Goal: Task Accomplishment & Management: Complete application form

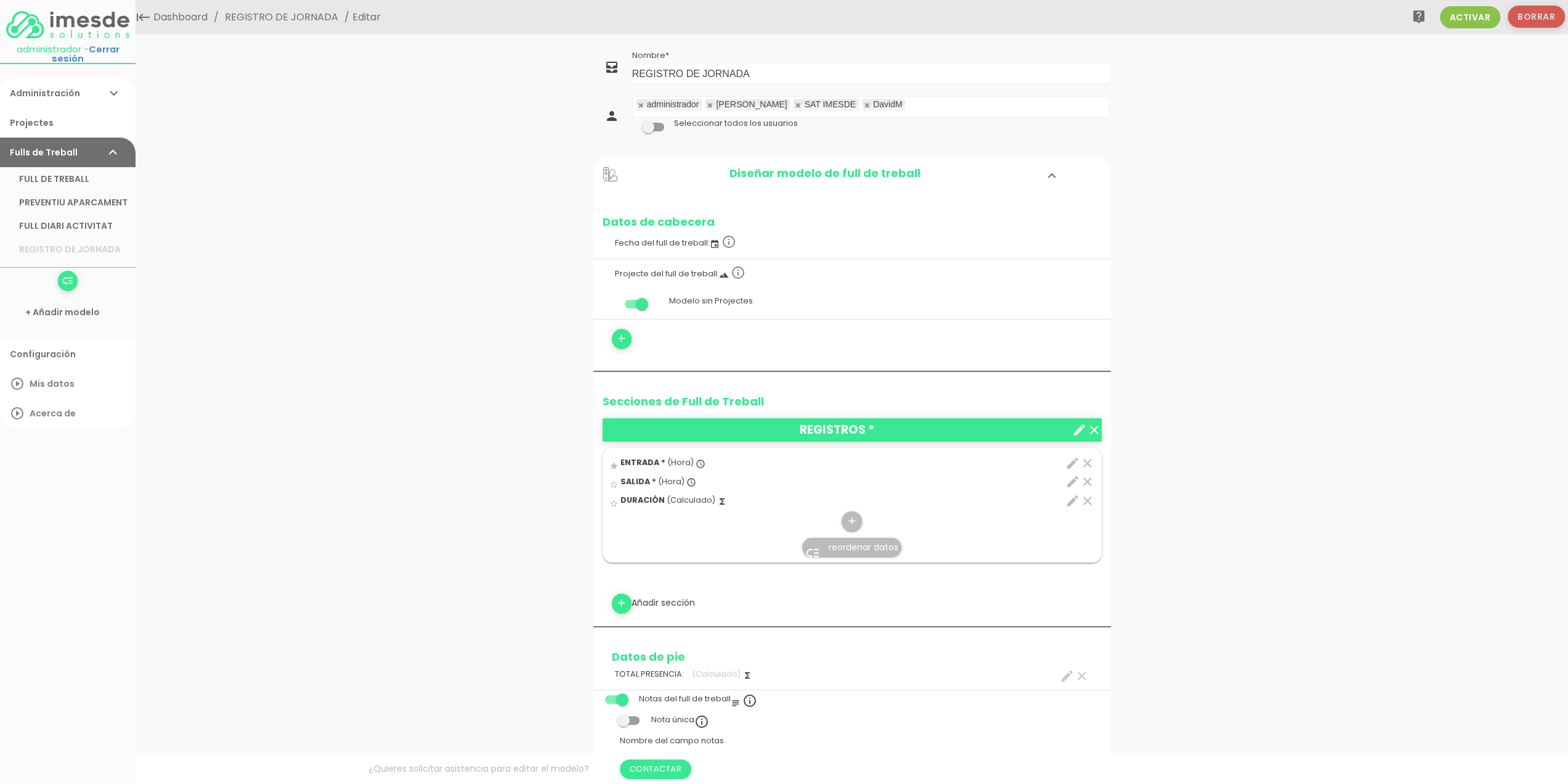
click at [1532, 19] on button "Borrar" at bounding box center [1537, 16] width 58 height 22
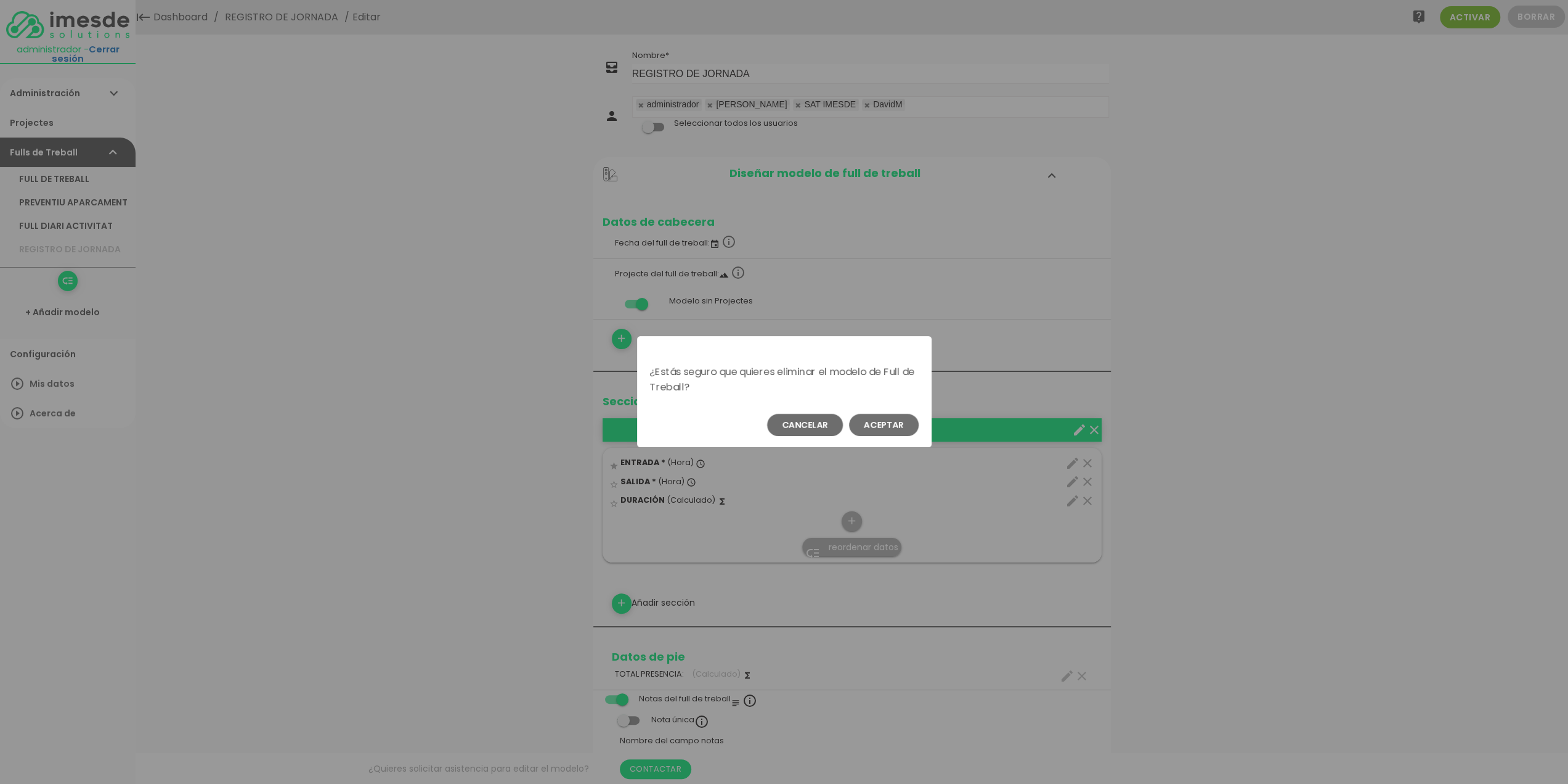
click at [878, 425] on button "Aceptar" at bounding box center [883, 425] width 69 height 22
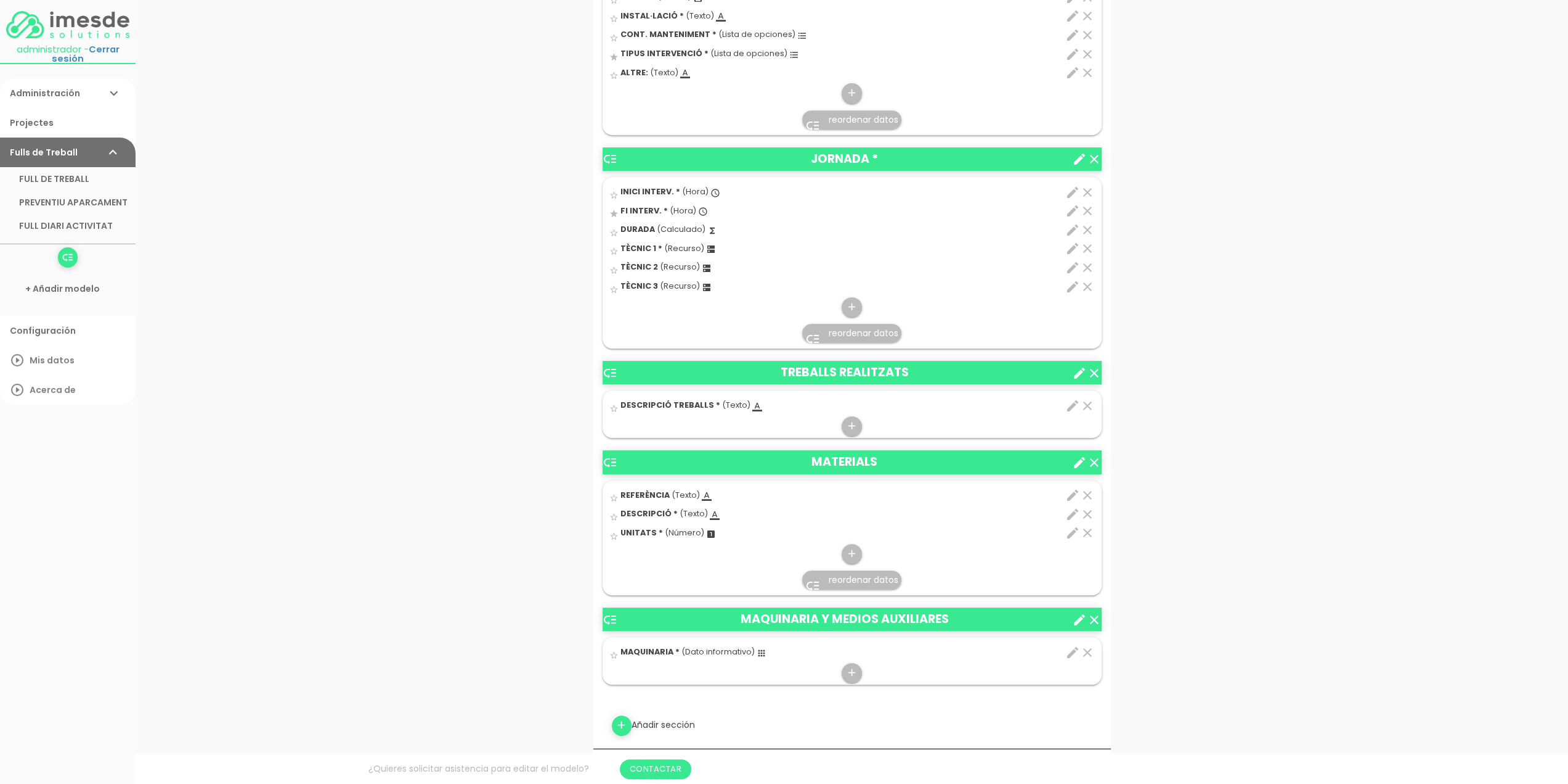
scroll to position [493, 0]
click at [51, 291] on link "+ Añadir modelo" at bounding box center [68, 288] width 123 height 30
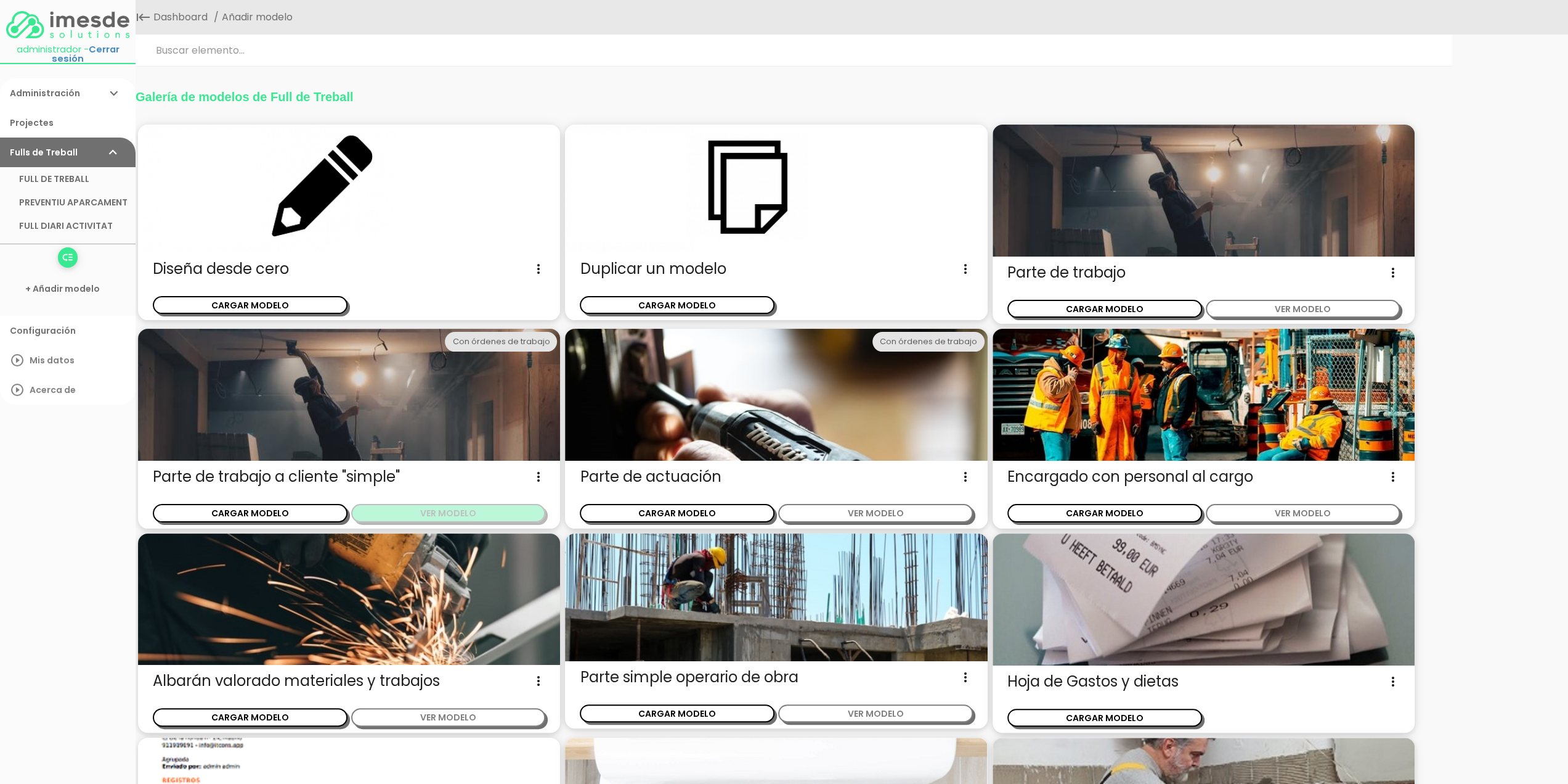
click at [447, 517] on button "VER MODELO" at bounding box center [449, 512] width 195 height 18
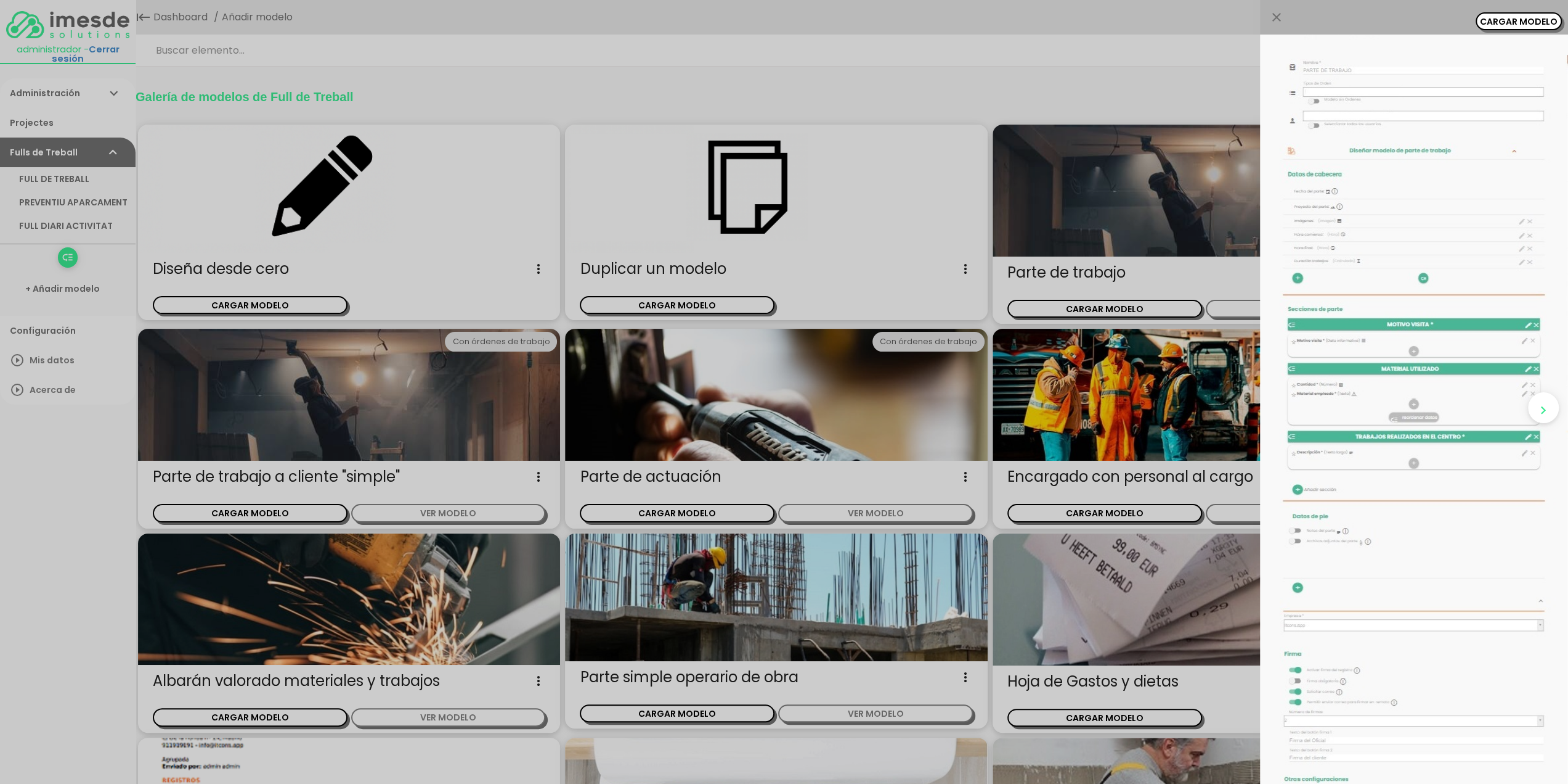
click at [285, 514] on div "close CARGAR MODELO chevron_right" at bounding box center [784, 392] width 1568 height 784
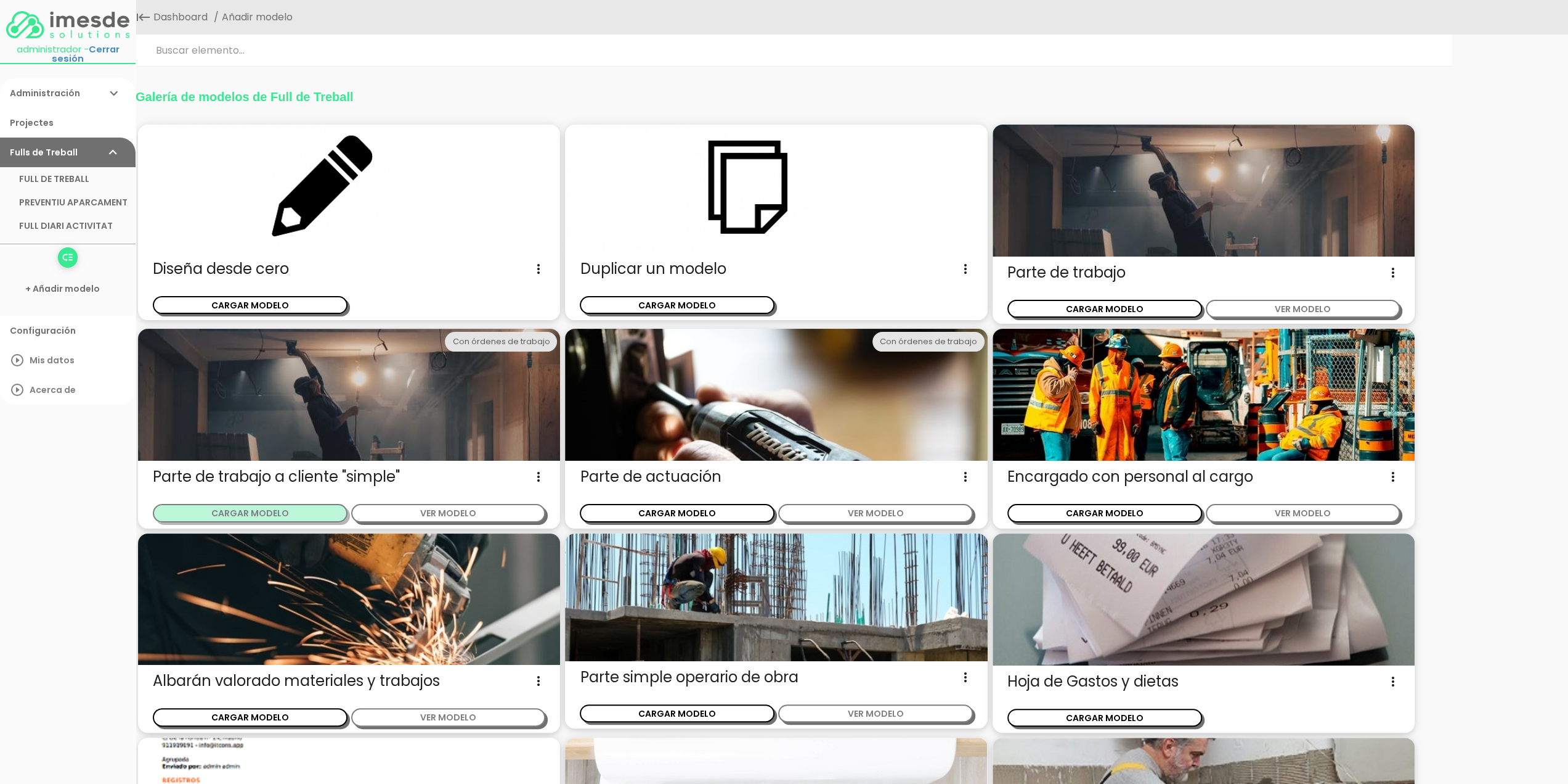
click at [265, 512] on button "CARGAR MODELO" at bounding box center [250, 512] width 195 height 18
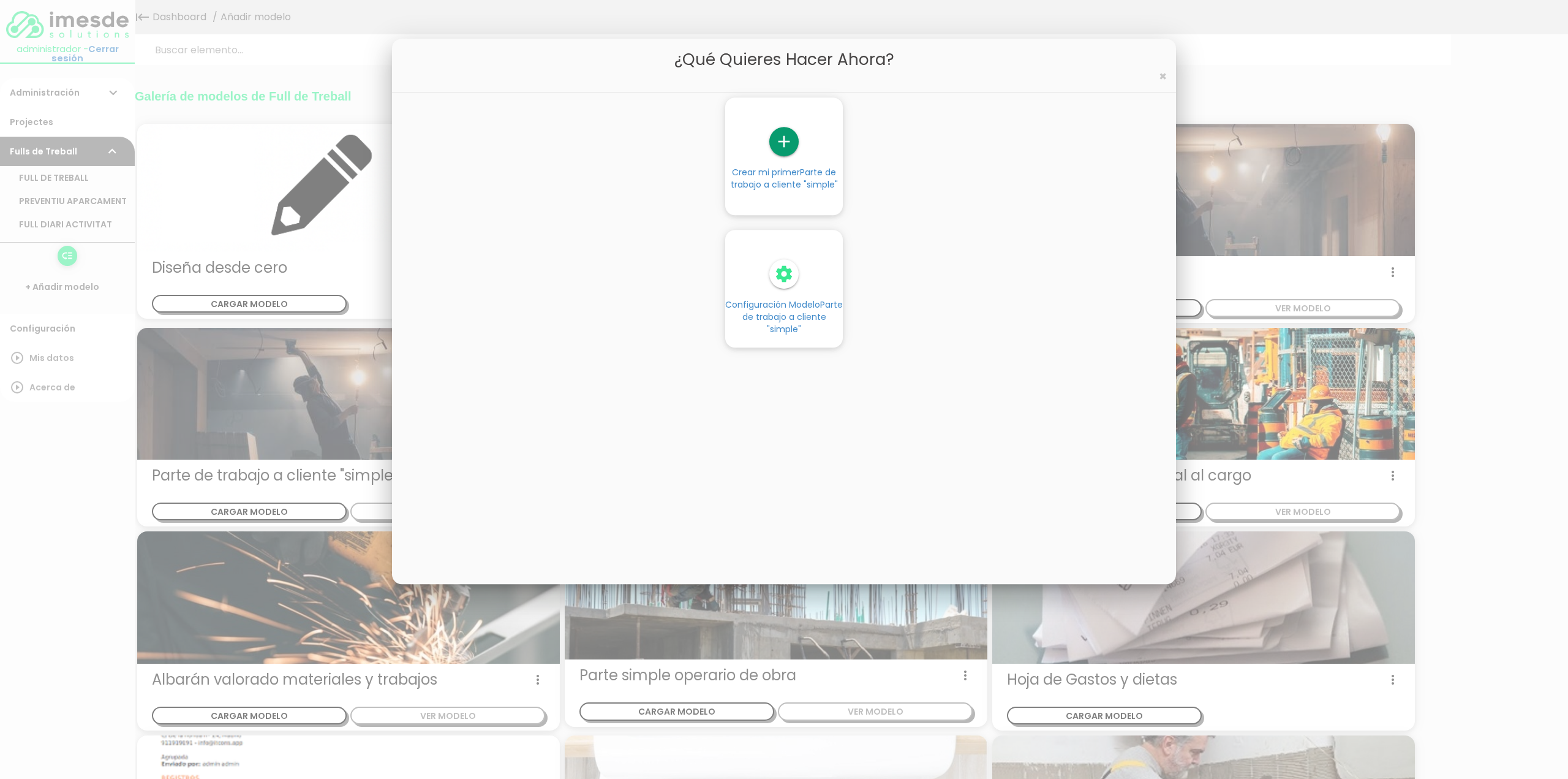
click at [783, 150] on icon "add" at bounding box center [784, 142] width 29 height 29
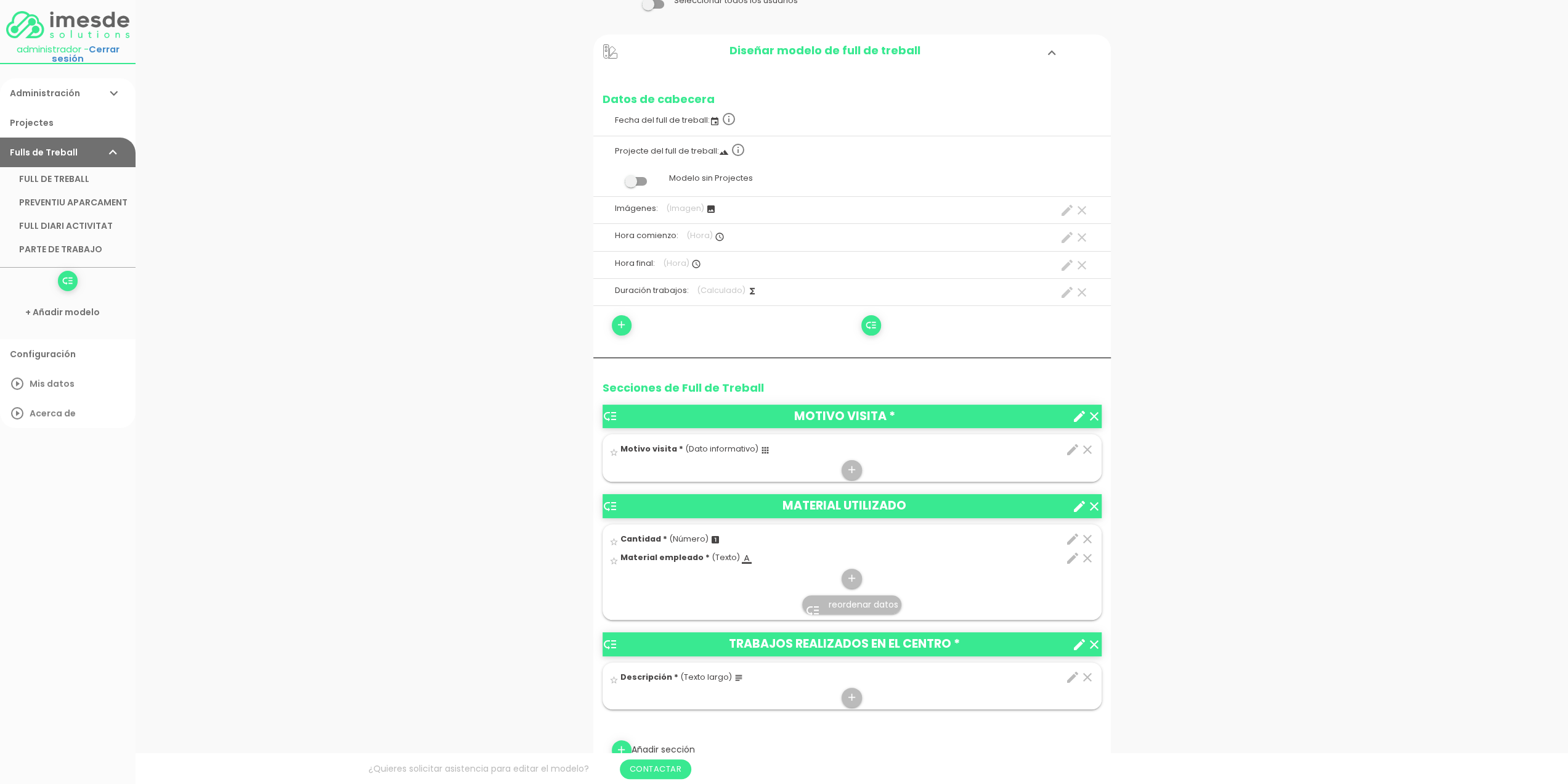
scroll to position [123, 0]
click at [1073, 447] on icon "edit" at bounding box center [1073, 448] width 15 height 15
select select "736"
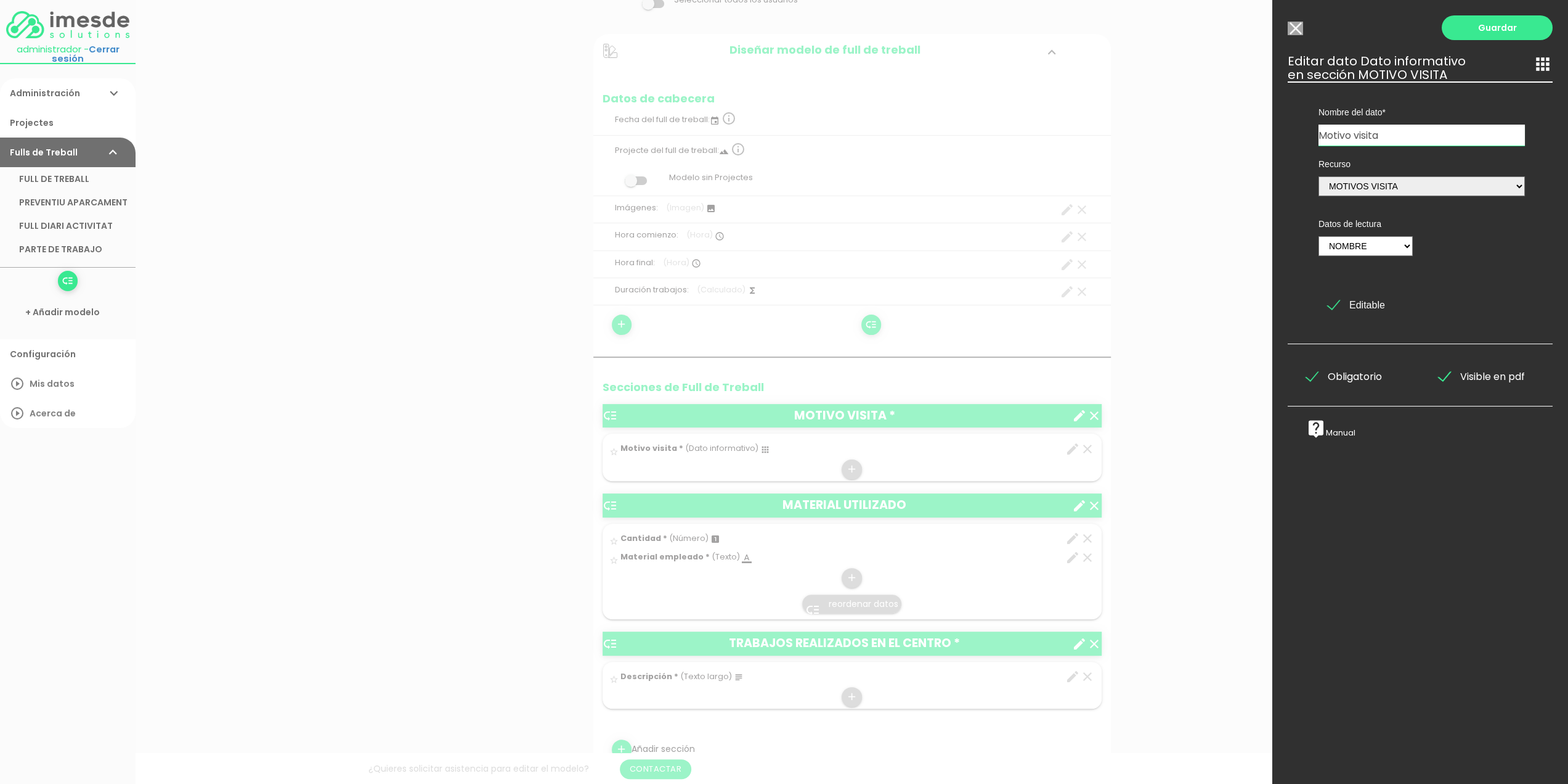
click at [1296, 28] on input "Seleccionar todos los usuarios" at bounding box center [1295, 28] width 16 height 13
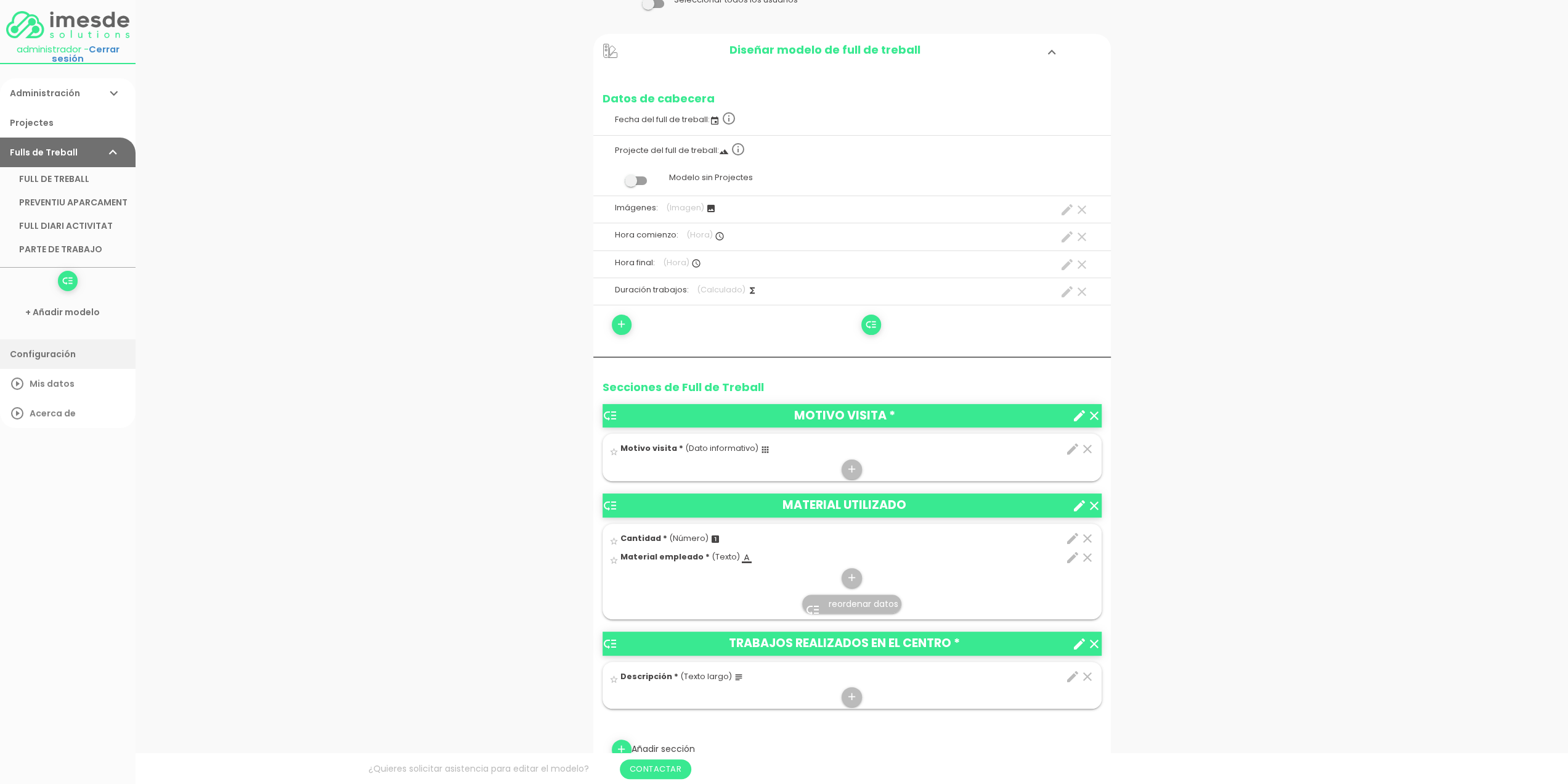
click at [45, 357] on link "Configuración" at bounding box center [68, 354] width 136 height 30
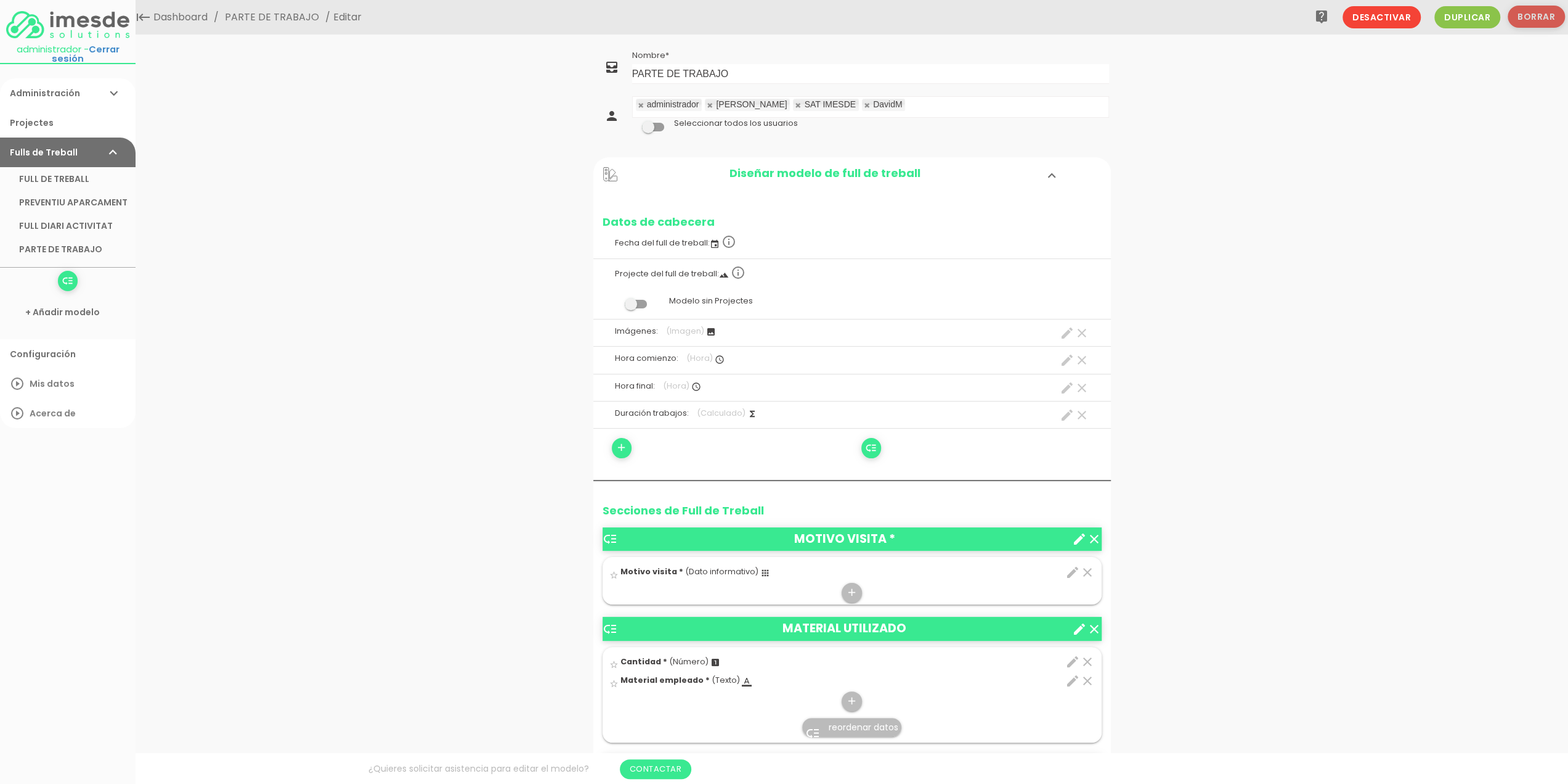
click at [1538, 16] on button "Borrar" at bounding box center [1537, 16] width 58 height 22
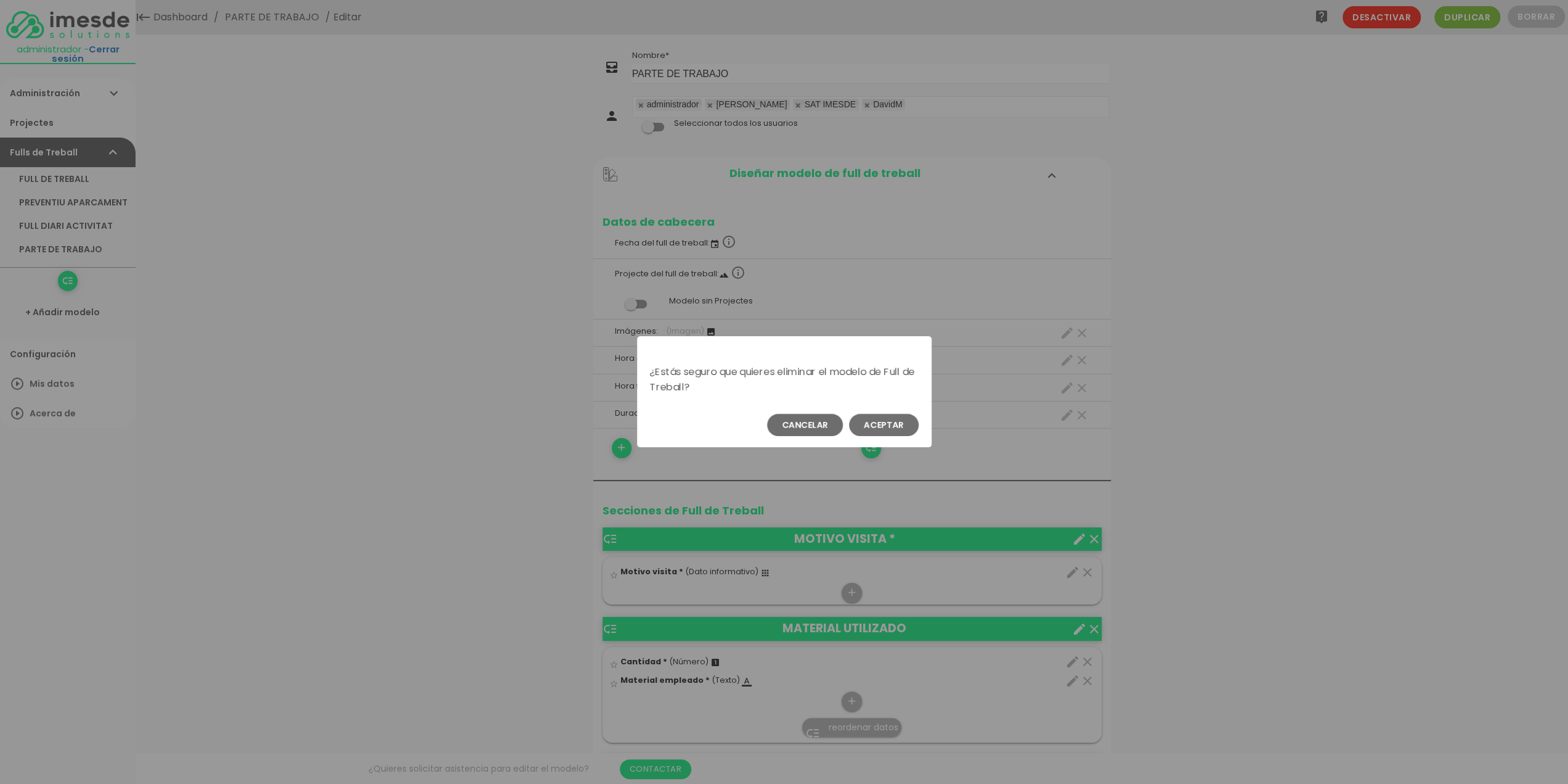
click at [890, 422] on button "Aceptar" at bounding box center [883, 425] width 69 height 22
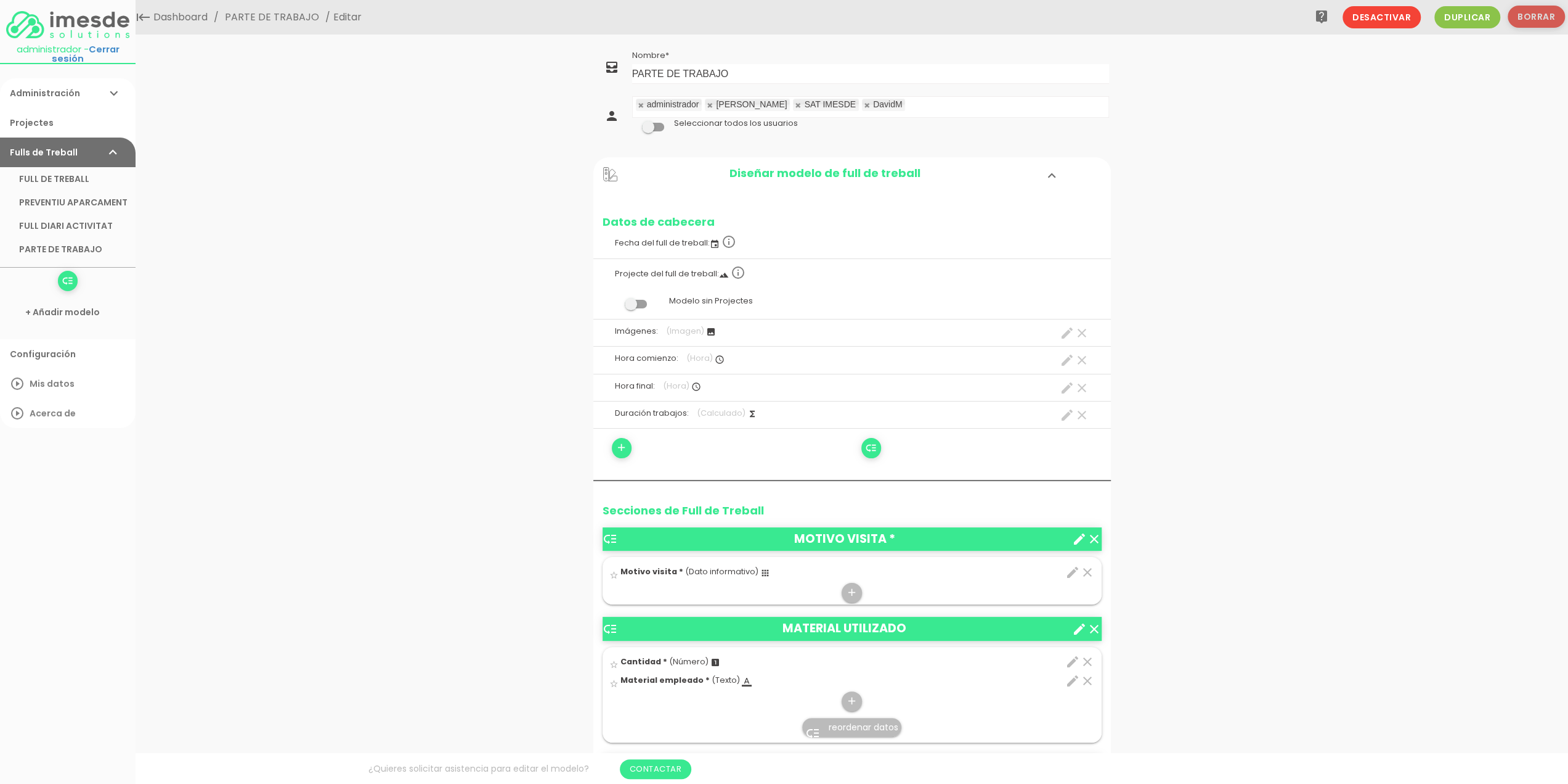
click at [1532, 12] on button "Borrar" at bounding box center [1537, 16] width 58 height 22
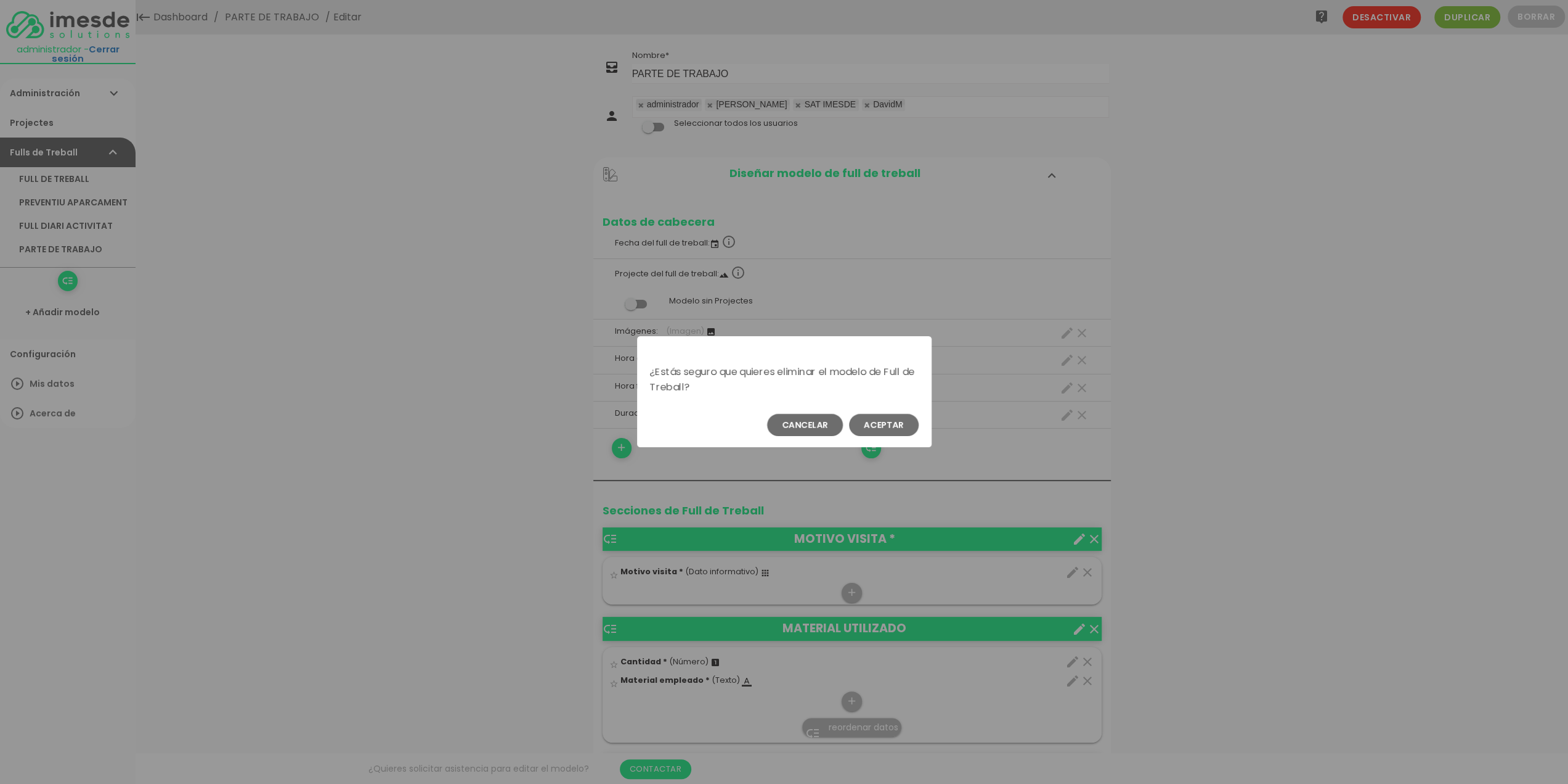
click at [868, 425] on button "Aceptar" at bounding box center [883, 425] width 69 height 22
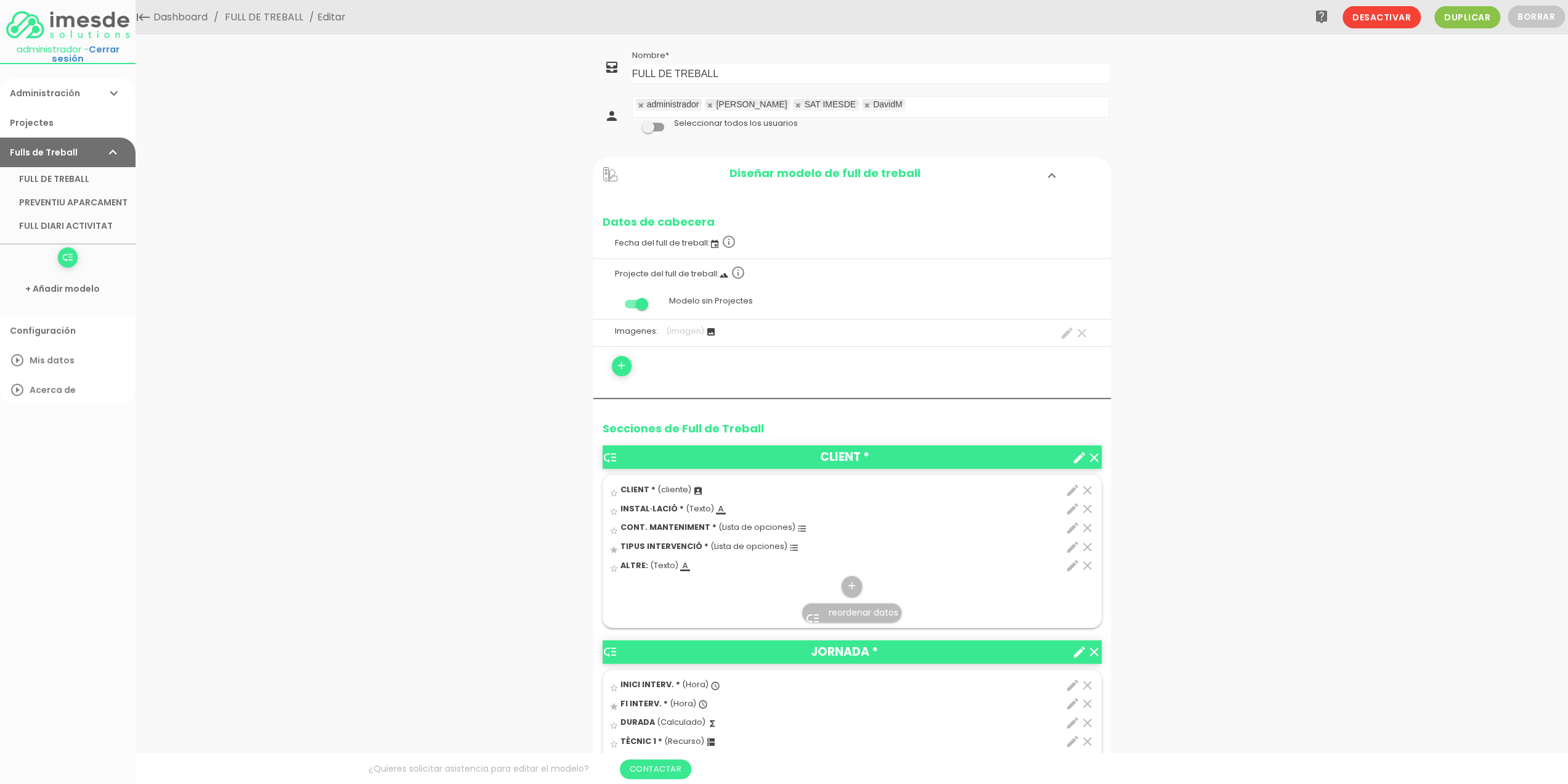
click at [1071, 526] on icon "edit" at bounding box center [1073, 528] width 15 height 15
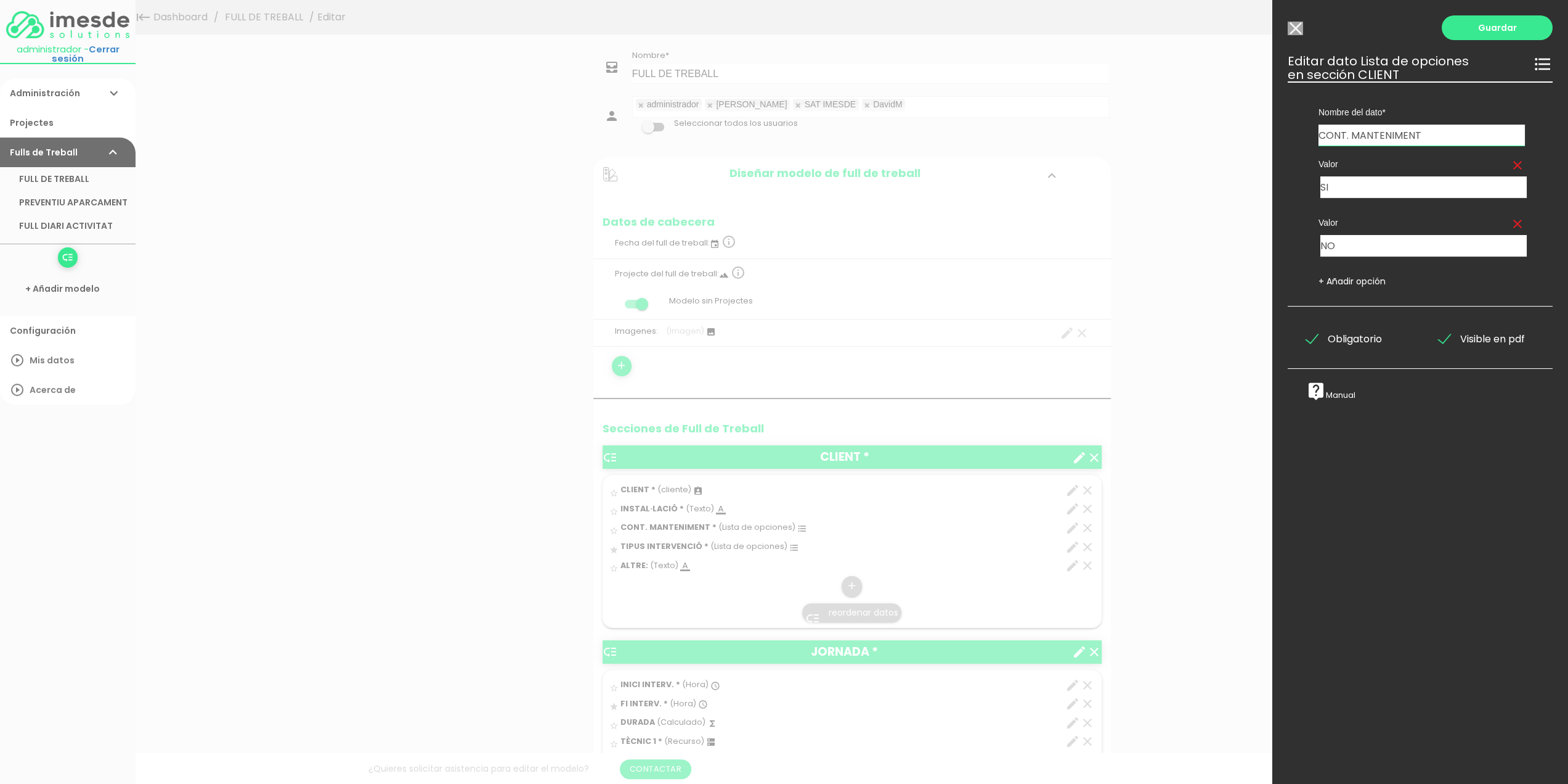
drag, startPoint x: 1443, startPoint y: 134, endPoint x: 1345, endPoint y: 135, distance: 98.0
click at [1345, 135] on input "CONT. MANTENIMENT" at bounding box center [1422, 135] width 206 height 21
type input "CONTRACTE MANT."
click at [1484, 31] on link "Guardar" at bounding box center [1497, 28] width 111 height 25
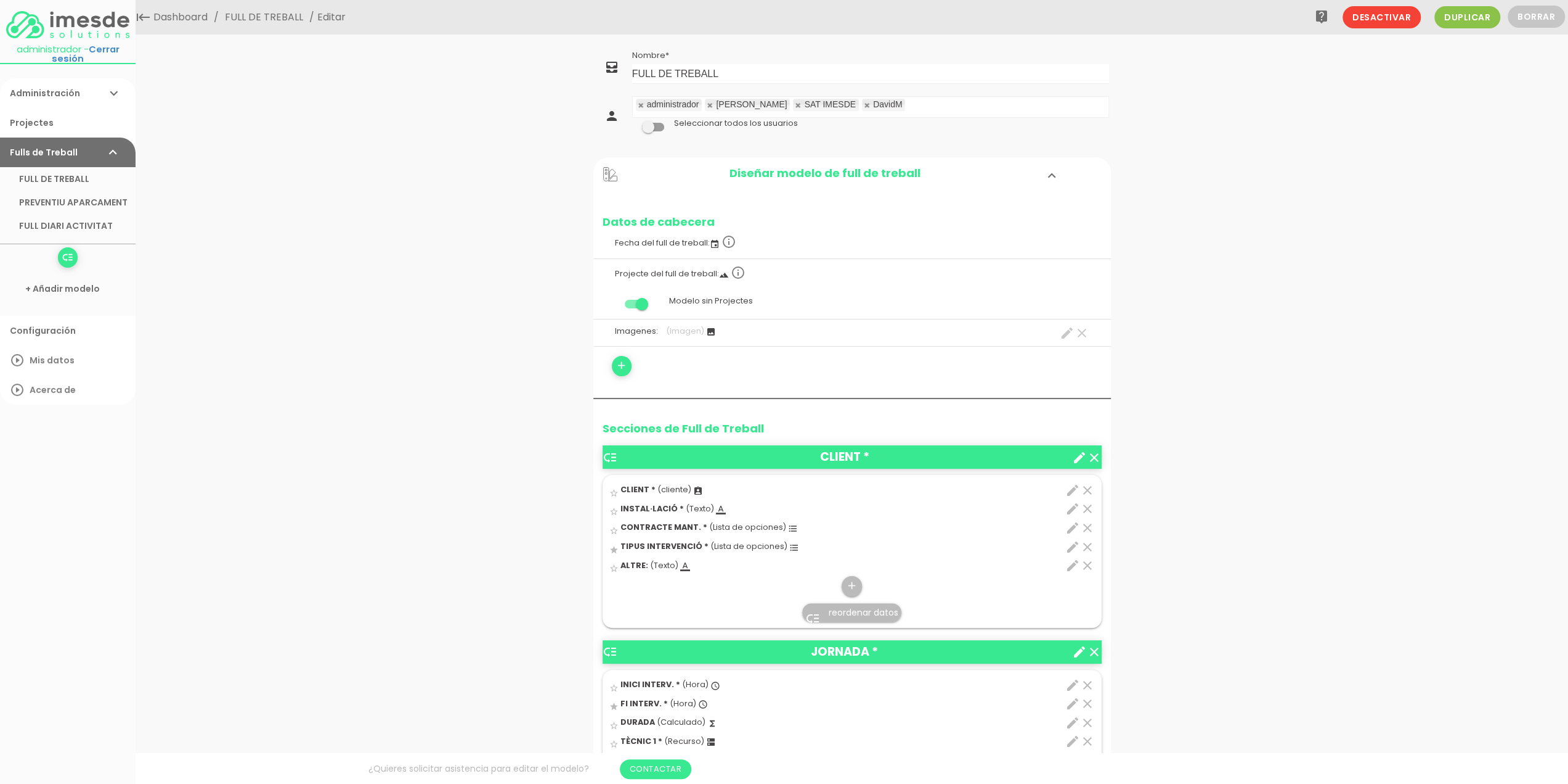
click at [1088, 489] on icon "clear" at bounding box center [1087, 489] width 15 height 15
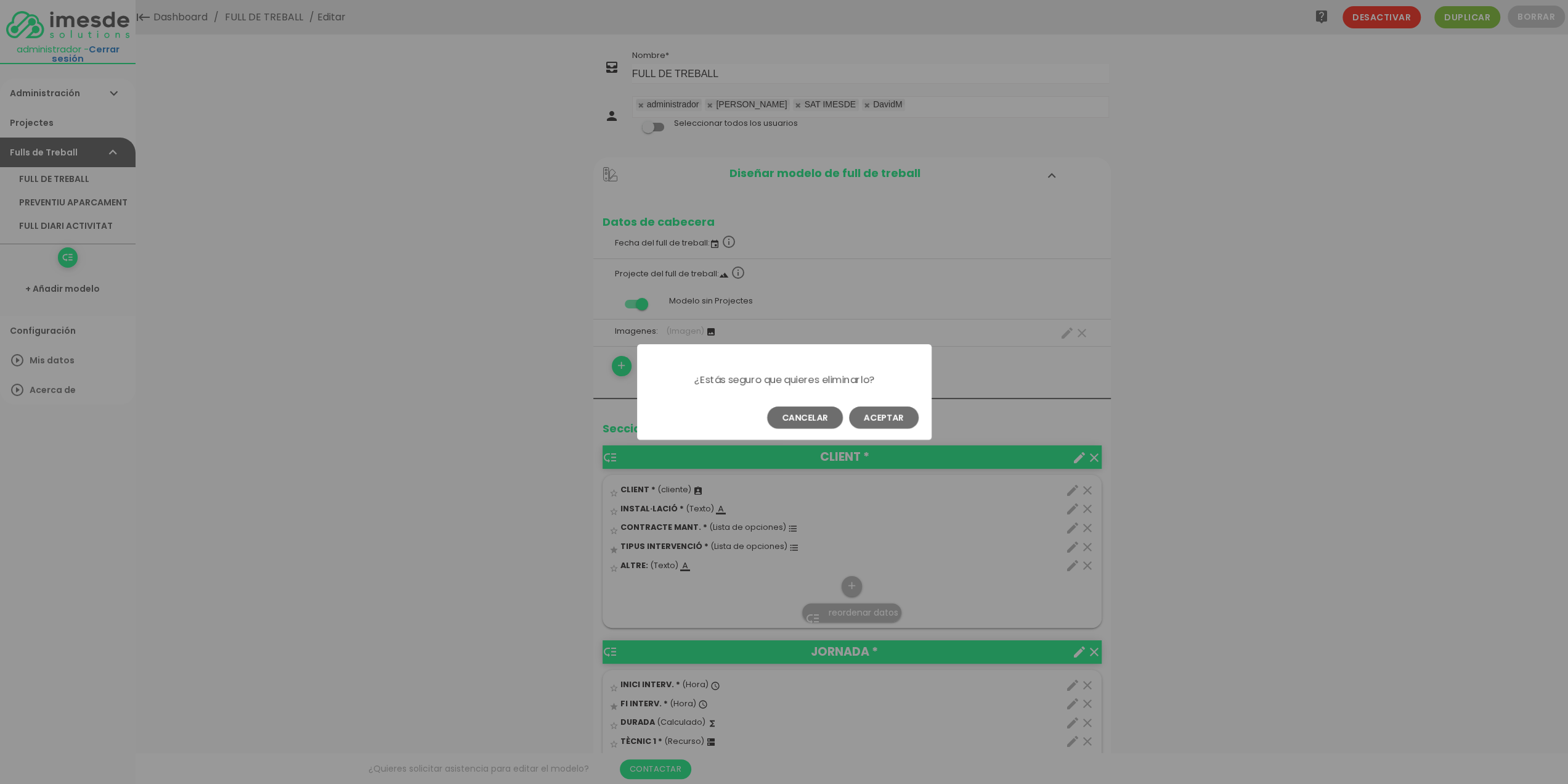
click at [883, 421] on button "Aceptar" at bounding box center [883, 417] width 69 height 22
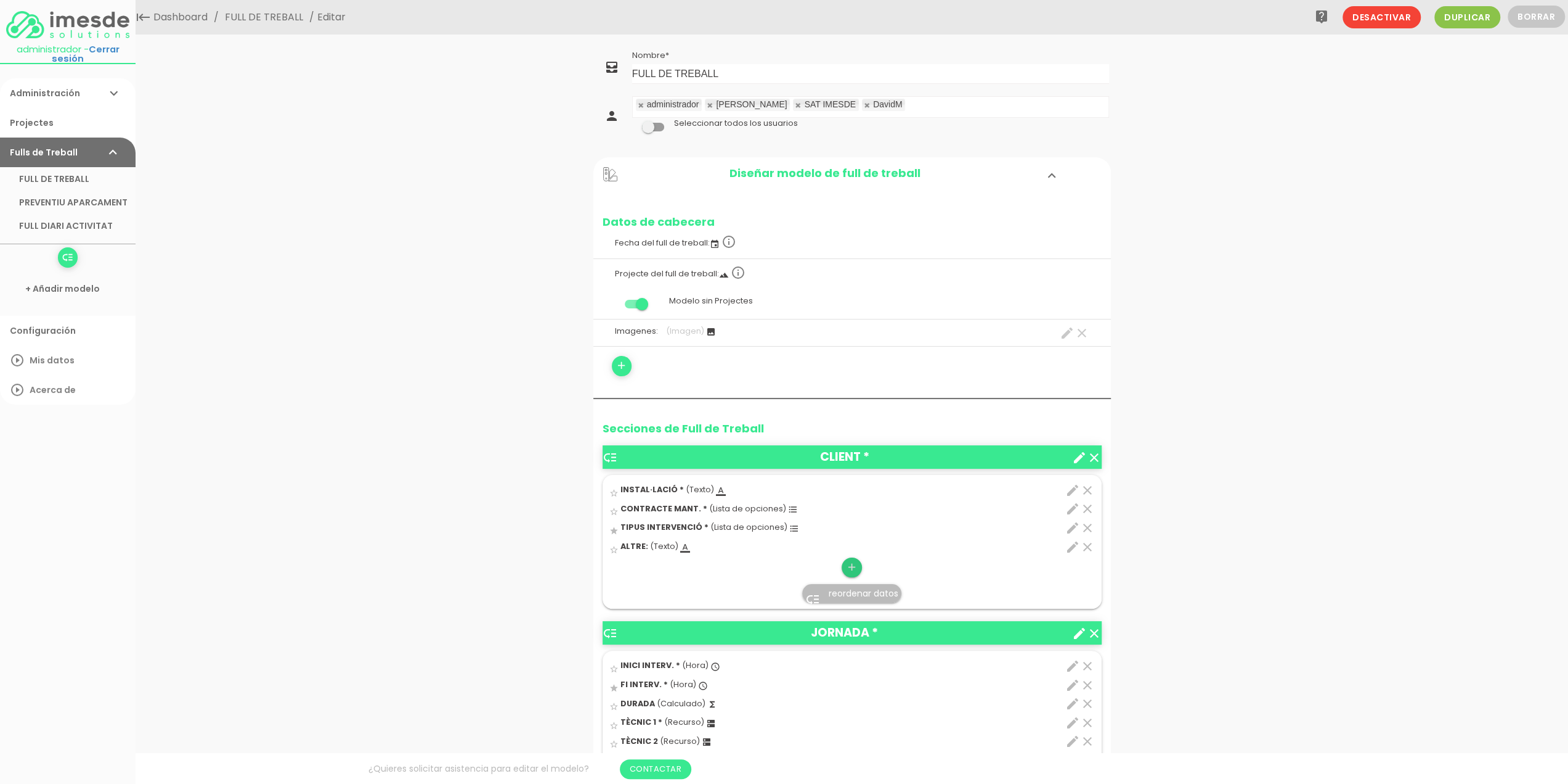
click at [847, 562] on icon "add" at bounding box center [851, 567] width 12 height 19
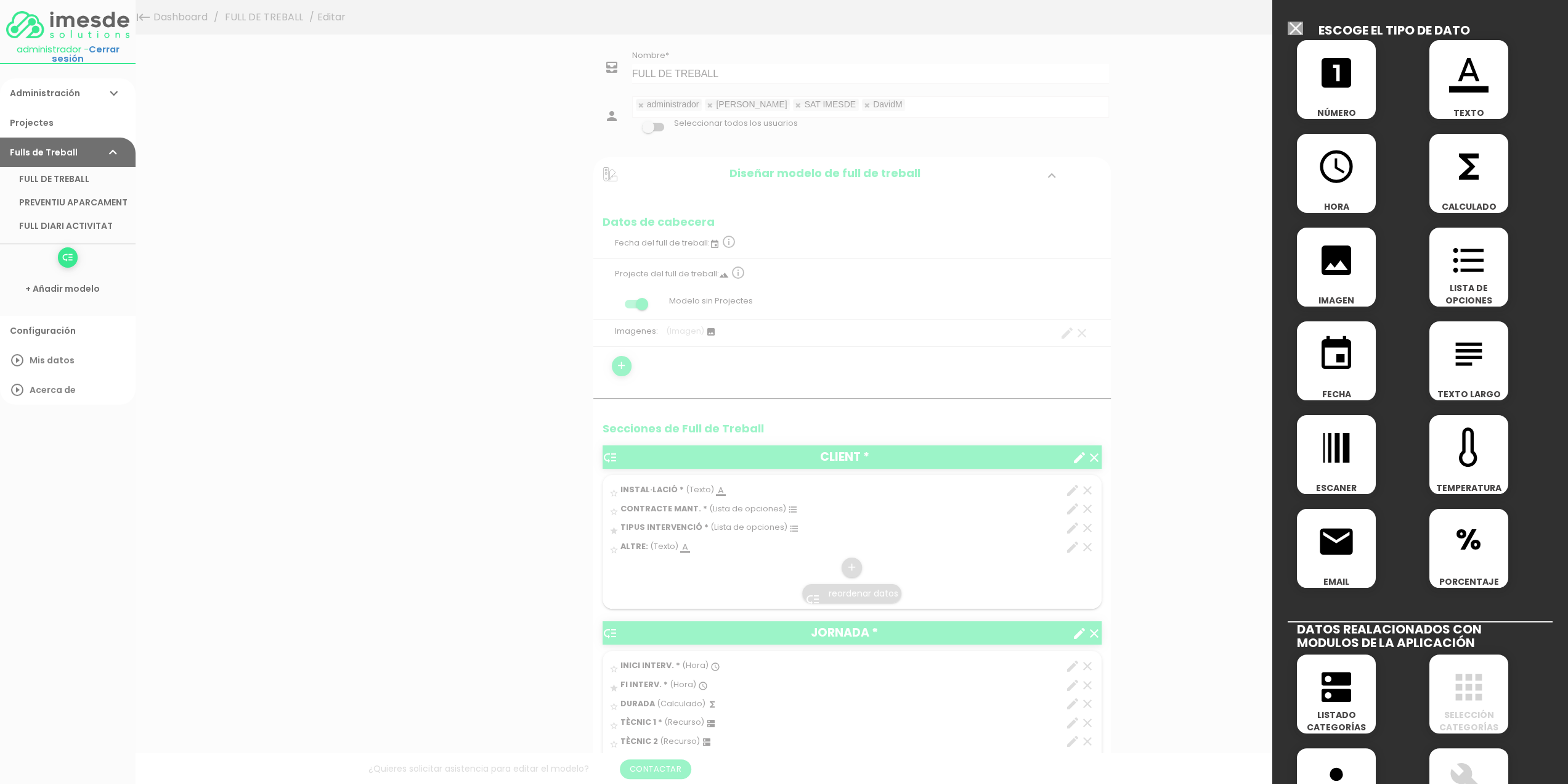
click at [1459, 84] on icon "format_color_text" at bounding box center [1469, 72] width 40 height 40
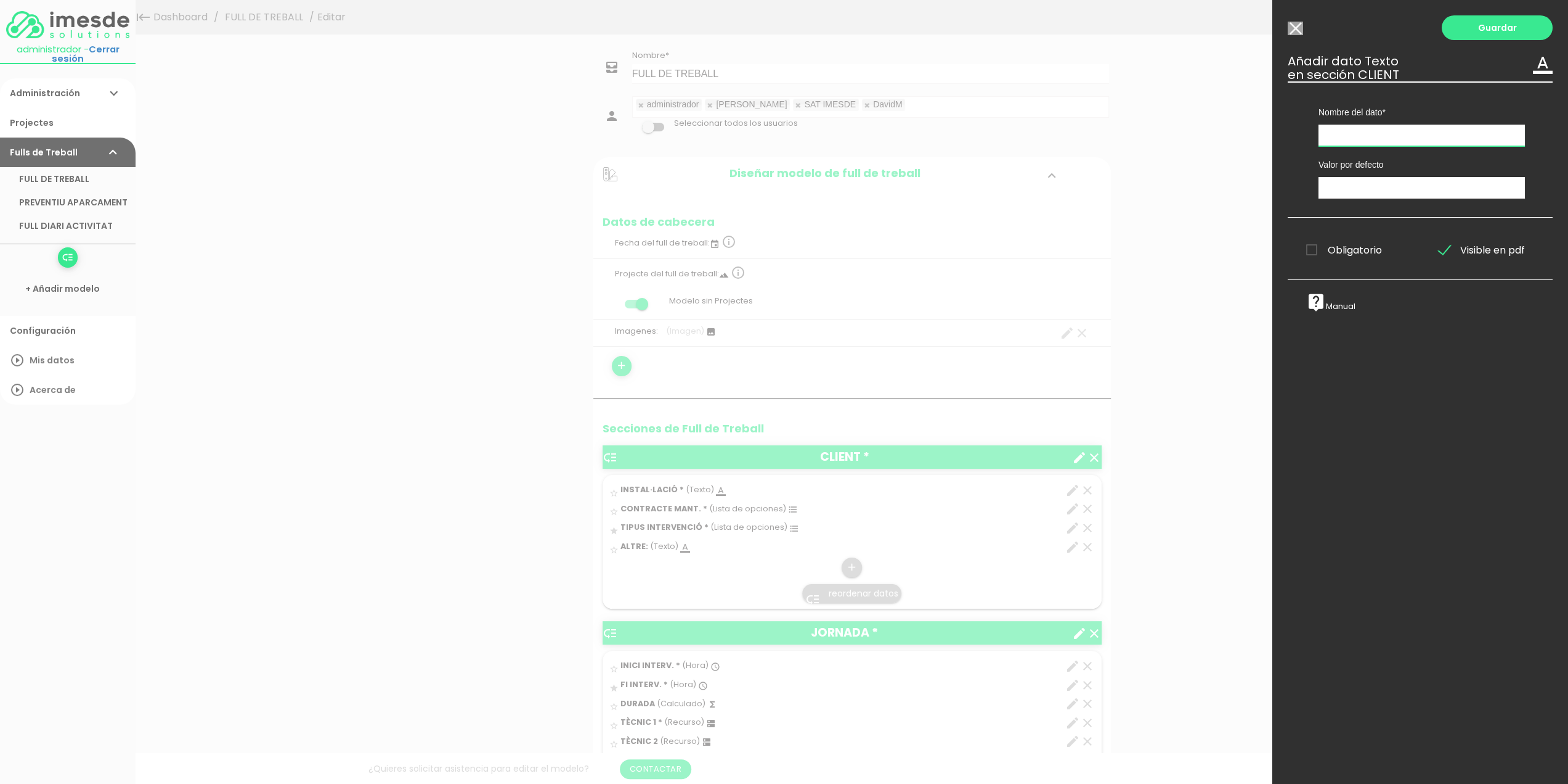
click at [1358, 134] on input "text" at bounding box center [1422, 136] width 206 height 22
type input "CLIENT"
click at [1310, 249] on span "Obligatorio" at bounding box center [1344, 250] width 76 height 16
click at [0, 0] on input "Obligatorio" at bounding box center [0, 0] width 0 height 0
click at [1485, 29] on link "Guardar" at bounding box center [1497, 28] width 111 height 25
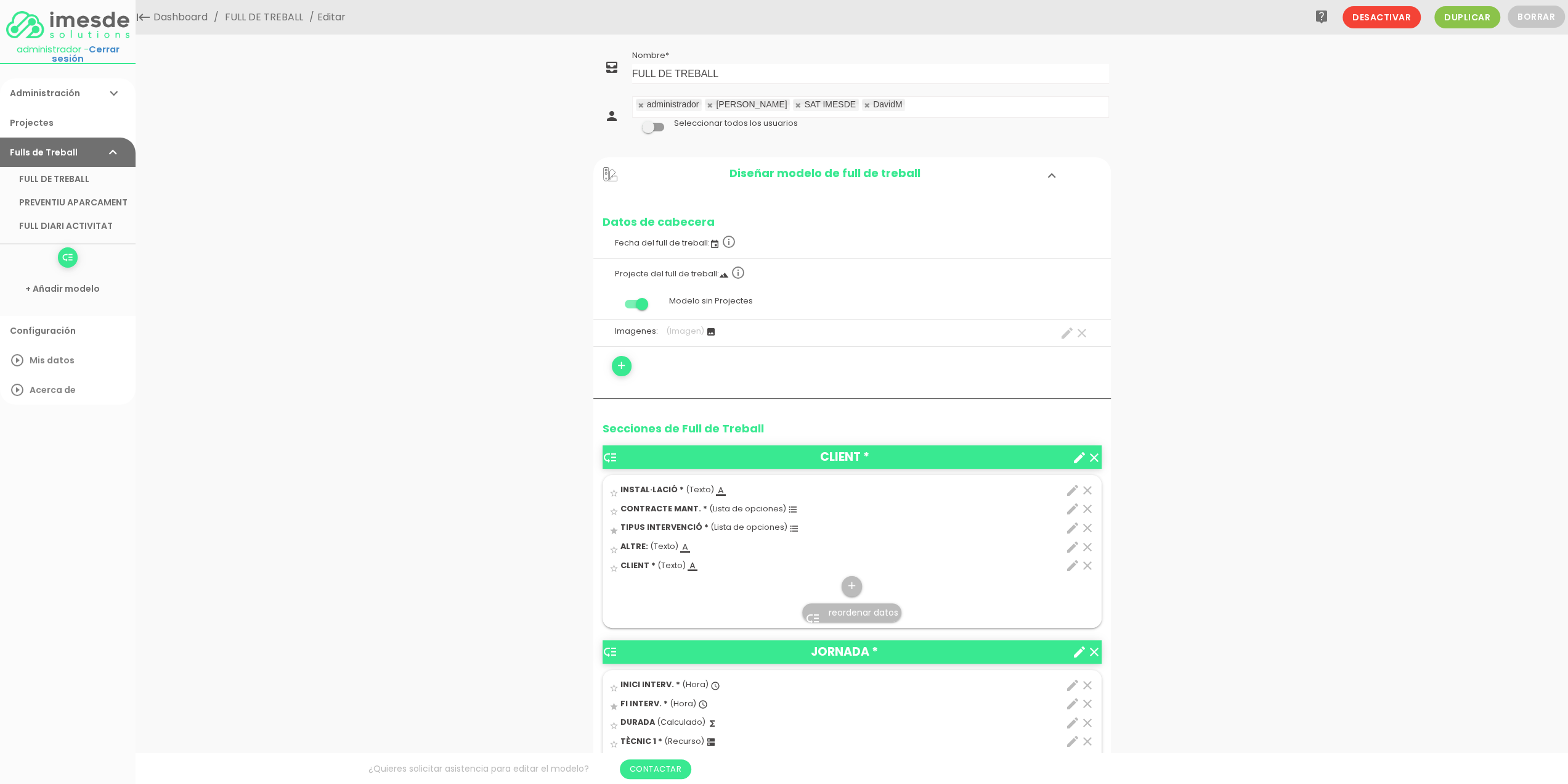
click at [840, 606] on span "reordenar datos" at bounding box center [863, 613] width 69 height 12
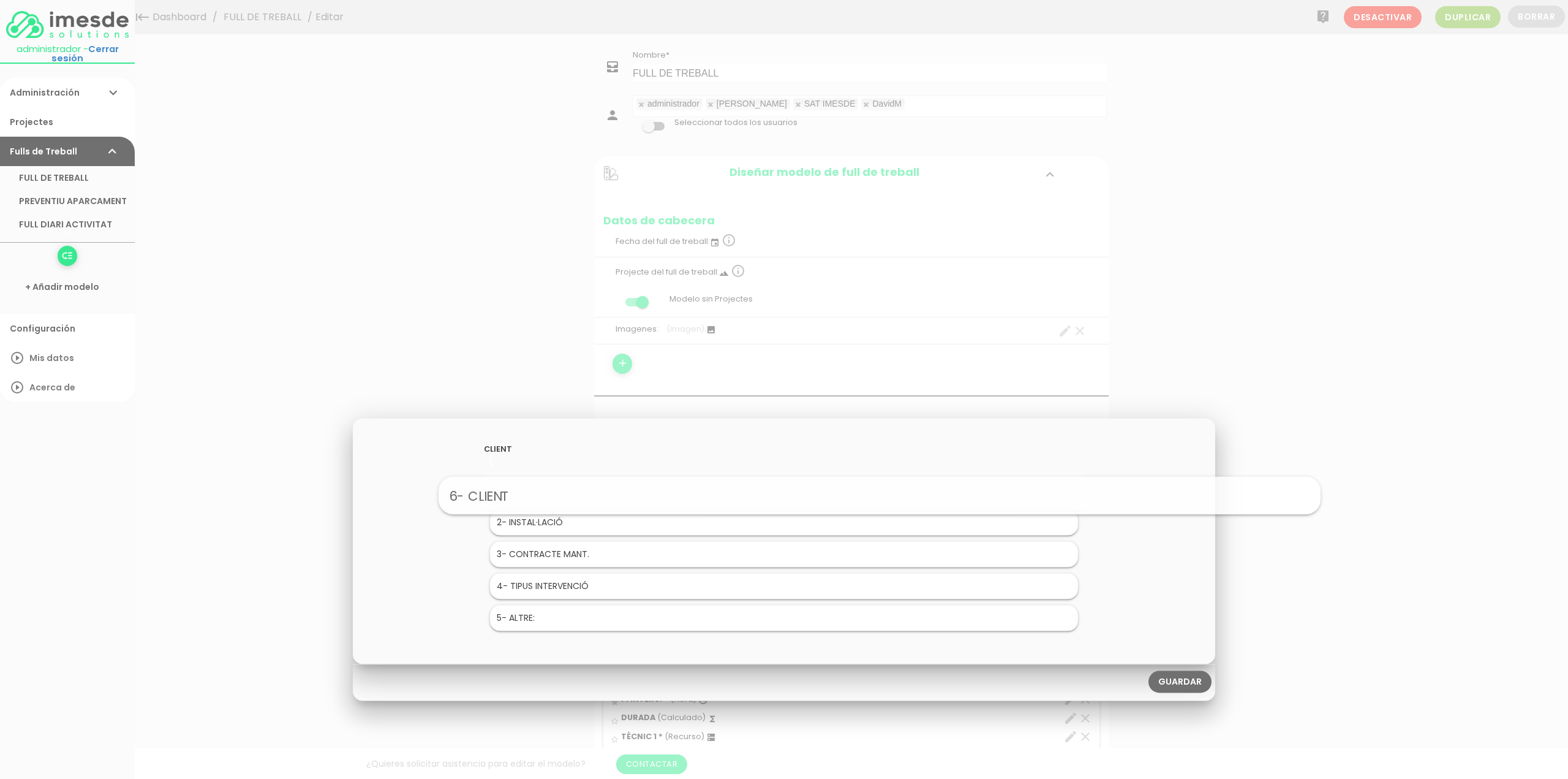
drag, startPoint x: 523, startPoint y: 620, endPoint x: 619, endPoint y: 496, distance: 156.8
click at [1177, 679] on link "Guardar" at bounding box center [1179, 681] width 63 height 22
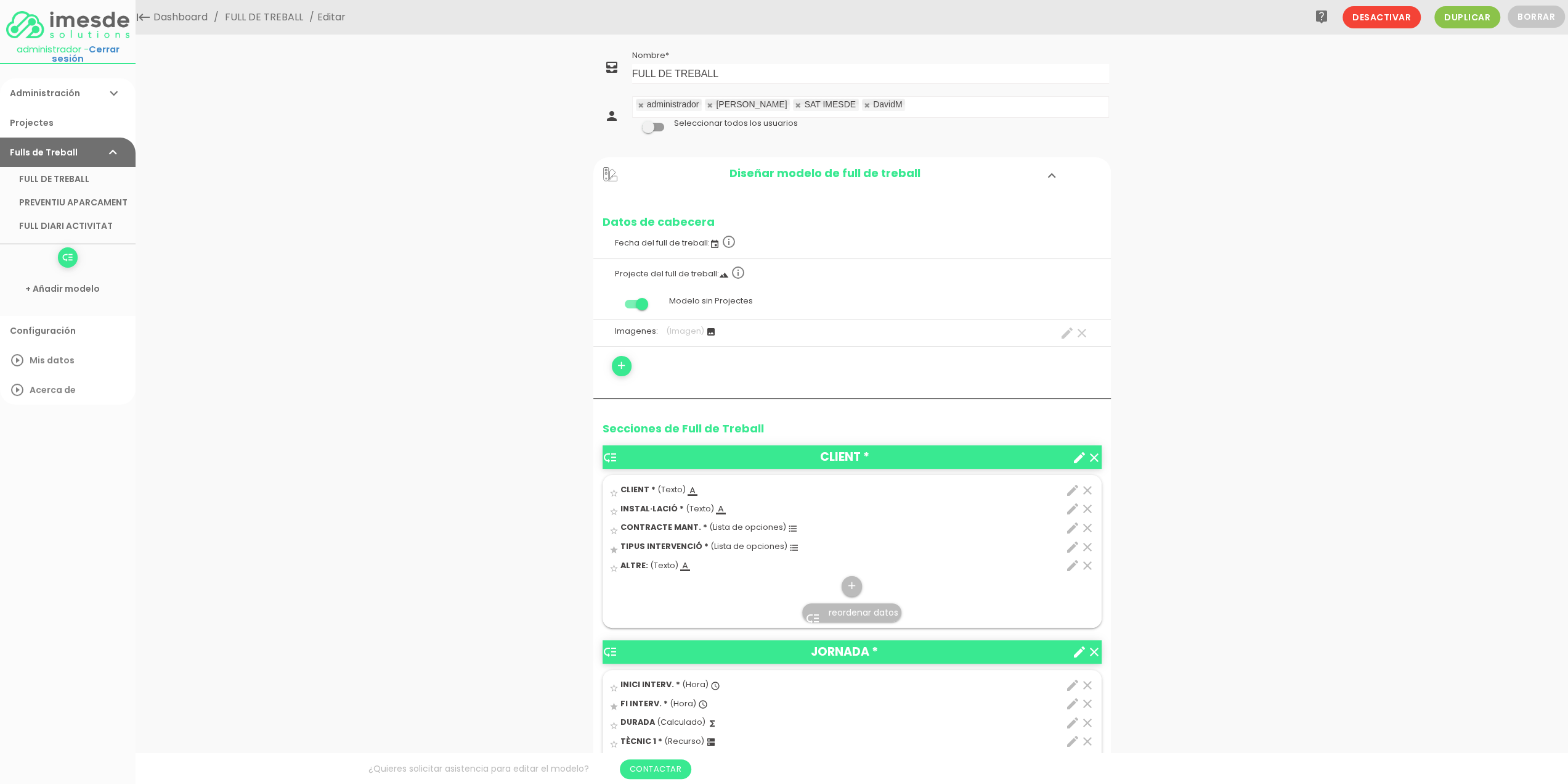
click at [1071, 507] on icon "edit" at bounding box center [1073, 508] width 15 height 15
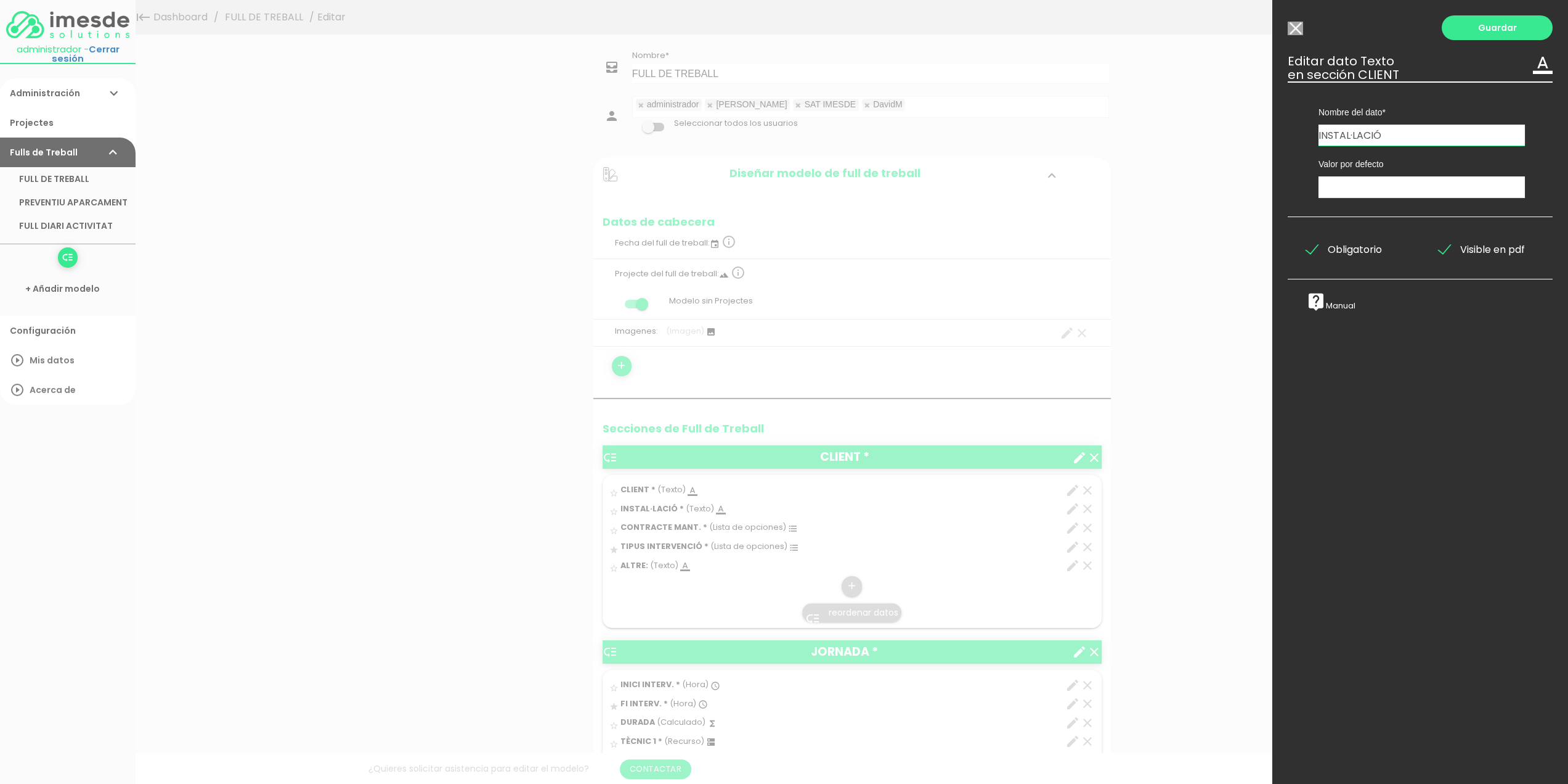
click at [1309, 249] on span "Obligatorio" at bounding box center [1344, 249] width 76 height 16
click at [0, 0] on input "Obligatorio" at bounding box center [0, 0] width 0 height 0
click at [1486, 28] on link "Guardar" at bounding box center [1497, 28] width 111 height 25
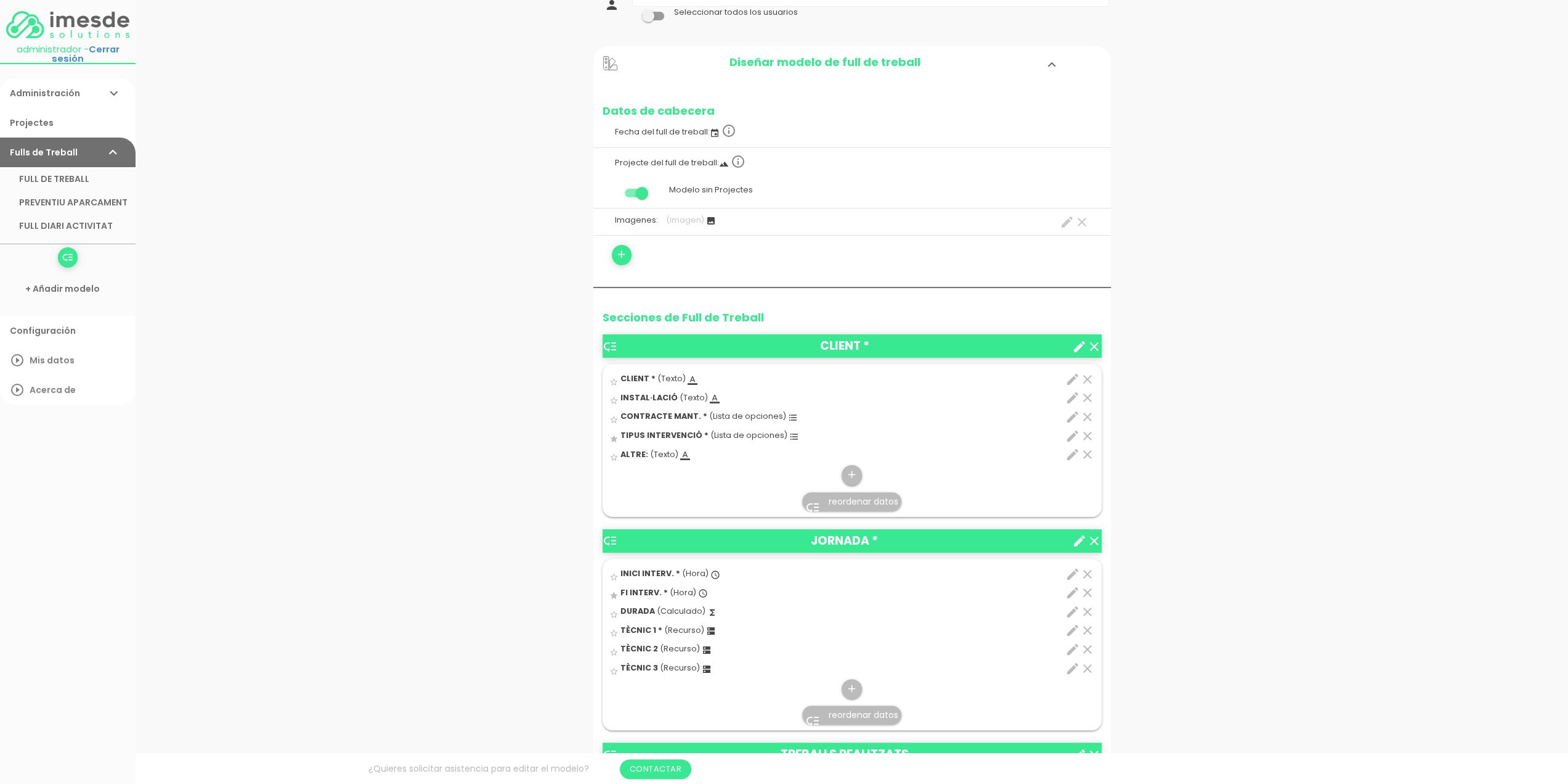
scroll to position [123, 0]
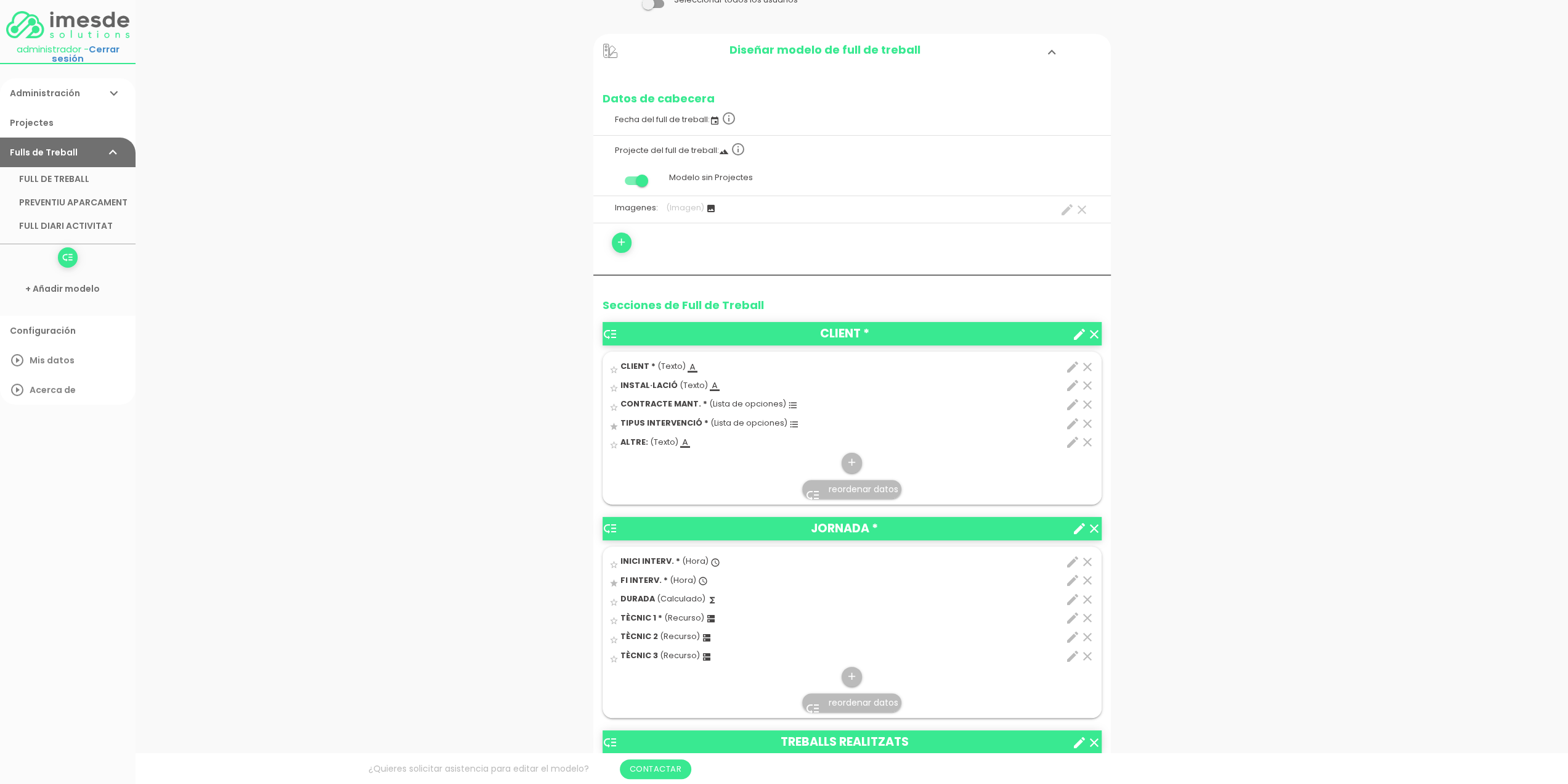
click at [1073, 440] on icon "edit" at bounding box center [1073, 442] width 15 height 15
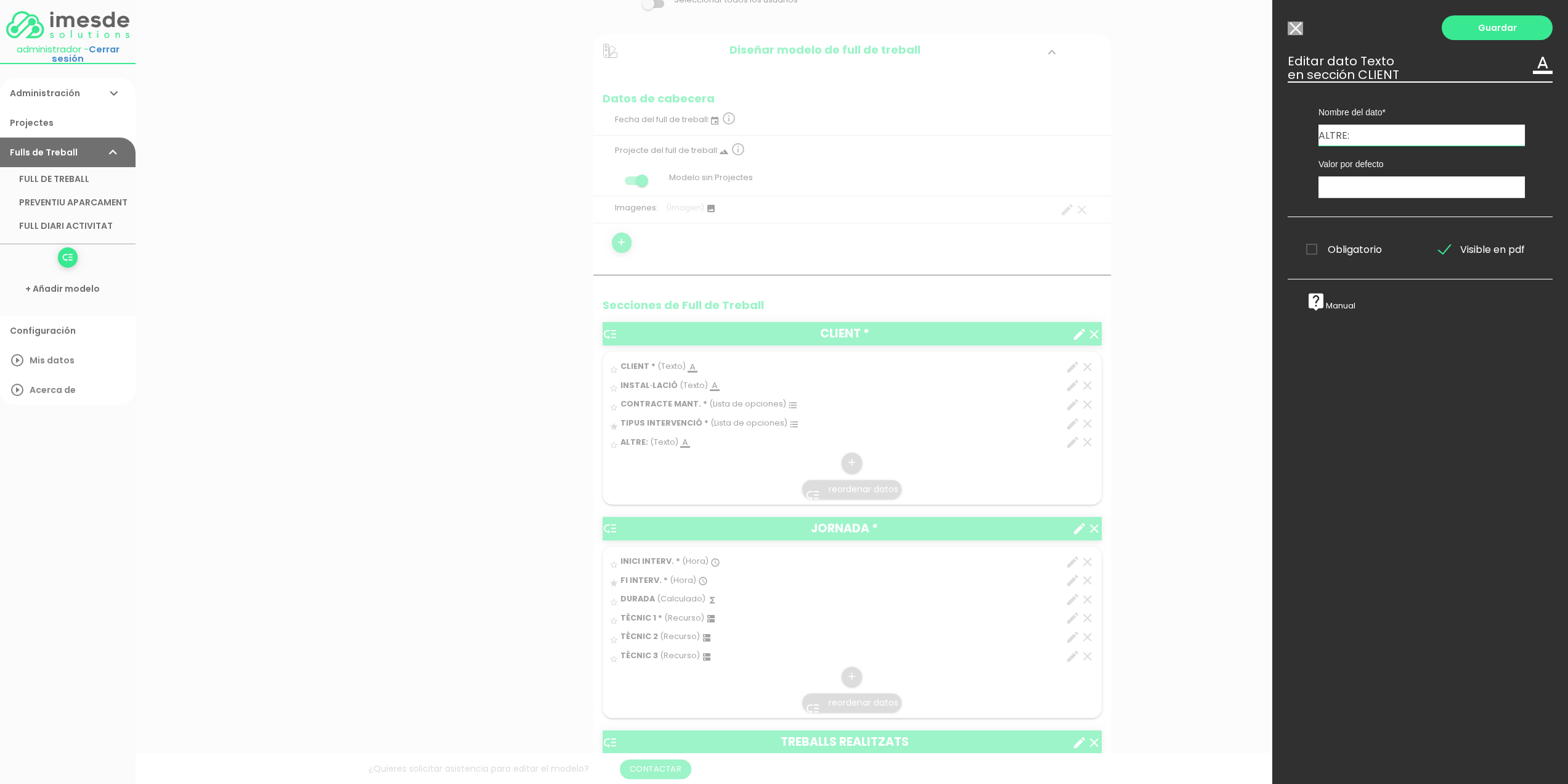
click at [1321, 132] on input "ALTRE:" at bounding box center [1422, 135] width 206 height 21
type input "ALTRE INTERV.:"
click at [1482, 28] on link "Guardar" at bounding box center [1497, 28] width 111 height 25
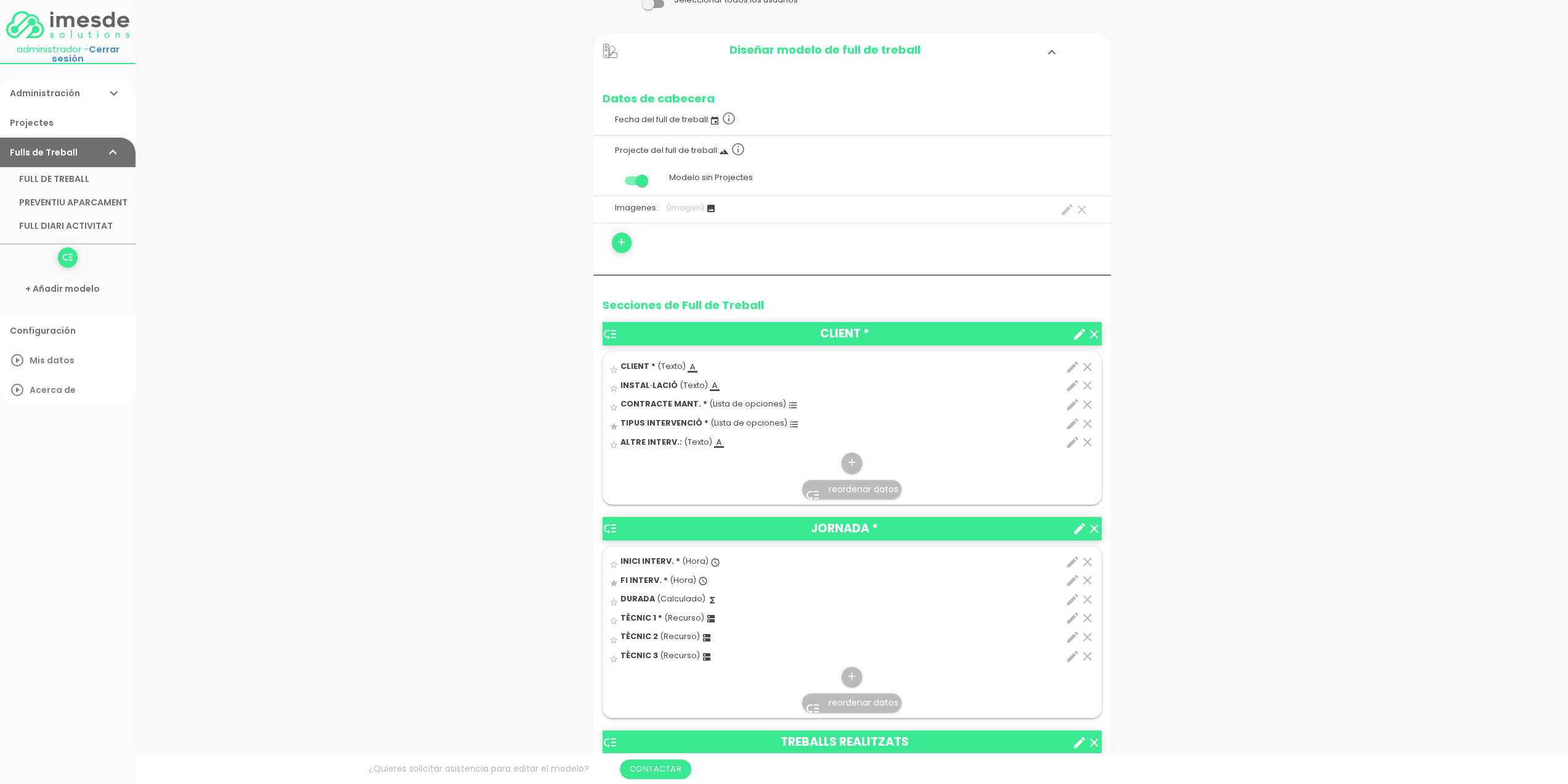
click at [1066, 443] on icon "edit" at bounding box center [1073, 442] width 15 height 15
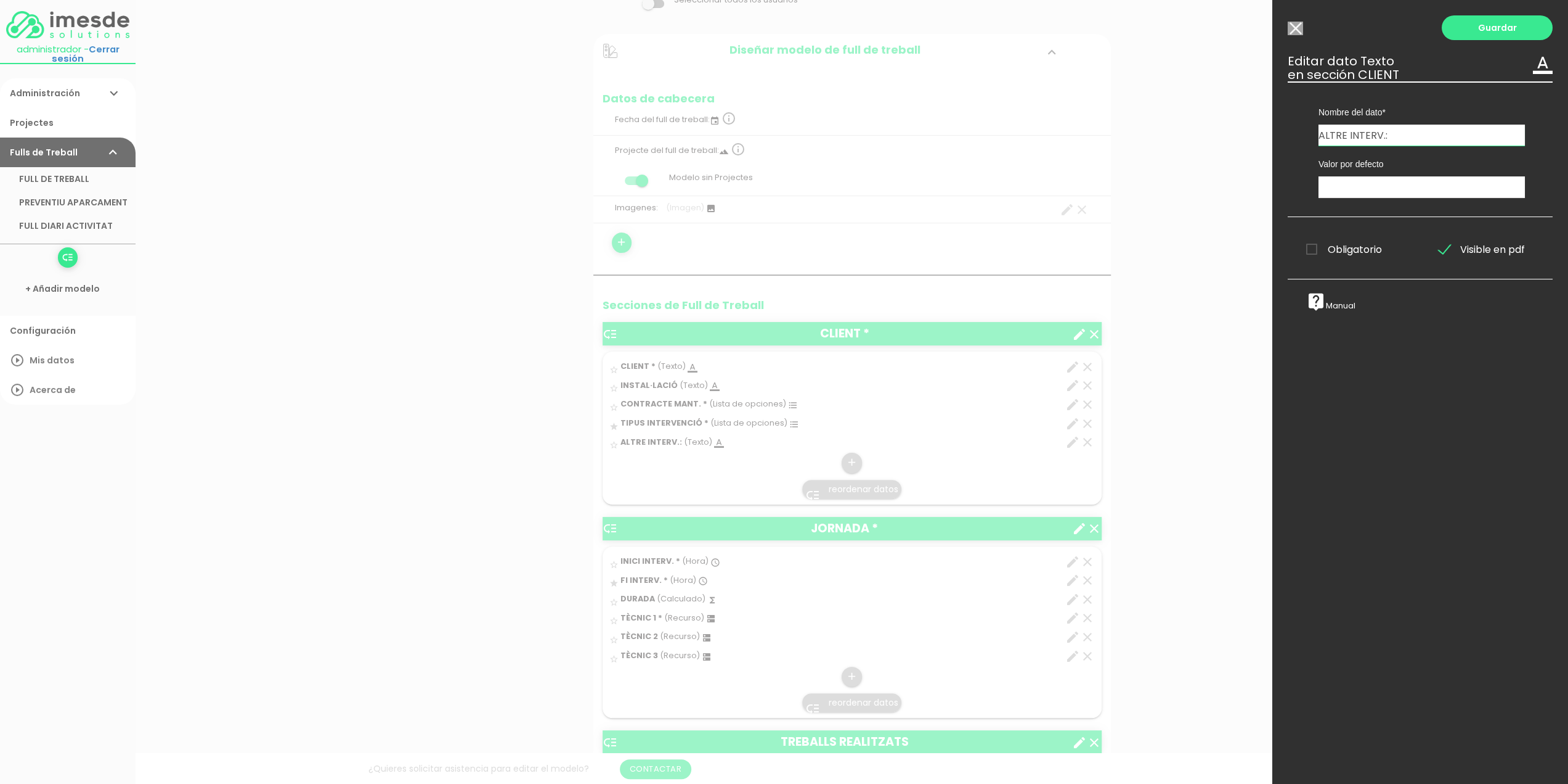
click at [1413, 134] on input "ALTRE INTERV.:" at bounding box center [1422, 135] width 206 height 21
type input "ALTRE INTERV."
click at [1489, 28] on link "Guardar" at bounding box center [1497, 28] width 111 height 25
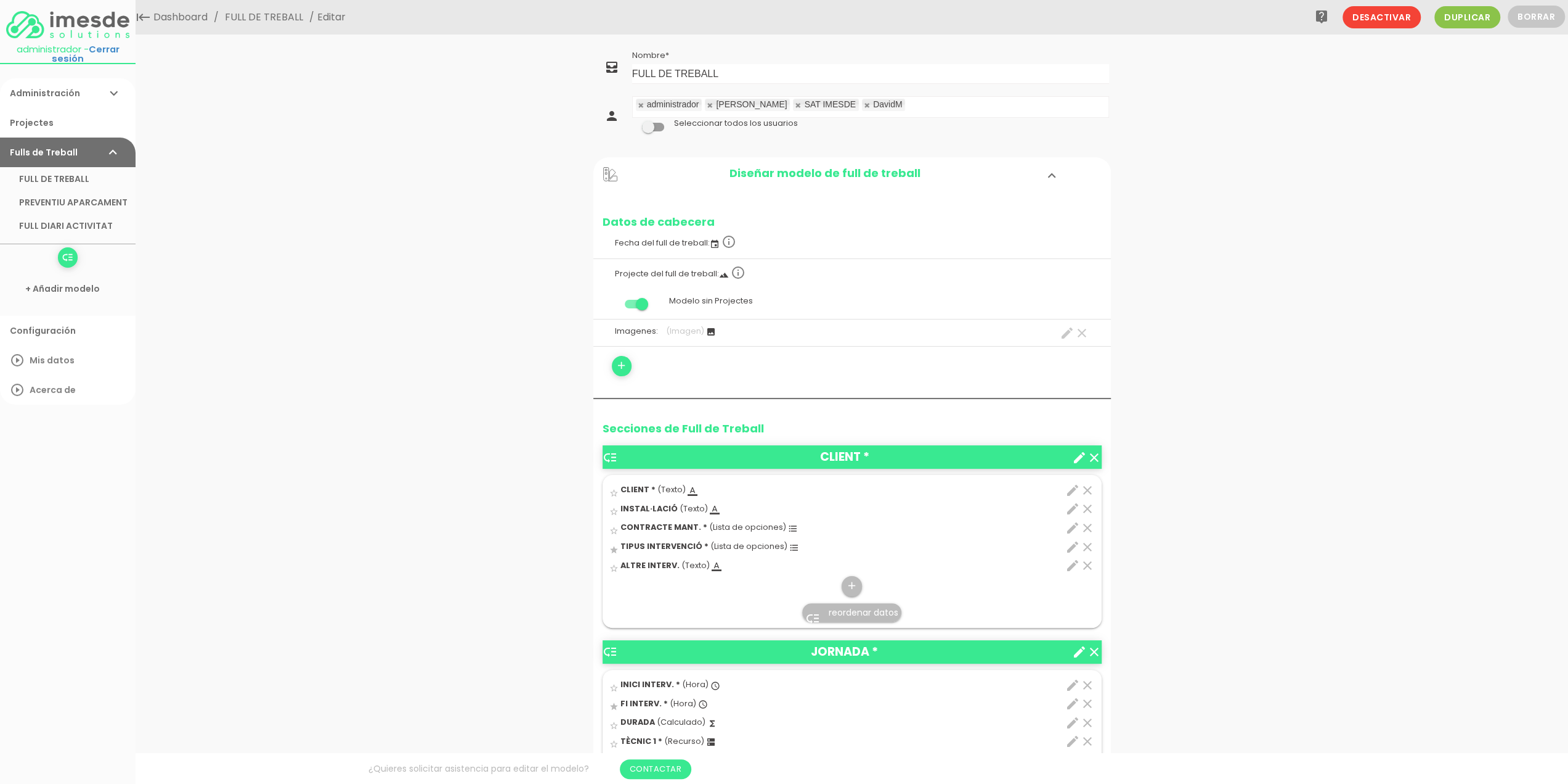
click at [1076, 564] on icon "edit" at bounding box center [1073, 565] width 15 height 15
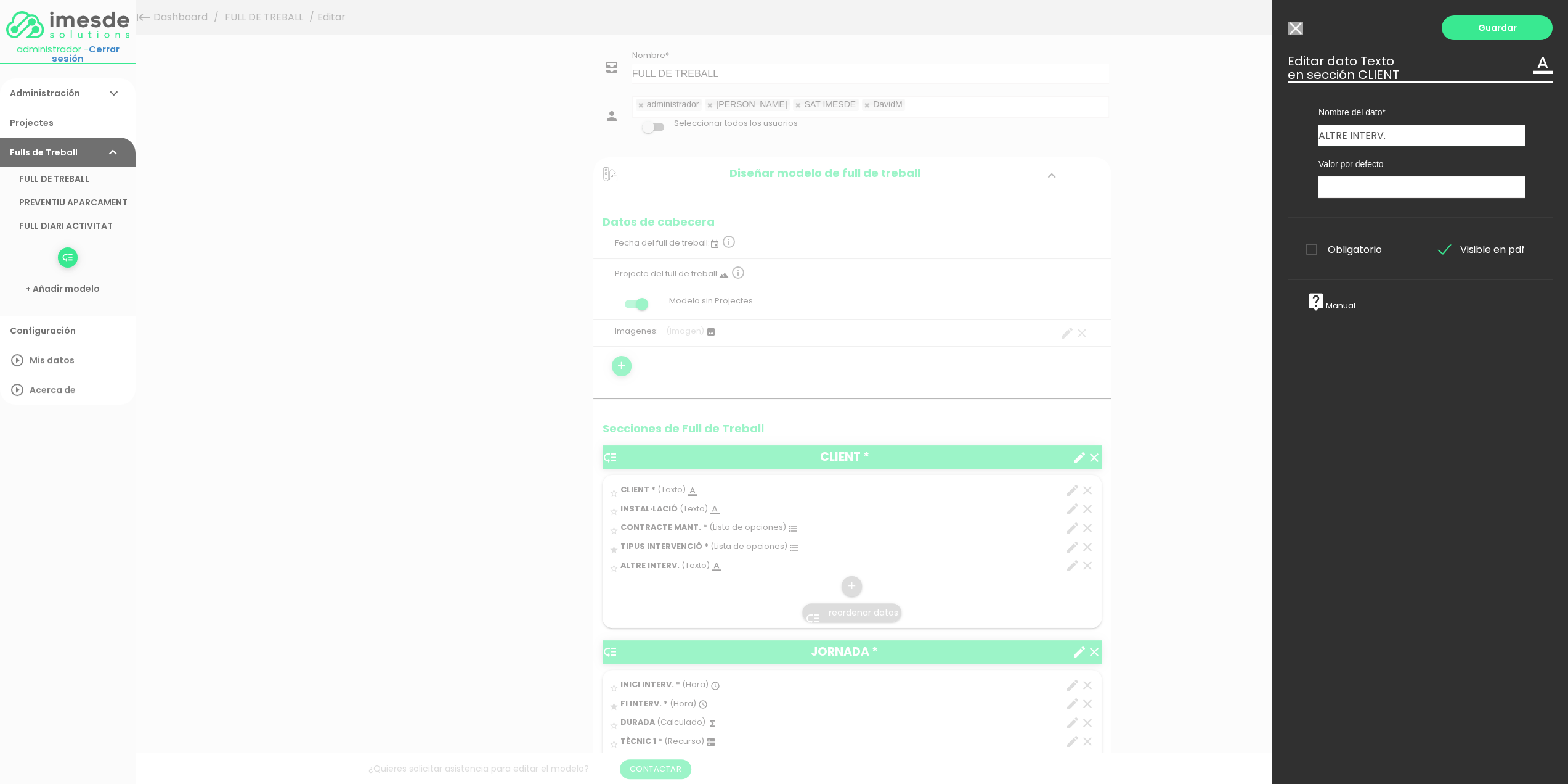
click at [1439, 251] on span "Visible en pdf" at bounding box center [1482, 249] width 86 height 16
click at [0, 0] on input "Visible en pdf" at bounding box center [0, 0] width 0 height 0
click at [1492, 28] on link "Guardar" at bounding box center [1497, 28] width 111 height 25
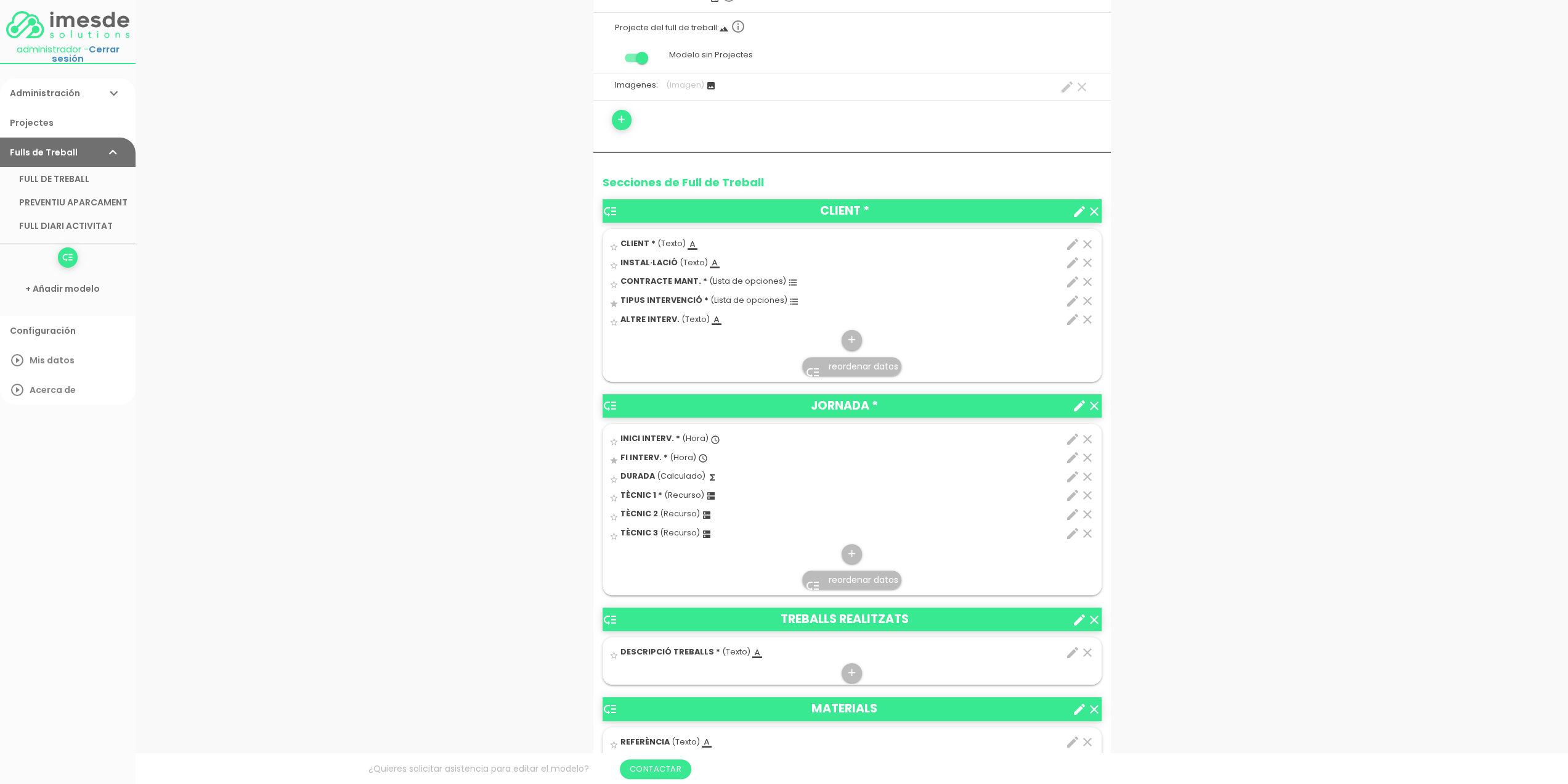
scroll to position [246, 0]
click at [613, 245] on icon "star_border" at bounding box center [614, 246] width 9 height 9
click at [613, 440] on icon "star_border" at bounding box center [614, 441] width 9 height 9
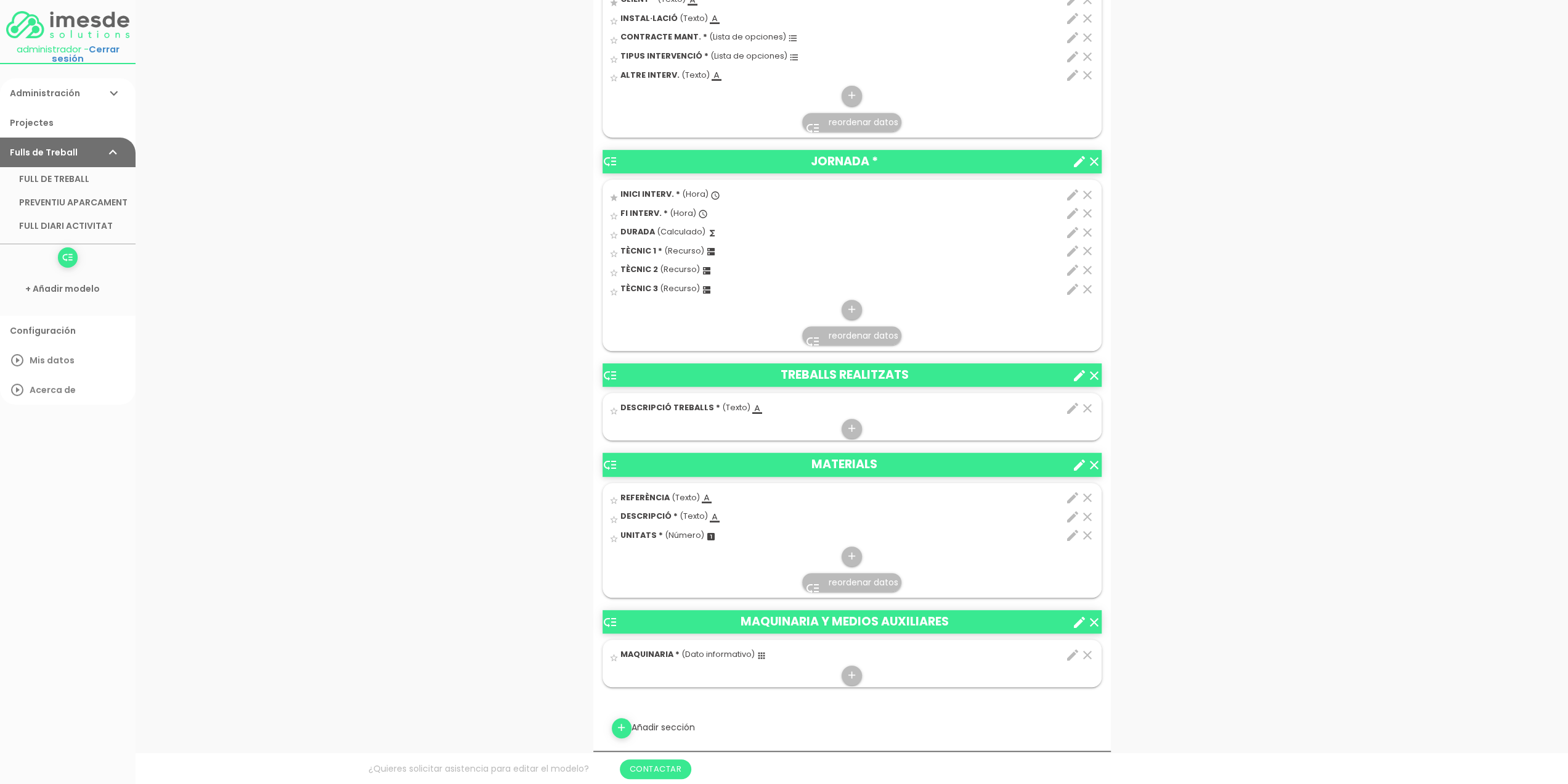
scroll to position [493, 0]
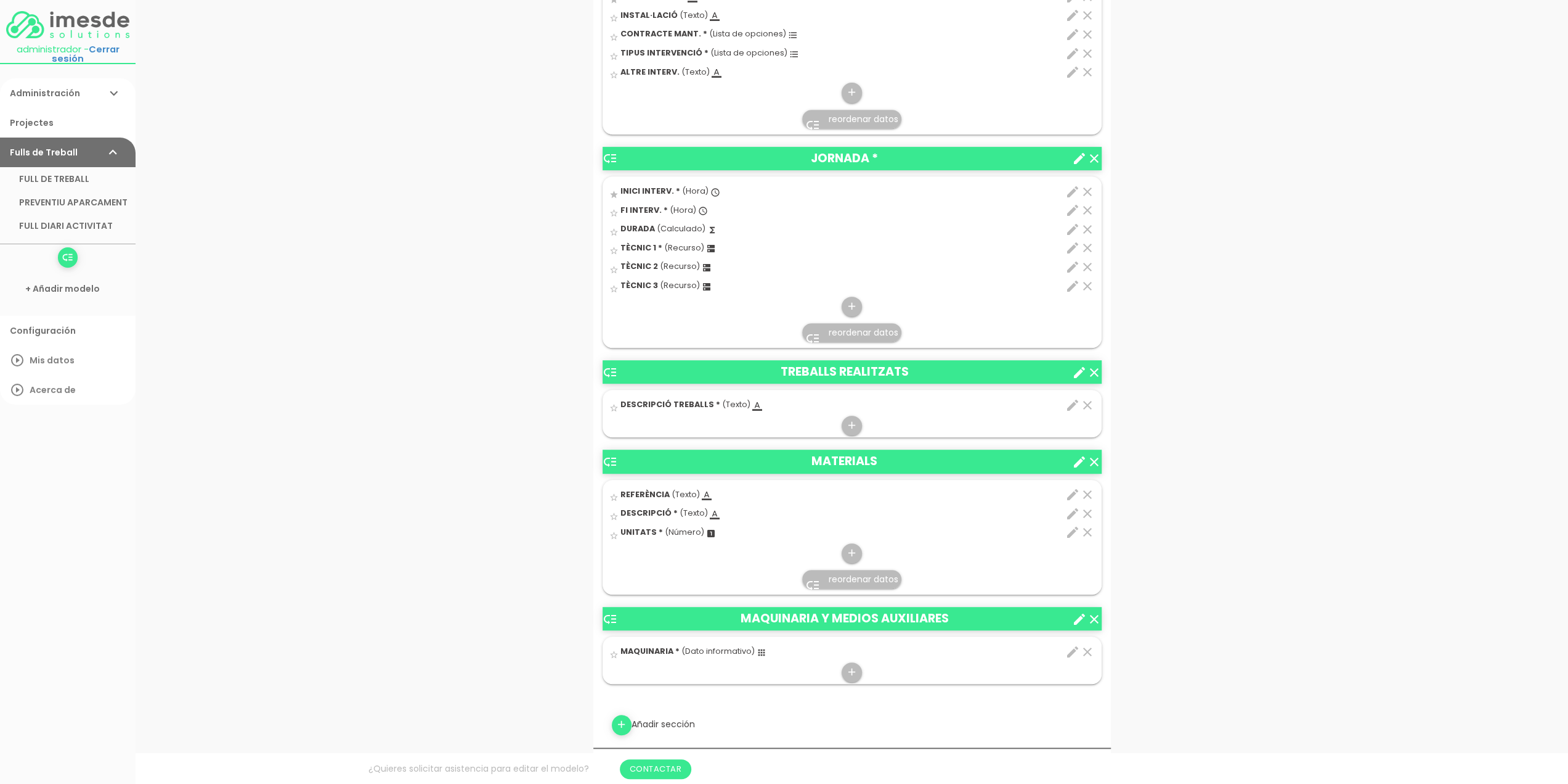
click at [869, 573] on span "reordenar datos" at bounding box center [863, 579] width 69 height 12
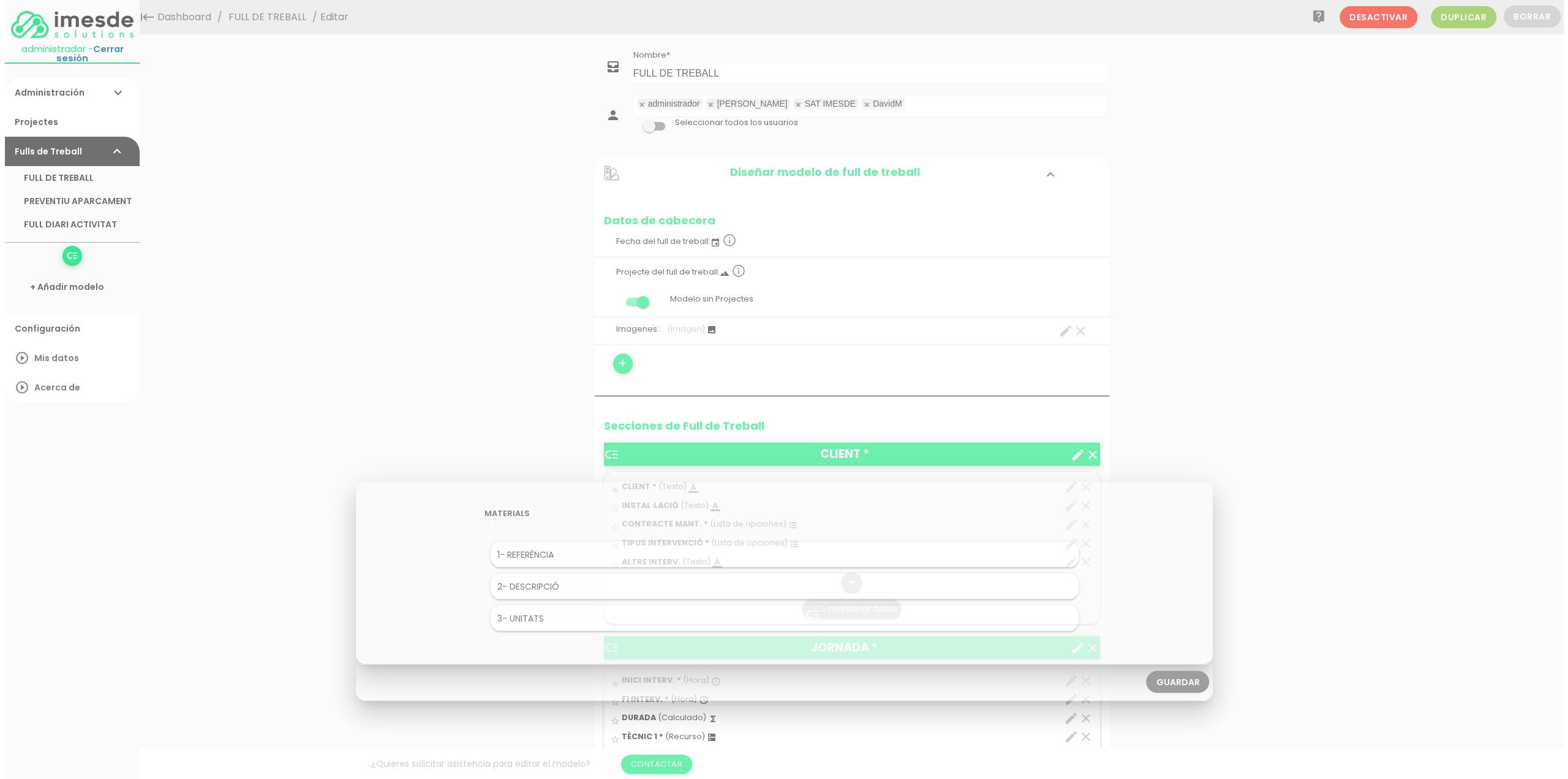
scroll to position [0, 0]
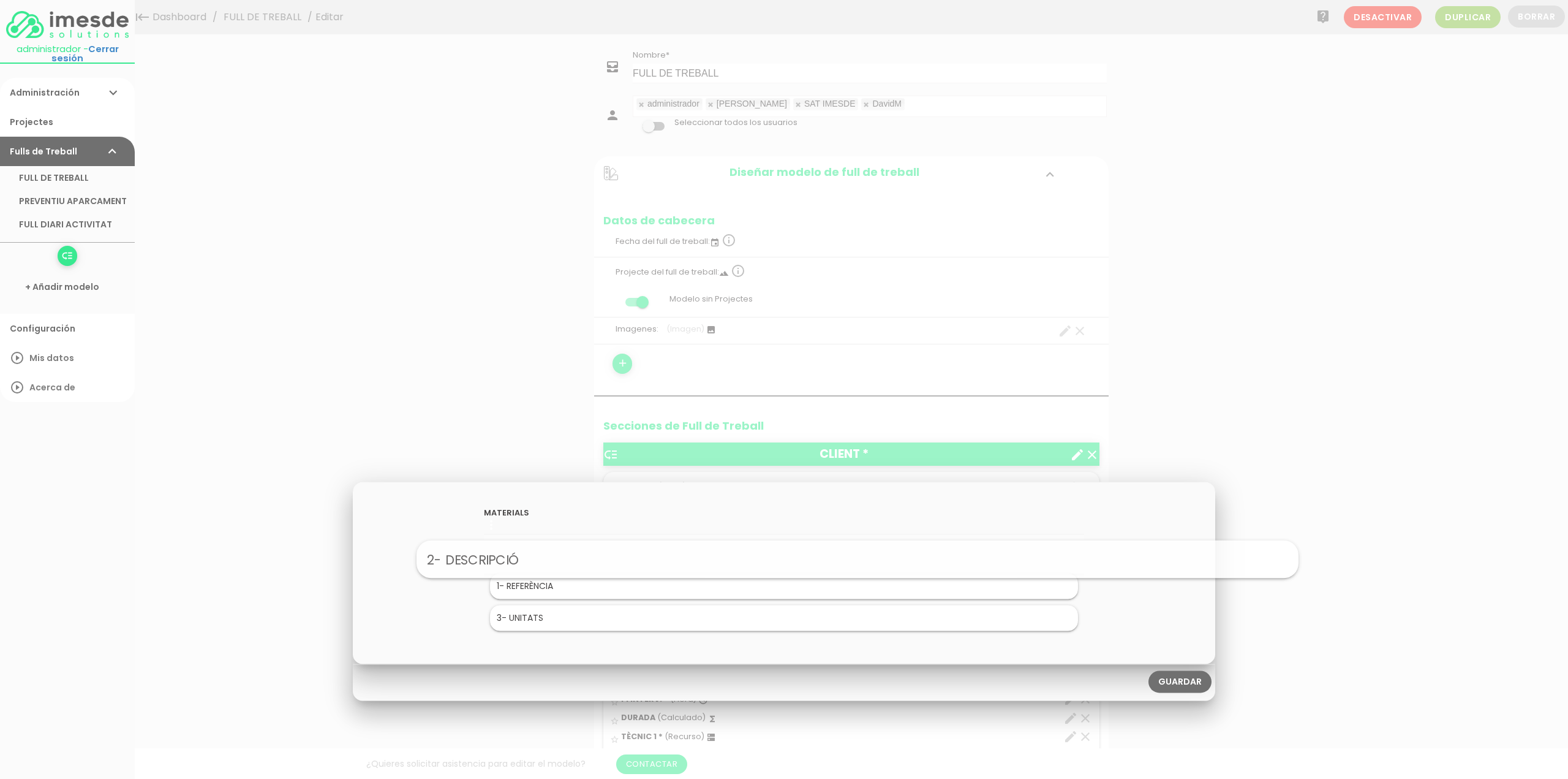
drag, startPoint x: 556, startPoint y: 590, endPoint x: 630, endPoint y: 561, distance: 79.5
drag, startPoint x: 549, startPoint y: 620, endPoint x: 595, endPoint y: 544, distance: 88.8
click at [1176, 685] on link "Guardar" at bounding box center [1179, 681] width 63 height 22
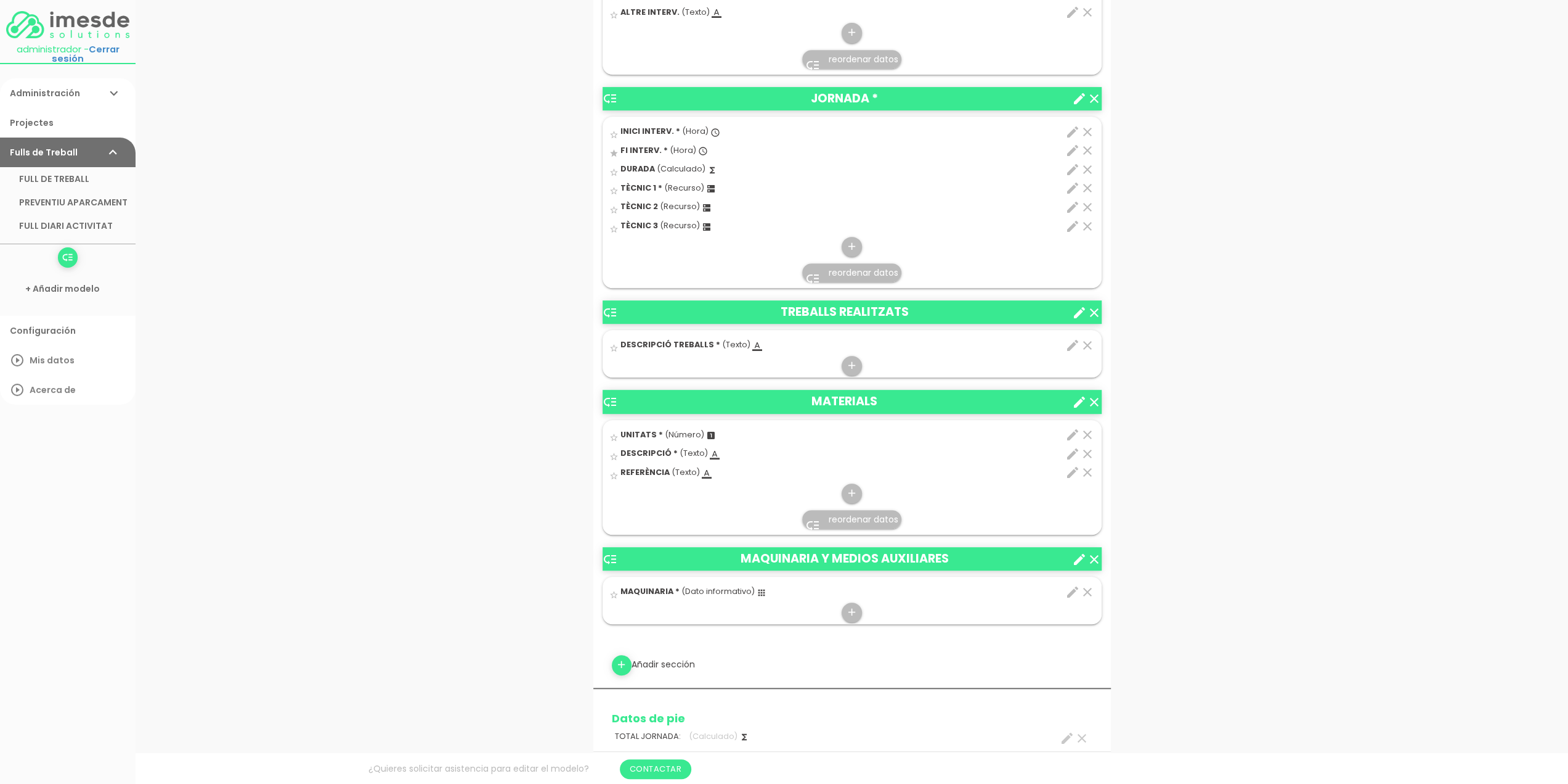
scroll to position [555, 0]
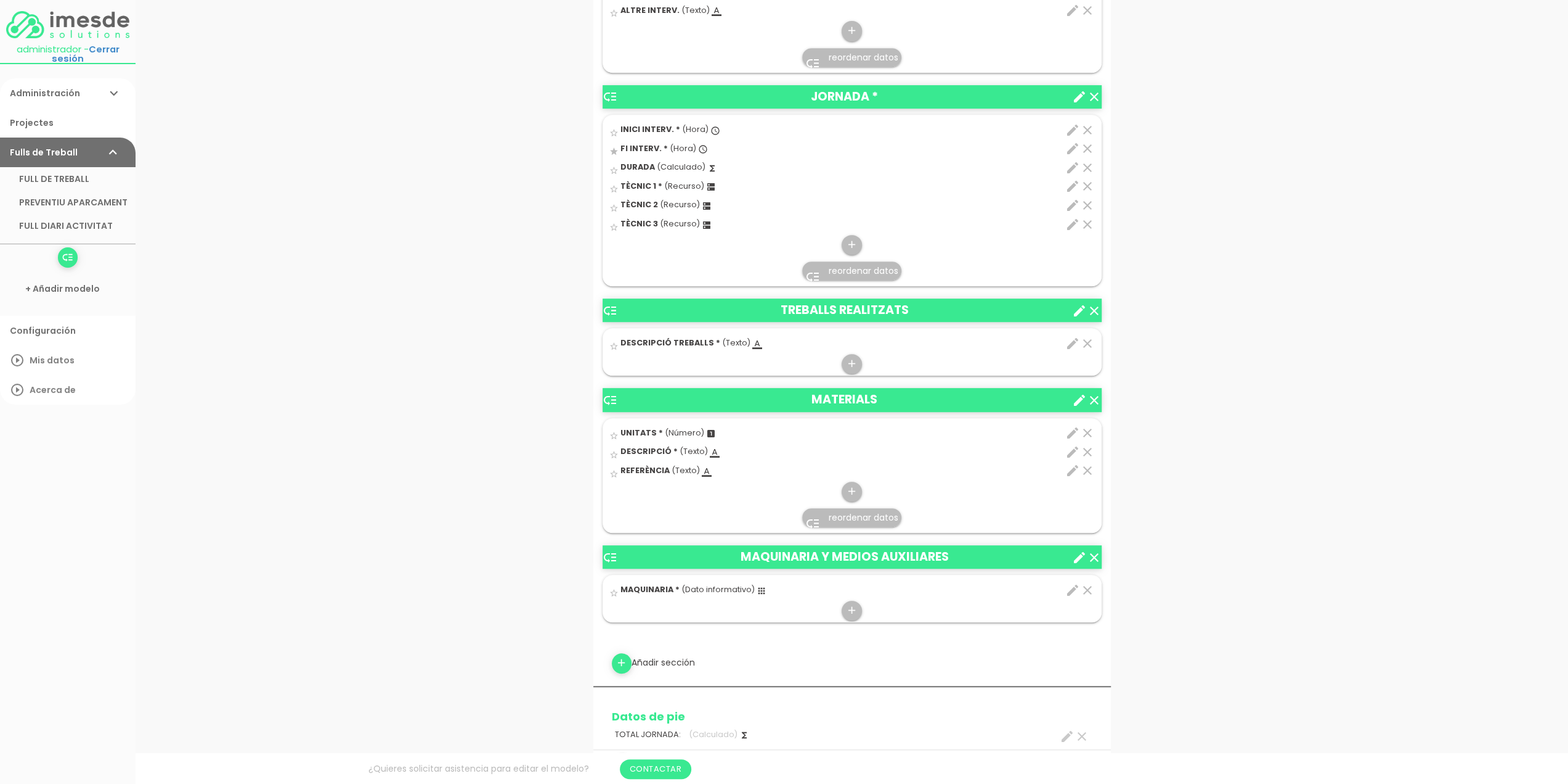
click at [1095, 553] on icon "clear" at bounding box center [1094, 557] width 15 height 15
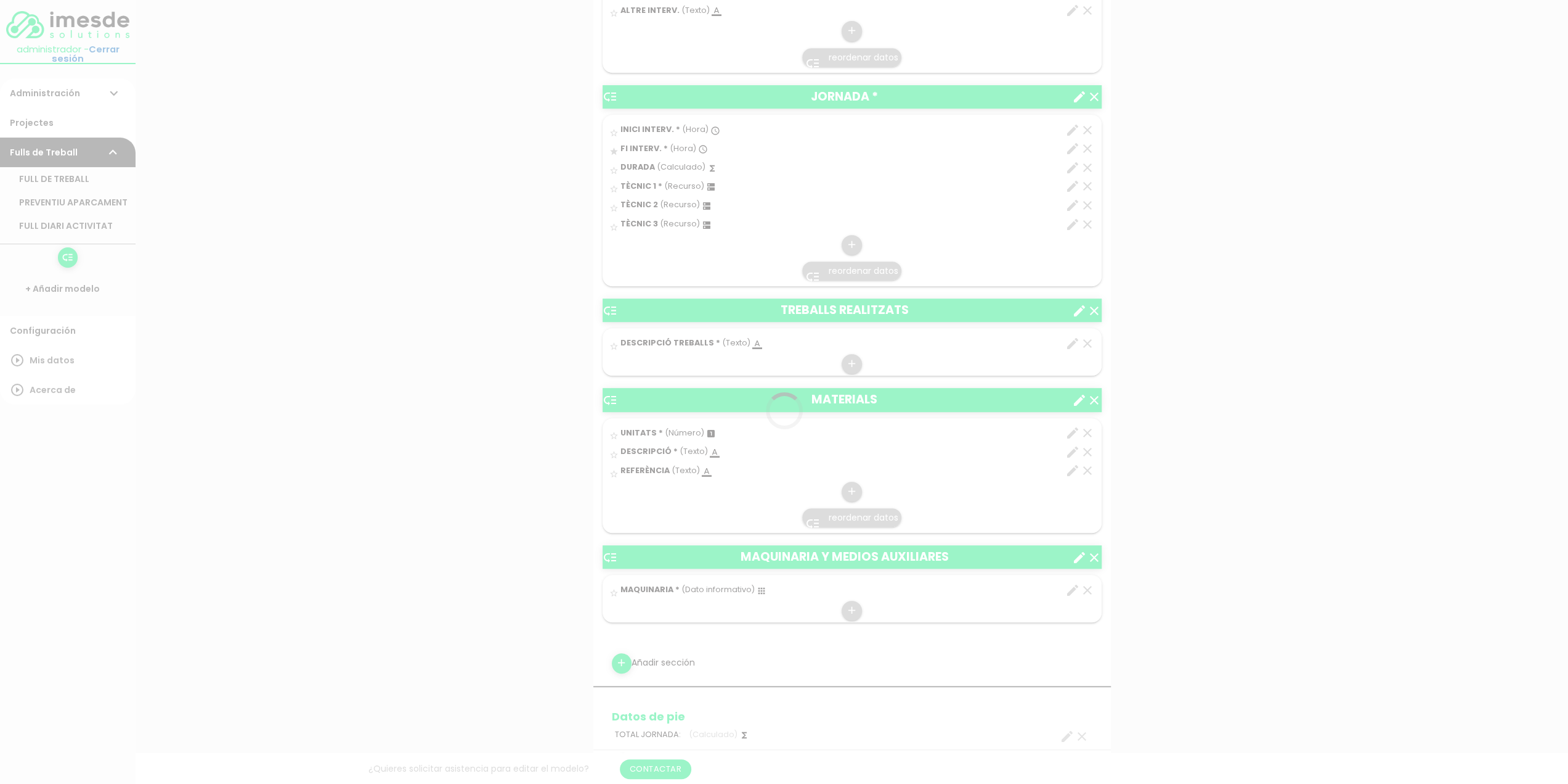
scroll to position [0, 0]
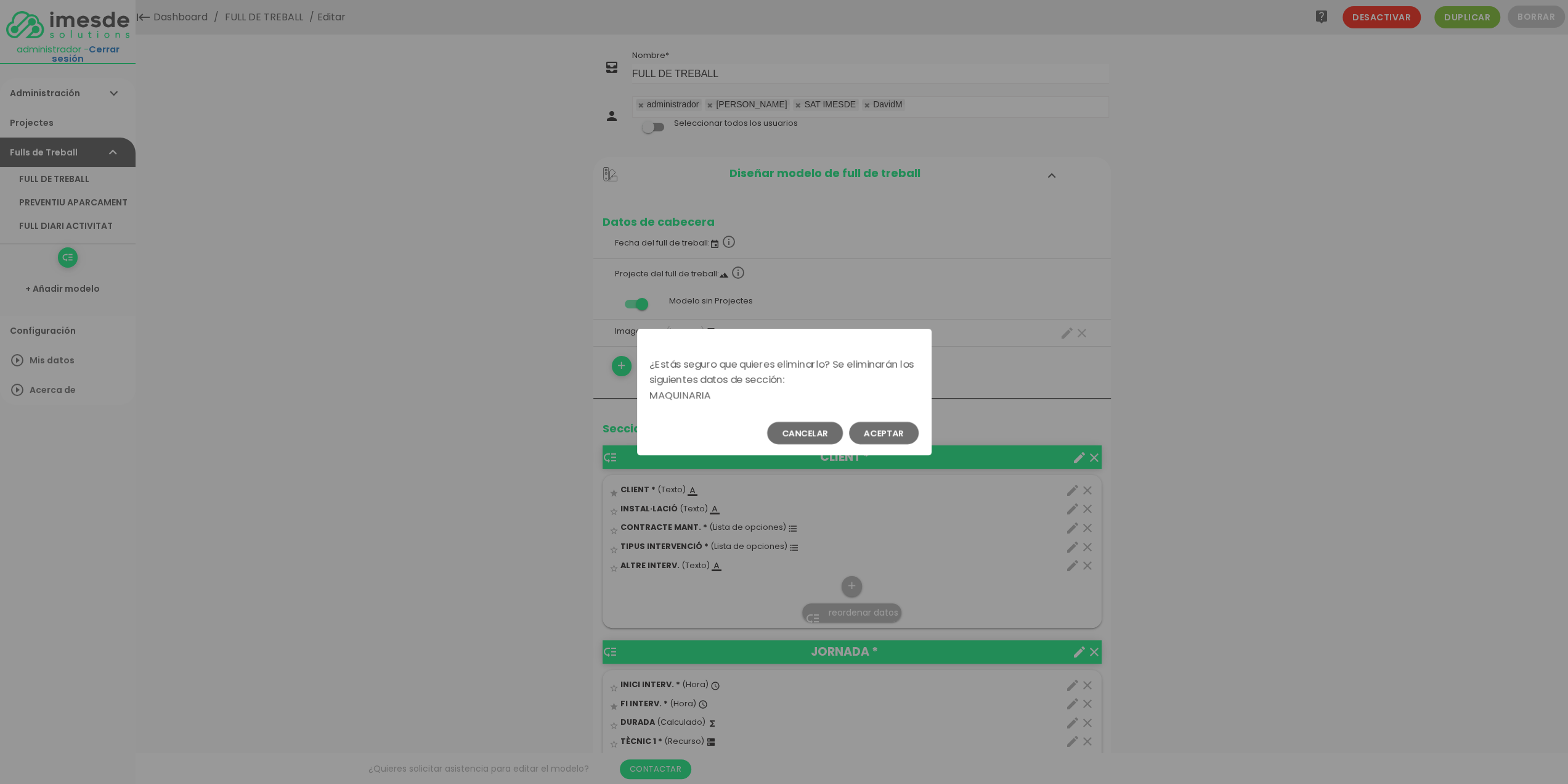
click at [888, 429] on button "Aceptar" at bounding box center [883, 433] width 69 height 22
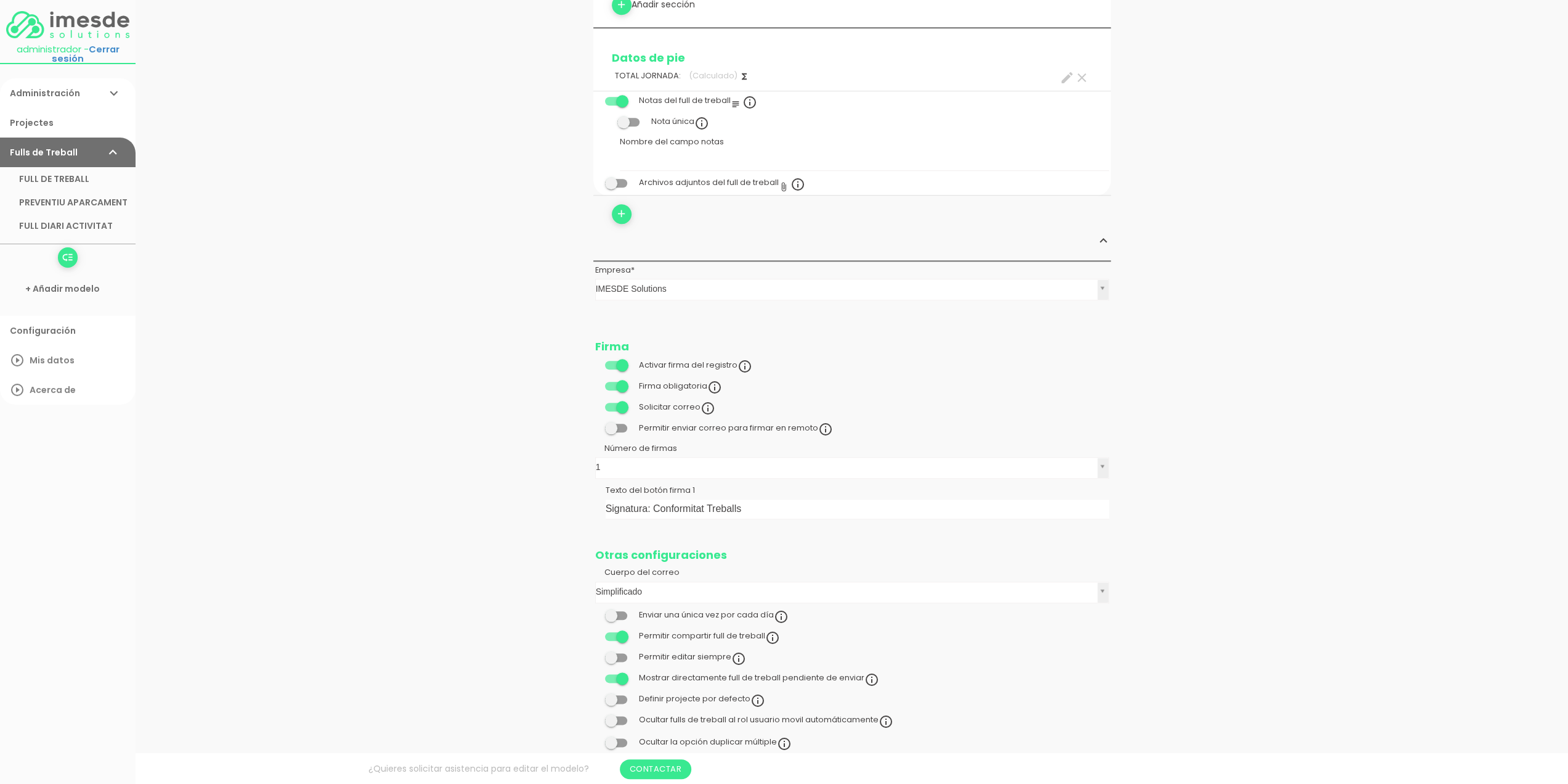
scroll to position [1156, 0]
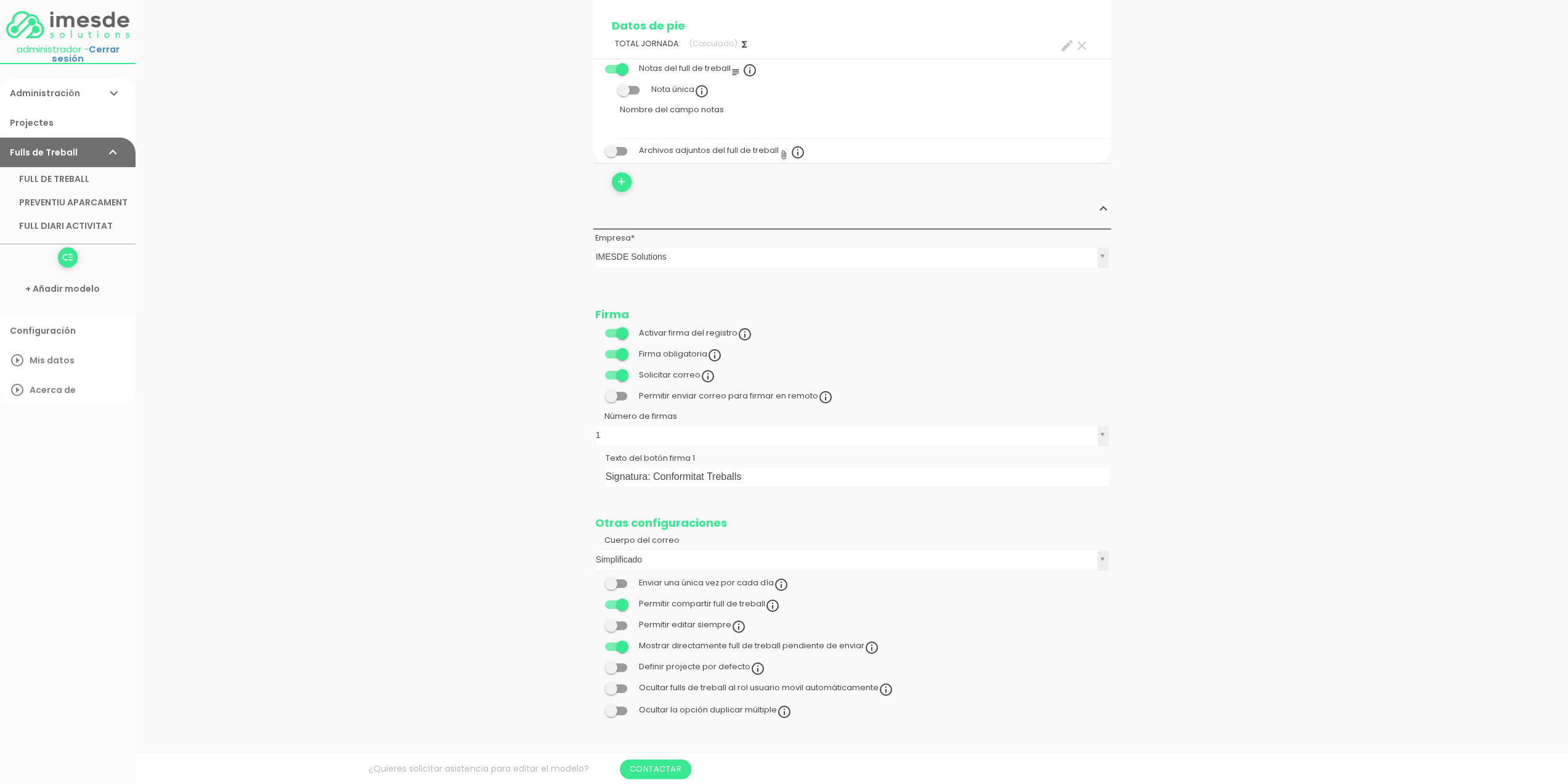
click at [613, 600] on span at bounding box center [616, 604] width 22 height 9
click at [595, 601] on input "checkbox" at bounding box center [595, 601] width 0 height 0
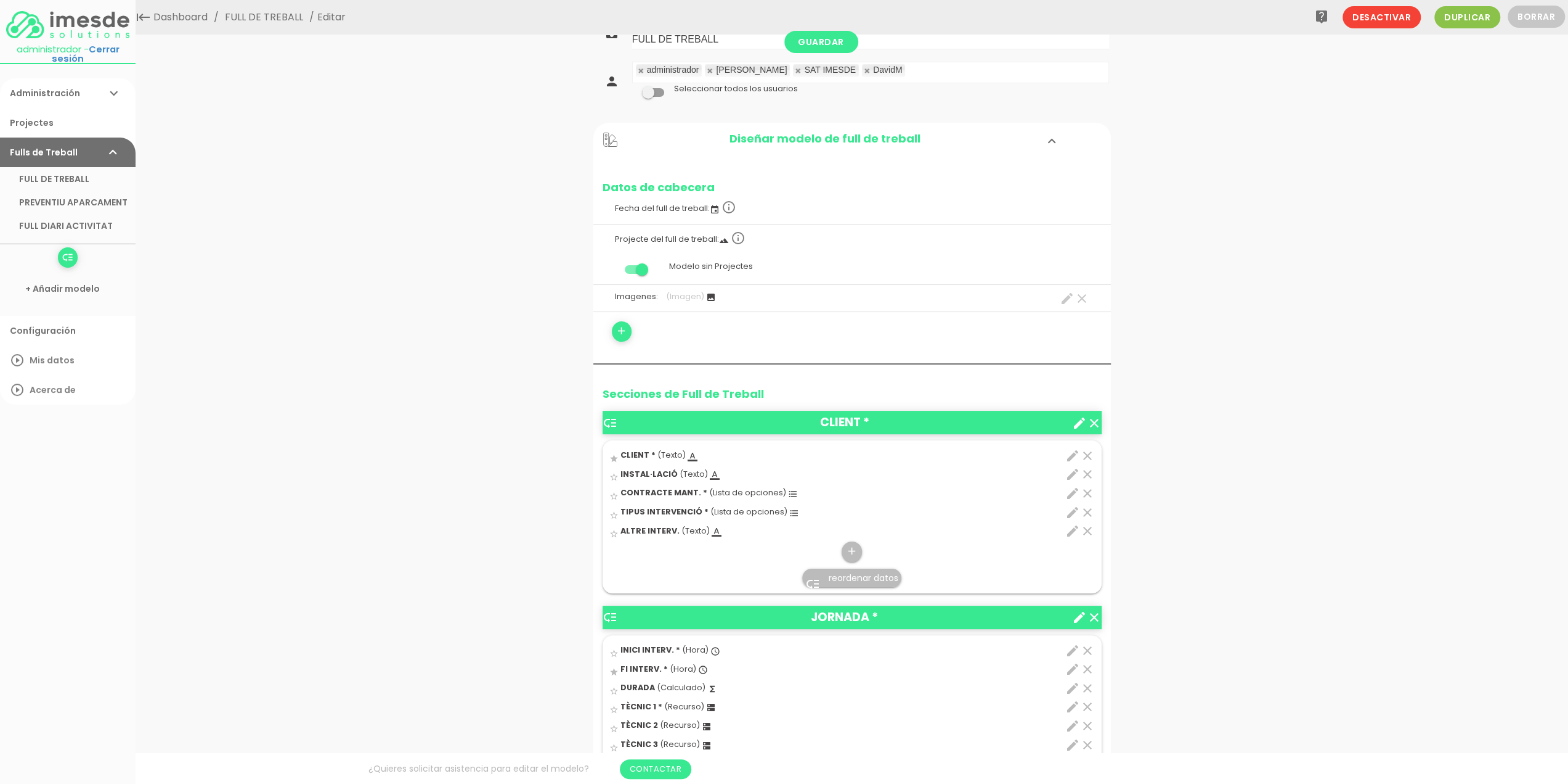
scroll to position [0, 0]
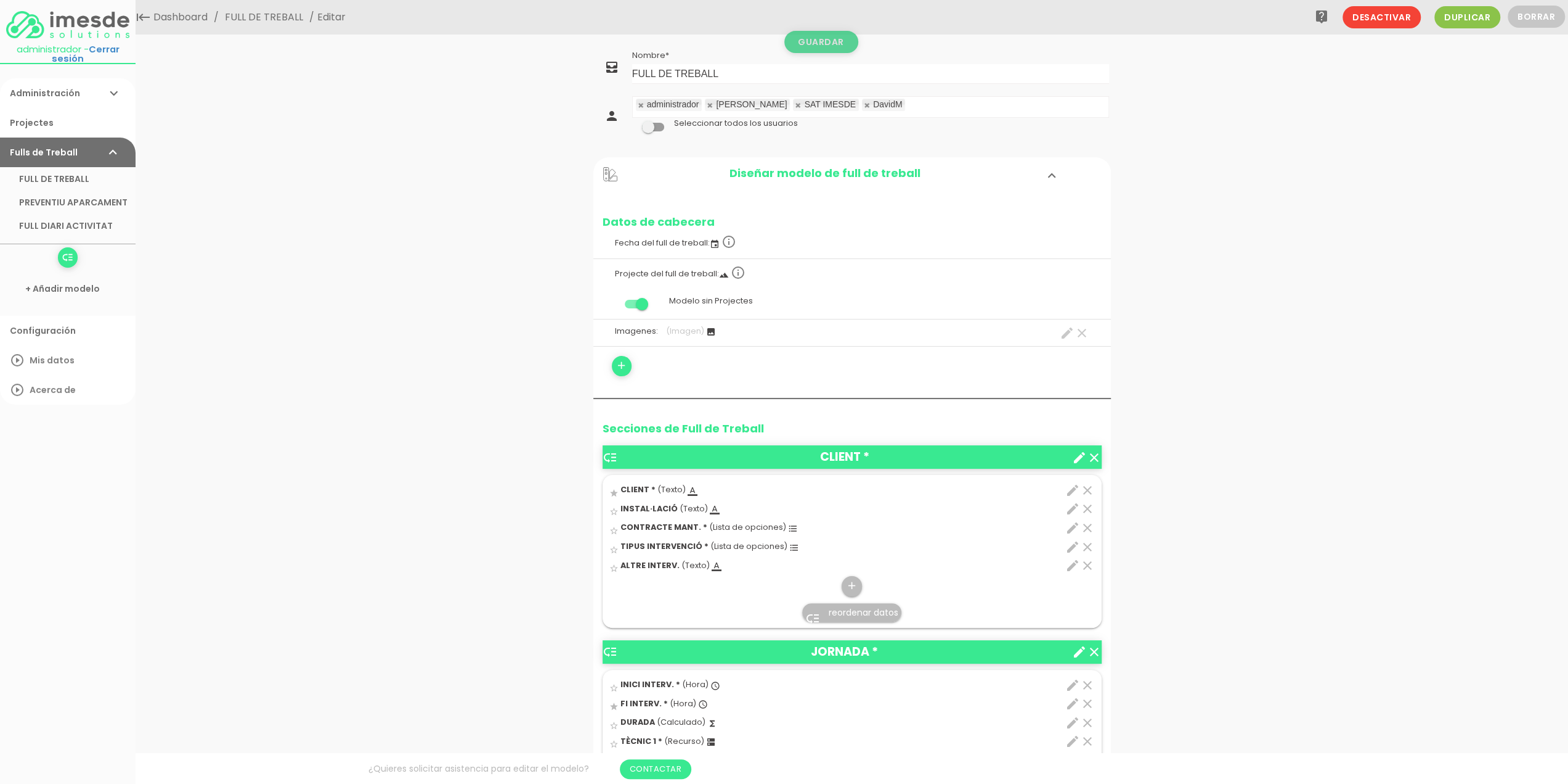
click at [819, 43] on link "Guardar" at bounding box center [821, 42] width 74 height 22
click at [81, 203] on link "PREVENTIU APARCAMENT" at bounding box center [68, 202] width 136 height 23
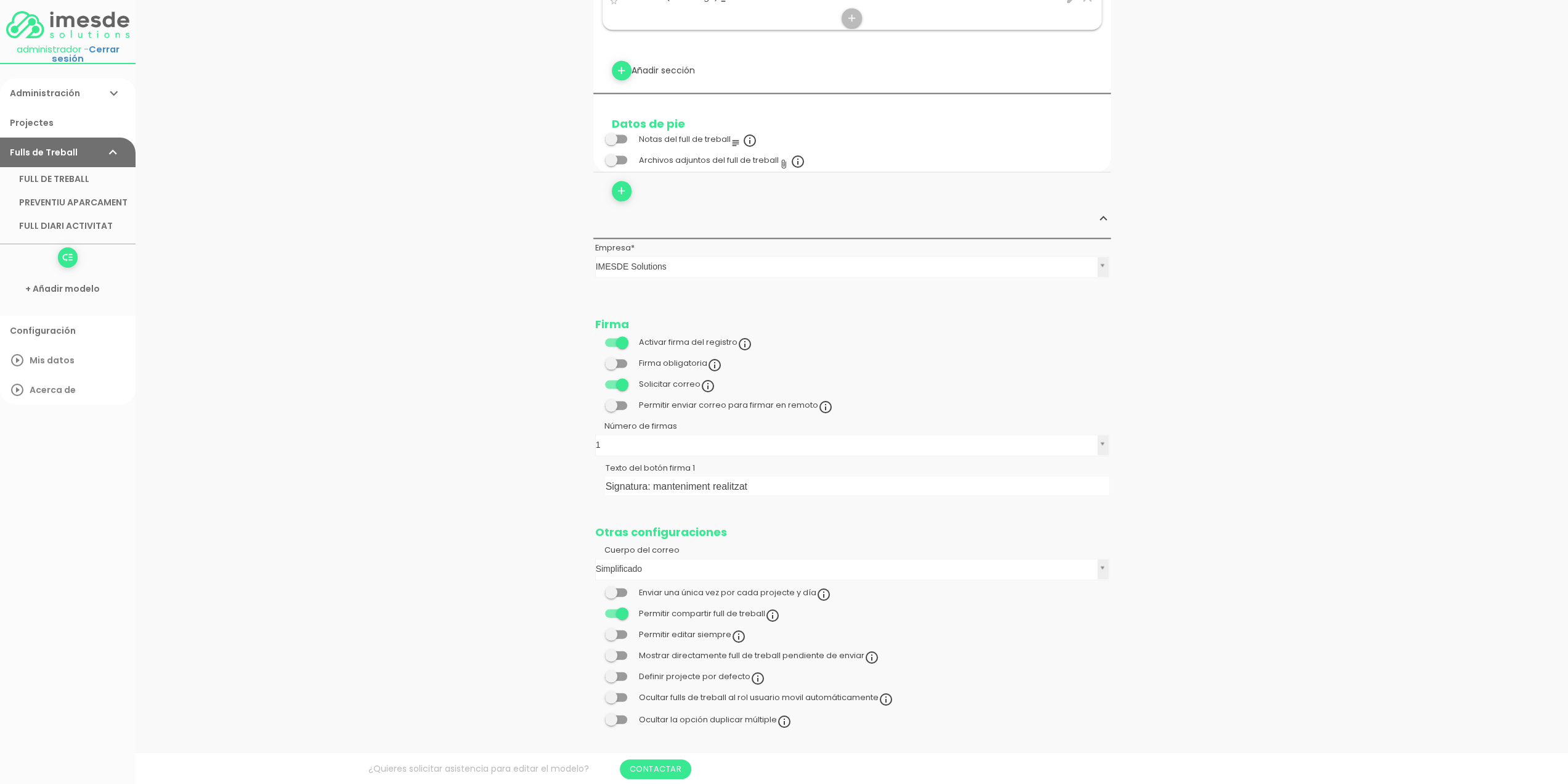
scroll to position [2541, 0]
click at [611, 602] on span at bounding box center [616, 606] width 22 height 9
click at [595, 603] on input "checkbox" at bounding box center [595, 603] width 0 height 0
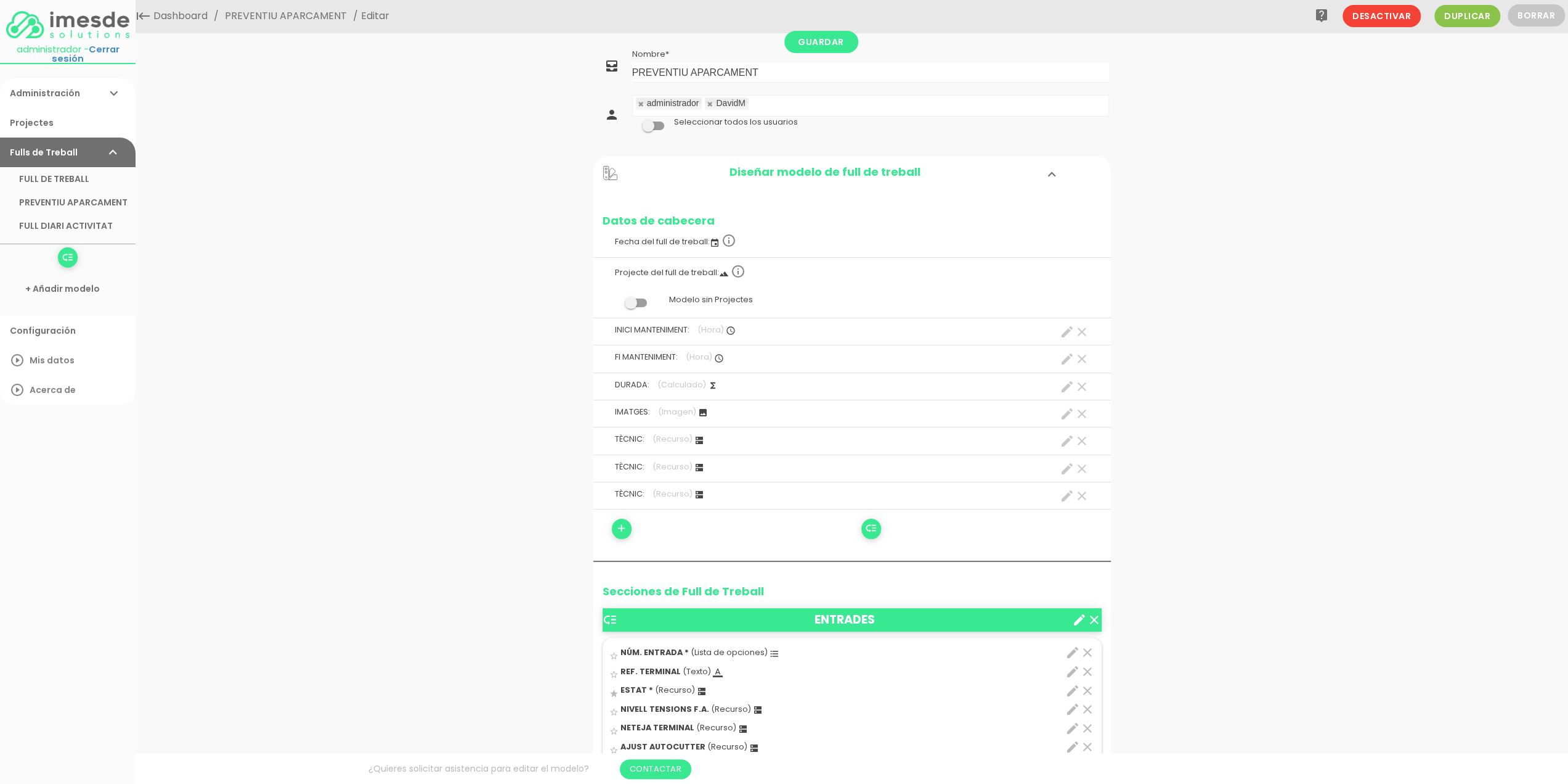
scroll to position [0, 0]
click at [657, 126] on span at bounding box center [653, 126] width 22 height 9
click at [632, 123] on input "checkbox" at bounding box center [632, 123] width 0 height 0
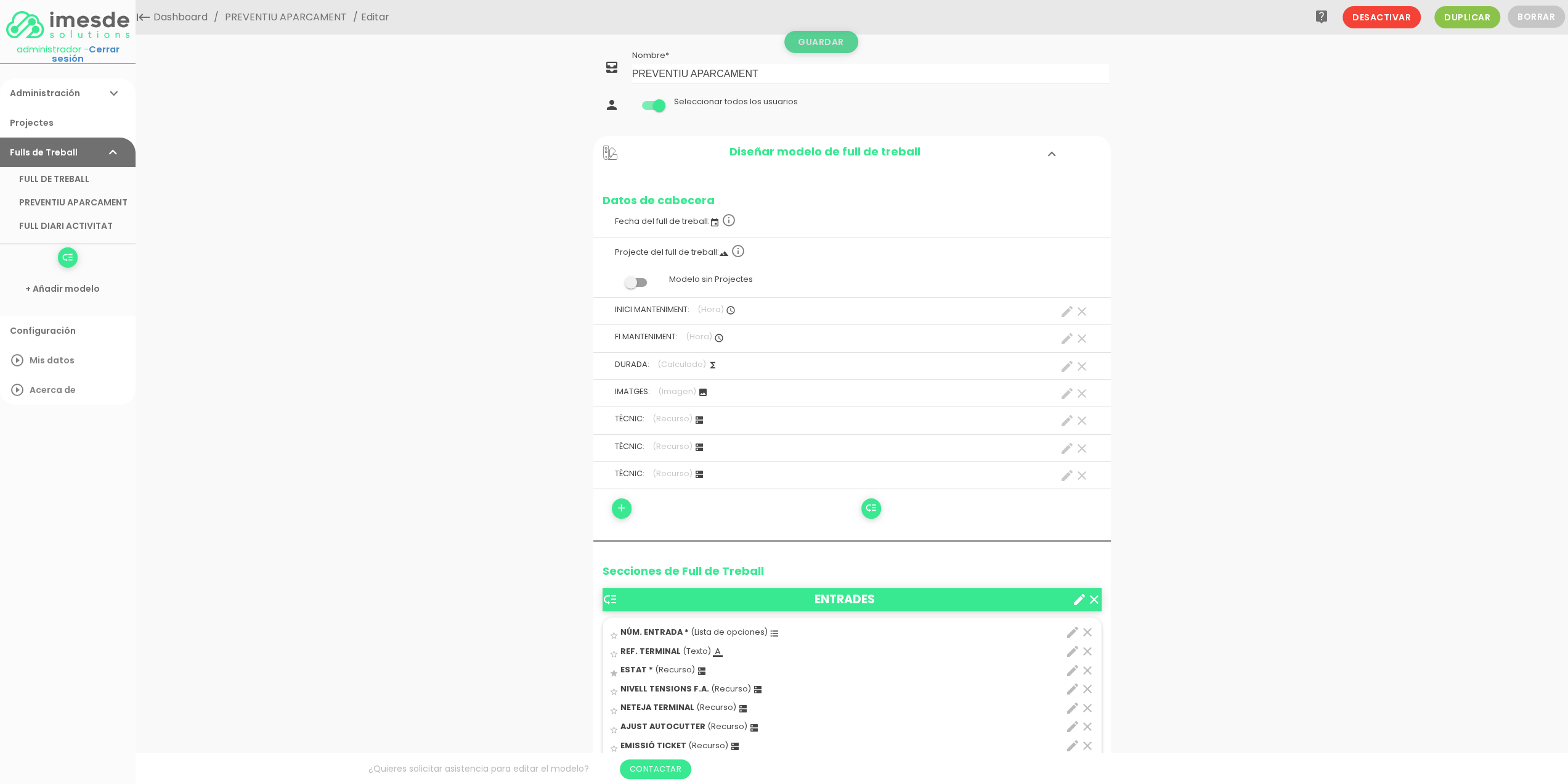
click at [816, 43] on link "Guardar" at bounding box center [821, 42] width 74 height 22
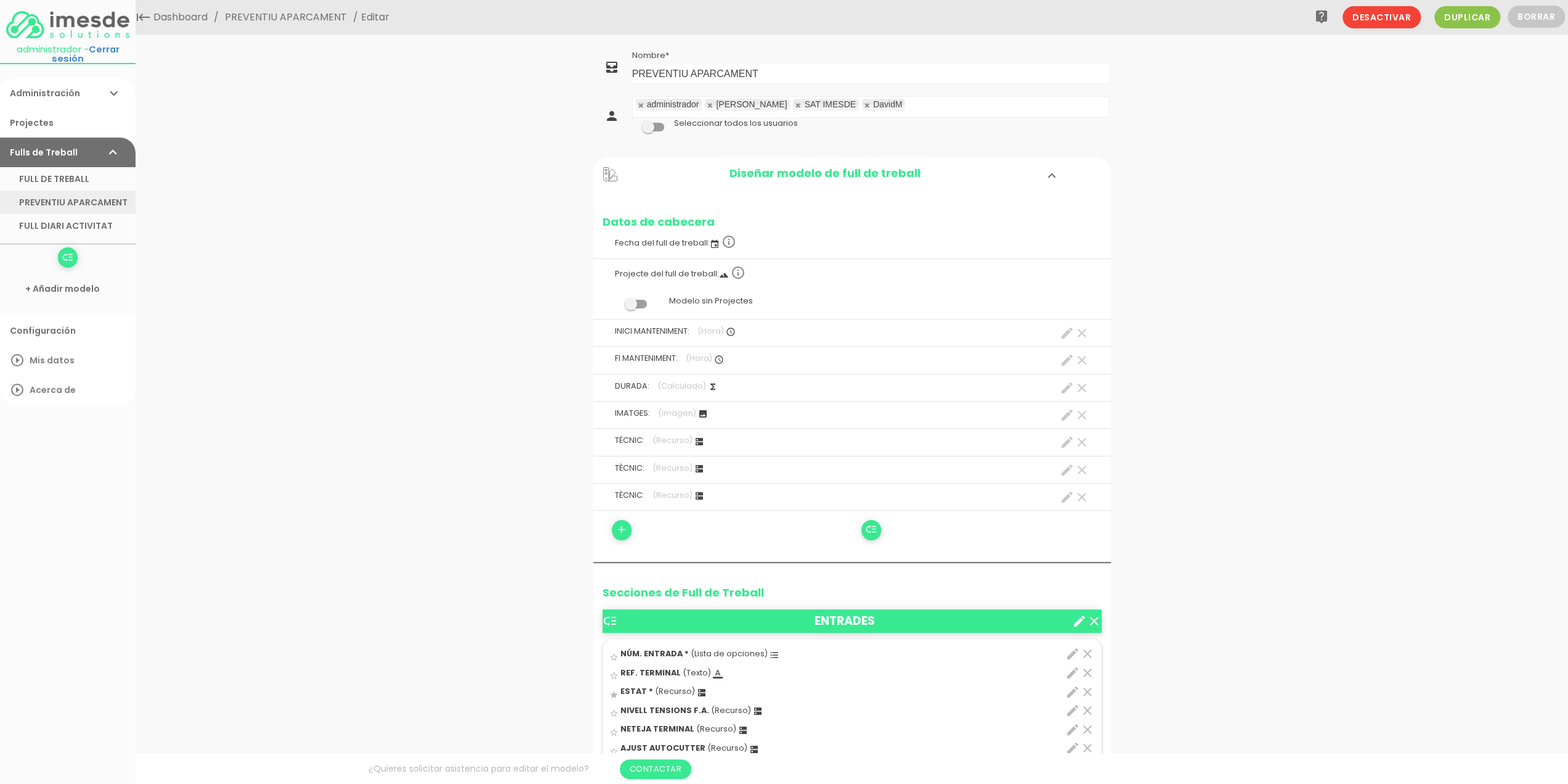
click at [48, 202] on link "PREVENTIU APARCAMENT" at bounding box center [68, 202] width 136 height 23
click at [55, 223] on link "FULL DIARI ACTIVITAT" at bounding box center [68, 226] width 136 height 23
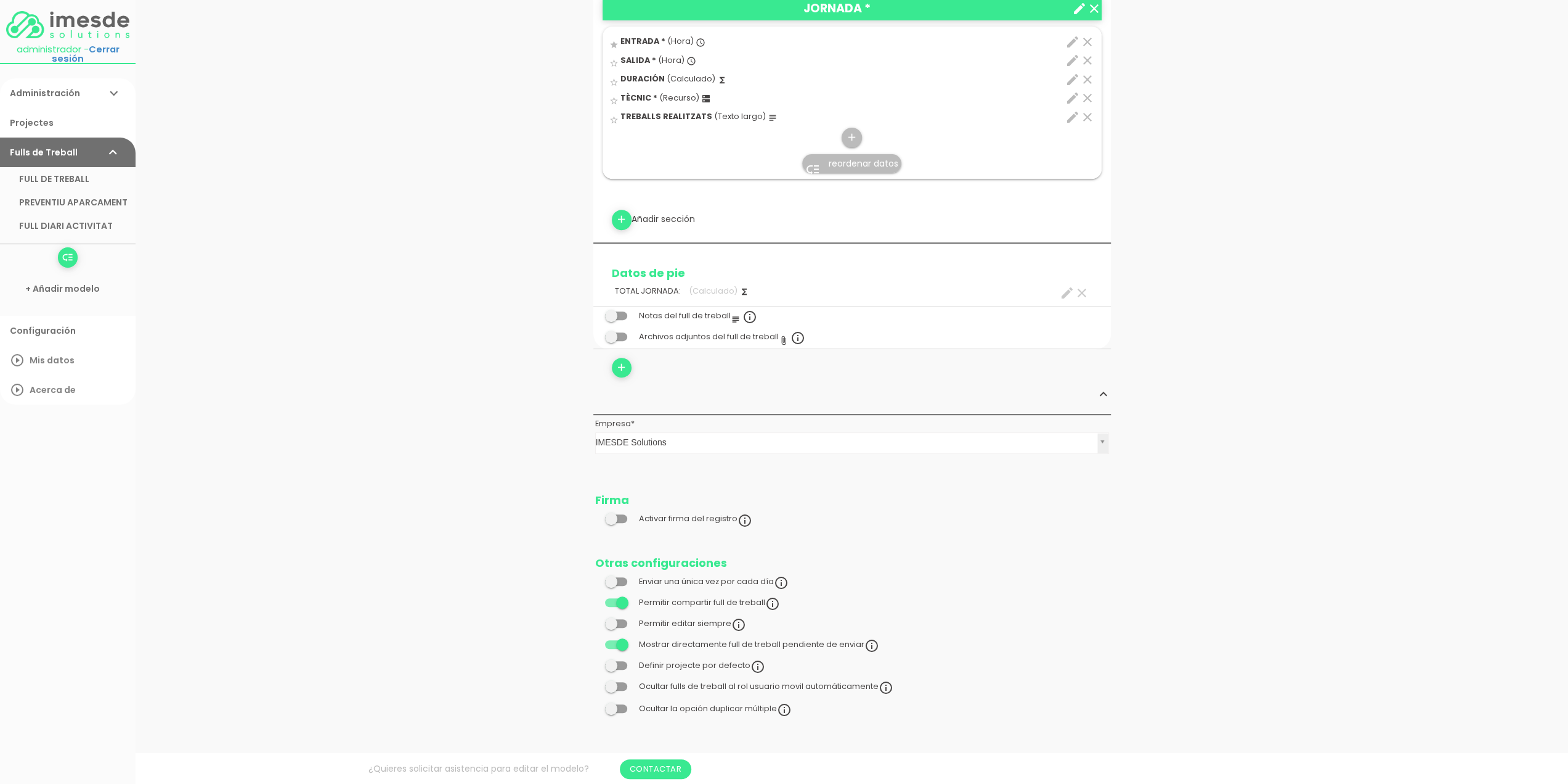
scroll to position [422, 0]
click at [611, 602] on span at bounding box center [616, 602] width 22 height 9
click at [595, 599] on input "checkbox" at bounding box center [595, 599] width 0 height 0
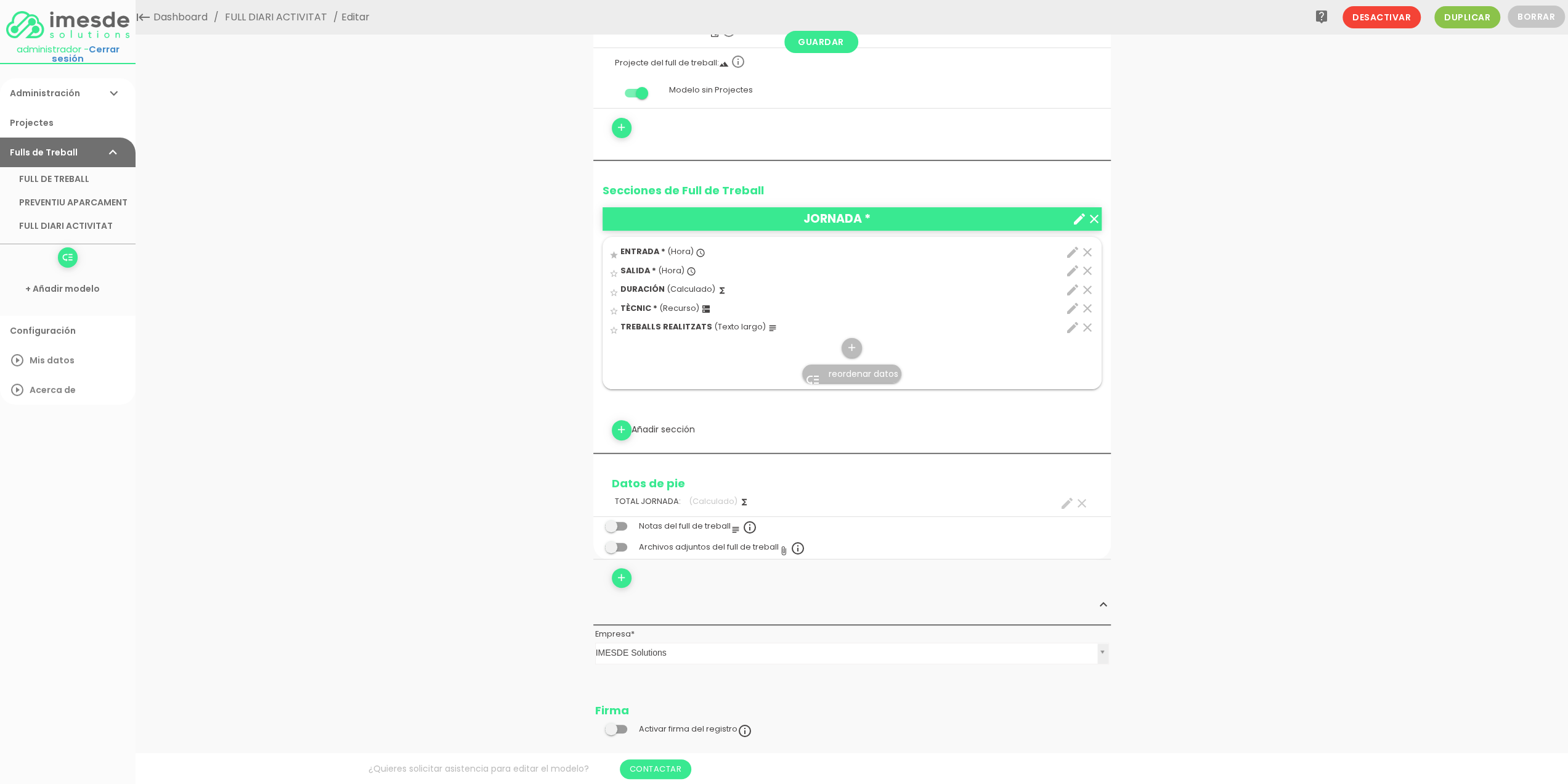
scroll to position [175, 0]
click at [823, 46] on link "Guardar" at bounding box center [821, 42] width 74 height 22
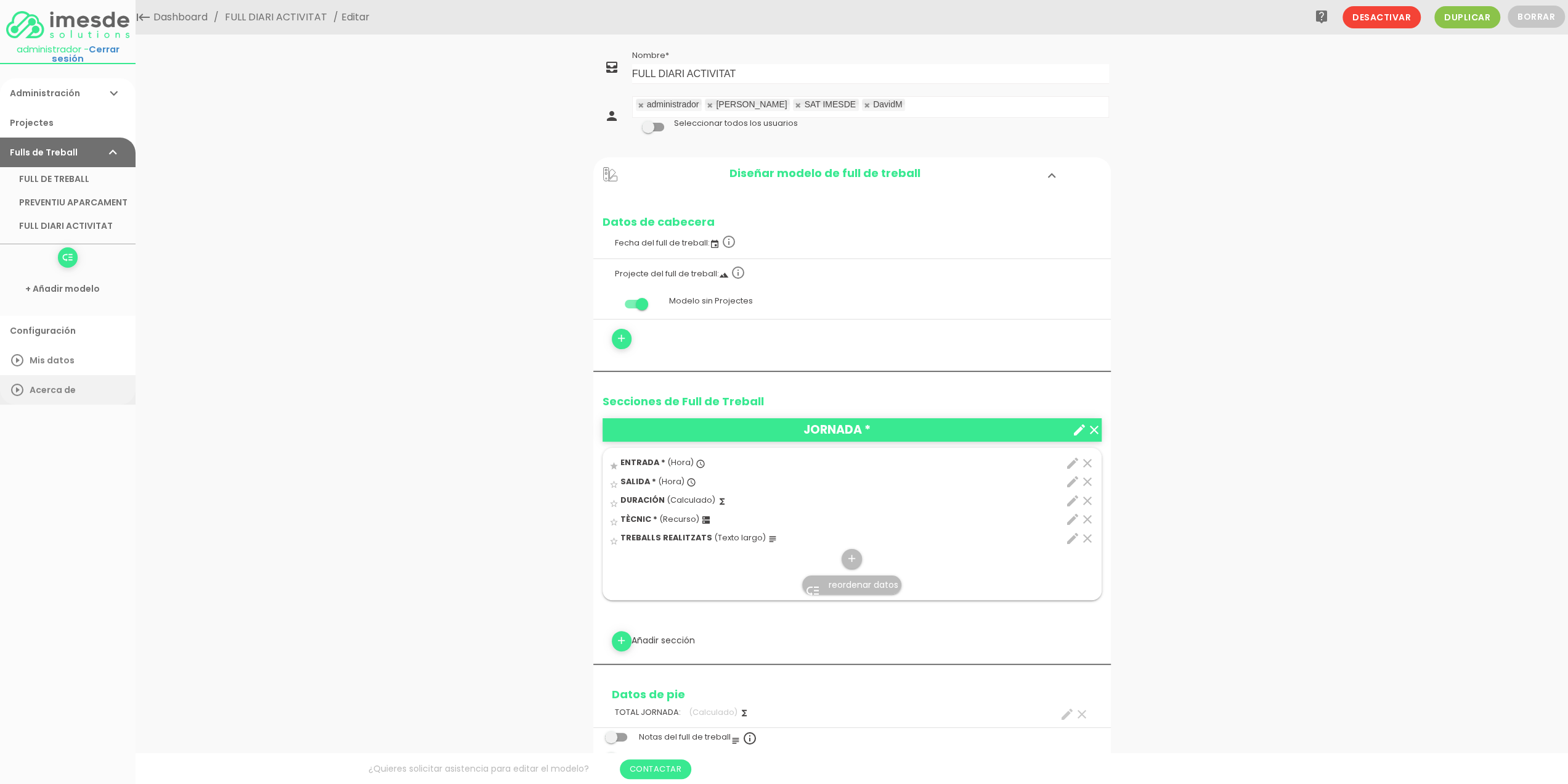
click at [41, 388] on link "play_circle_outline Acerca de" at bounding box center [68, 390] width 136 height 30
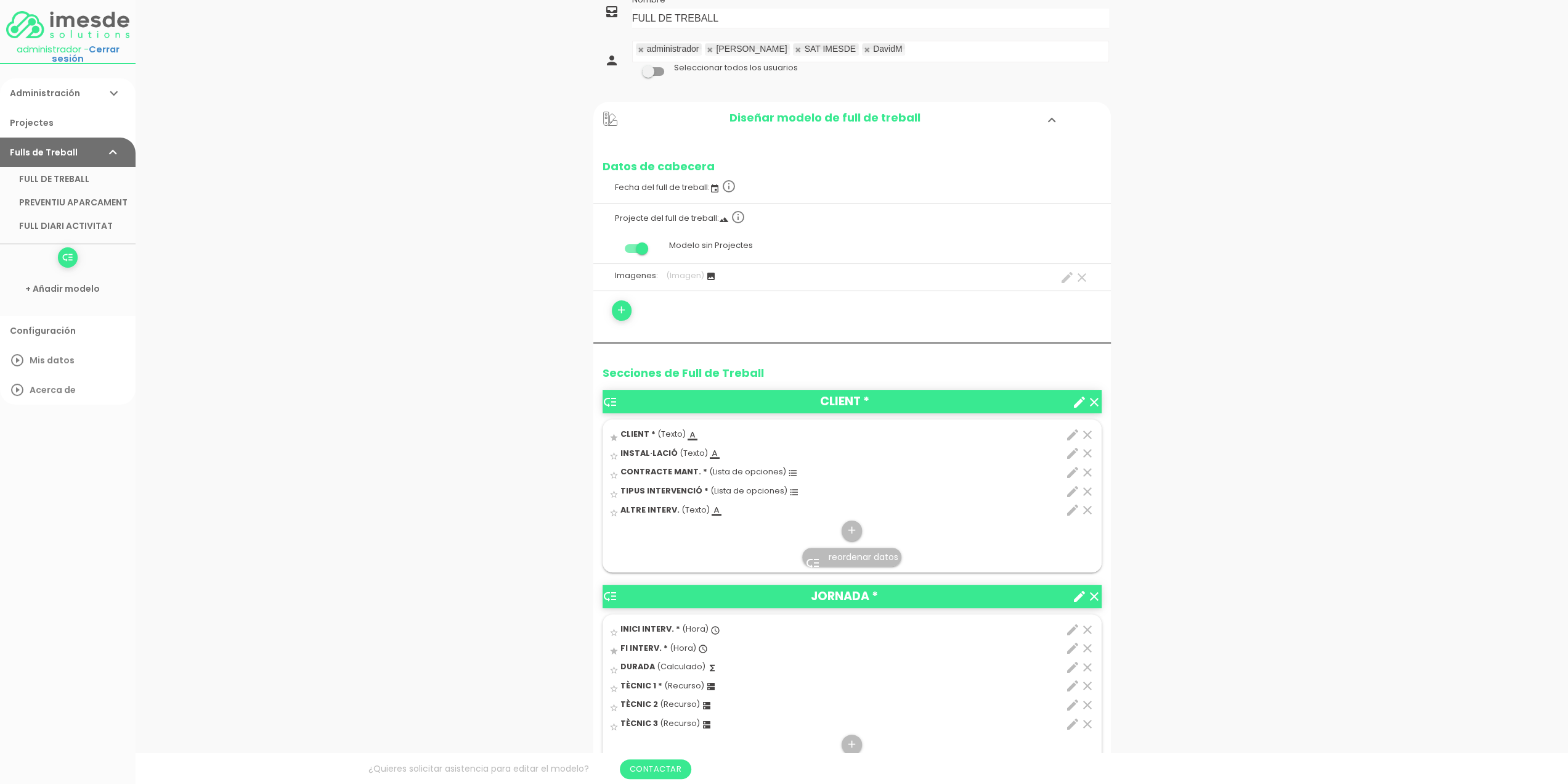
scroll to position [123, 0]
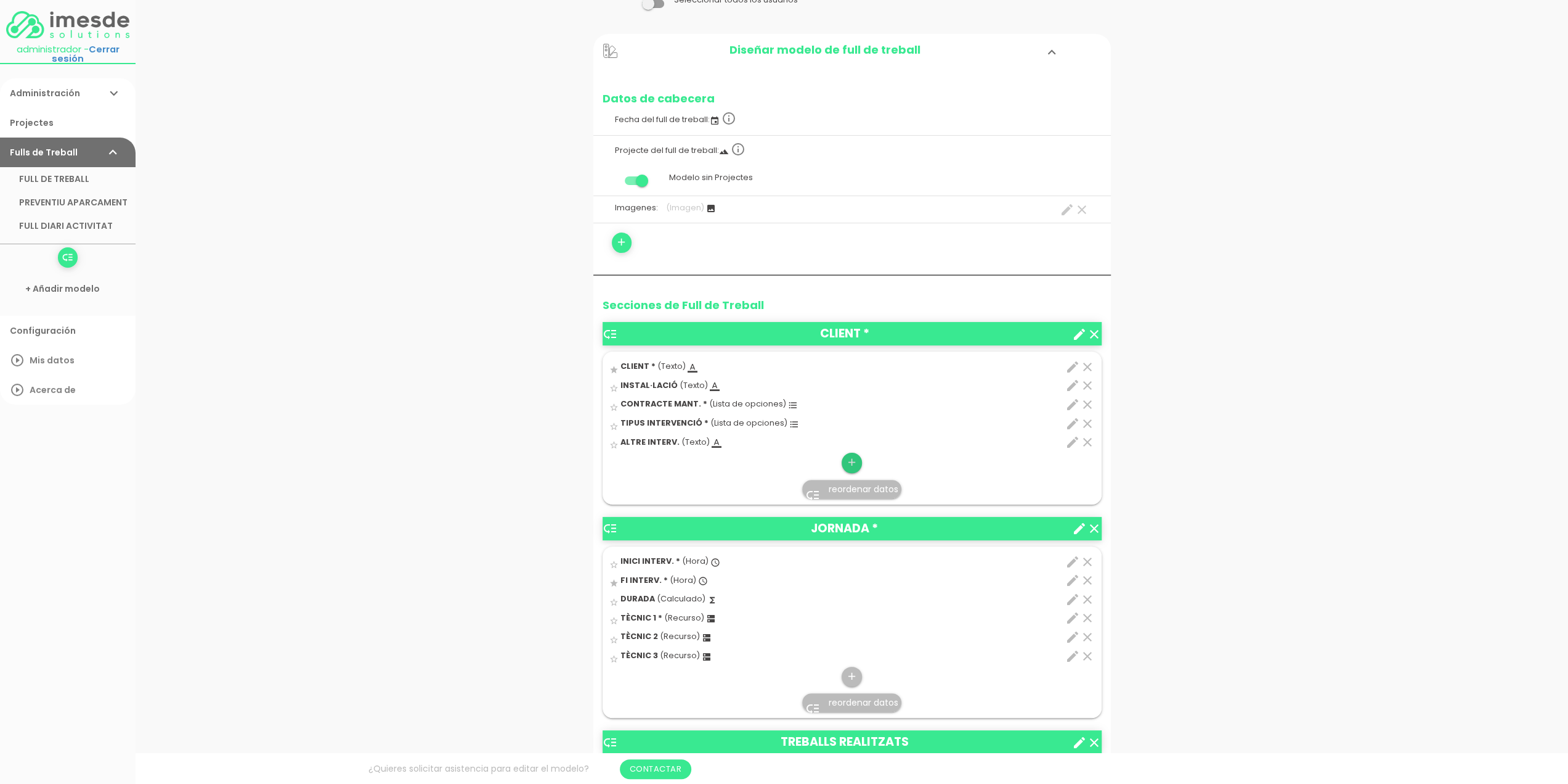
click at [854, 461] on icon "add" at bounding box center [851, 462] width 12 height 19
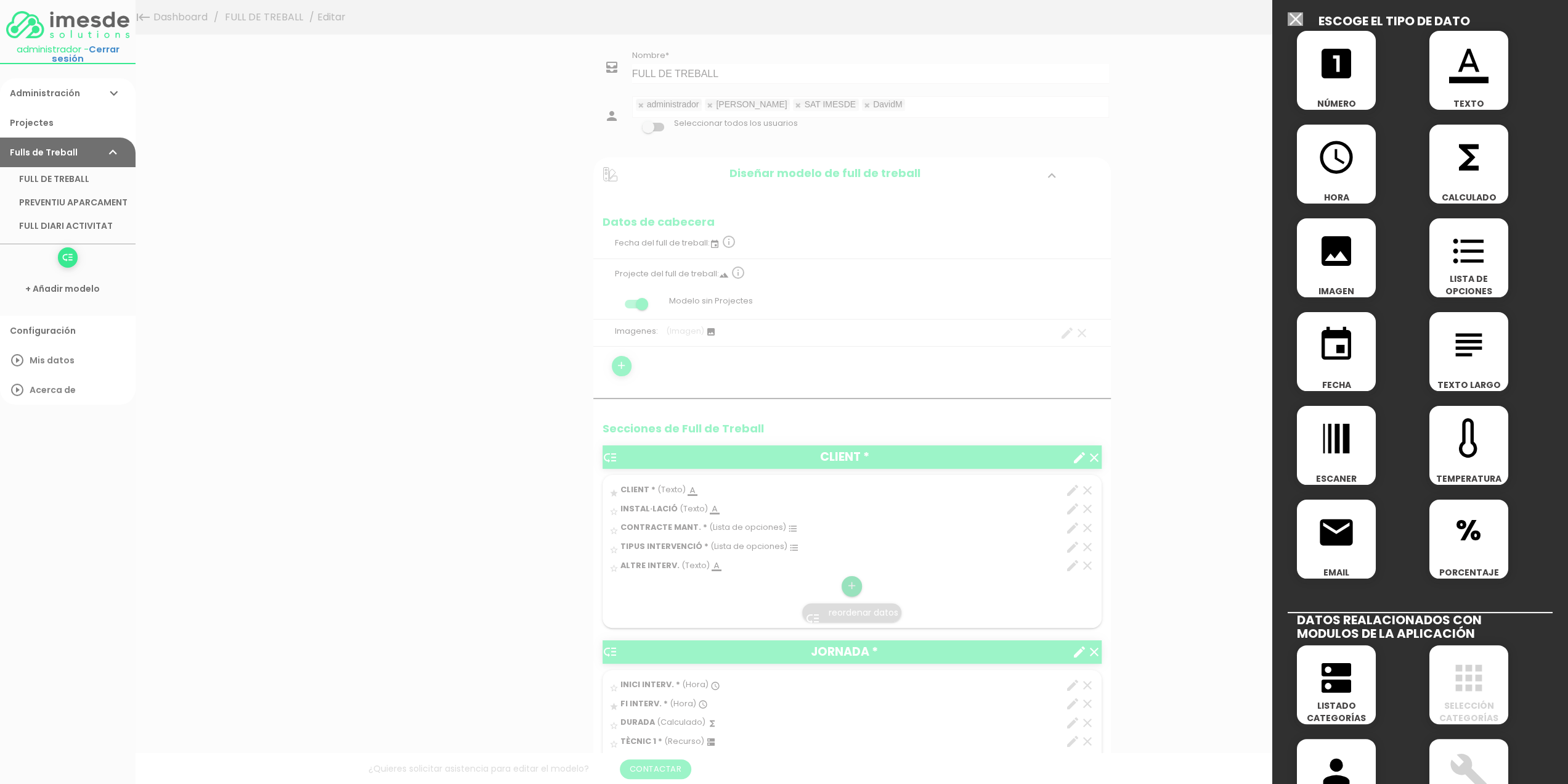
scroll to position [0, 0]
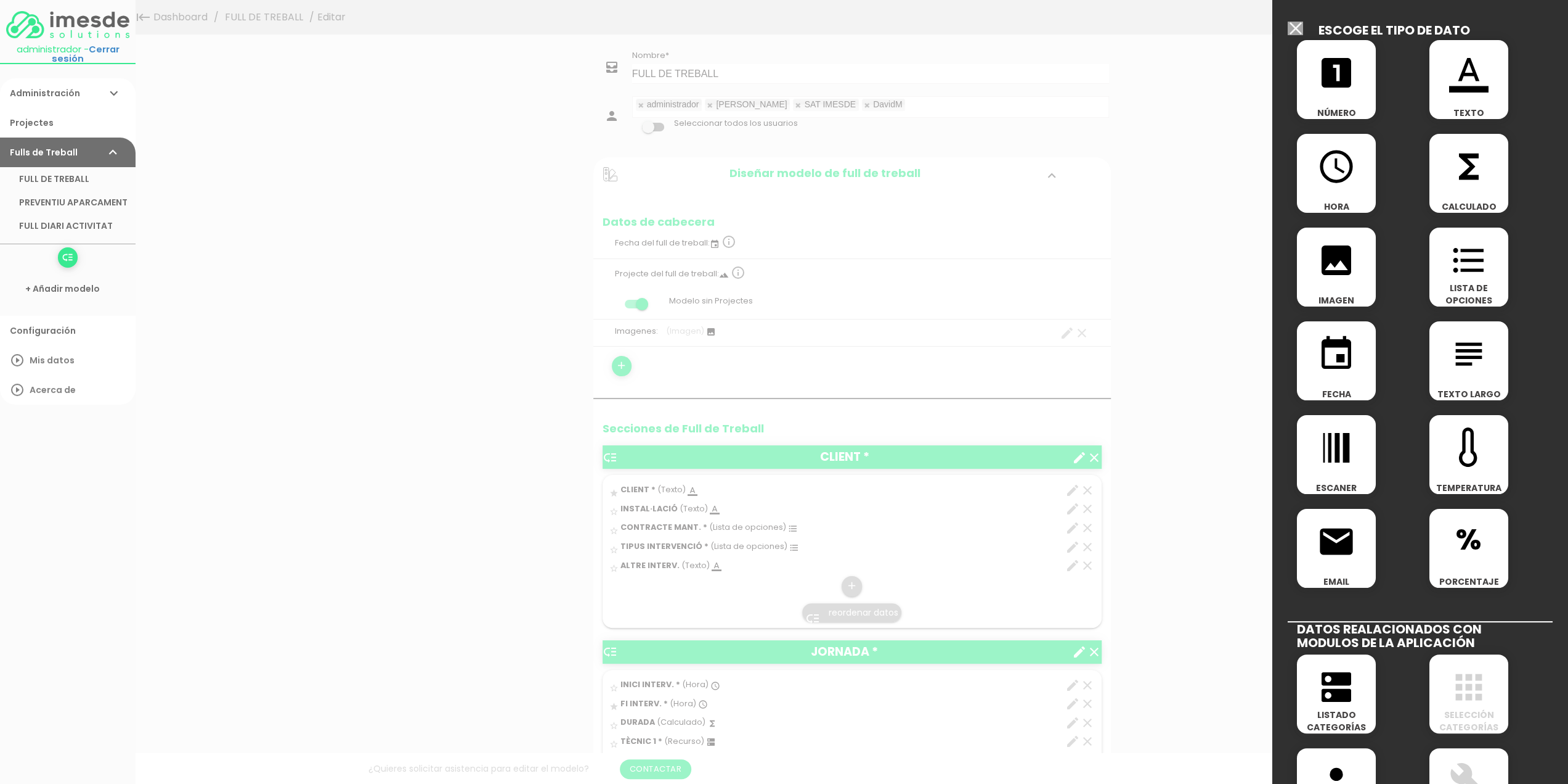
click at [1466, 270] on icon "format_list_bulleted" at bounding box center [1469, 260] width 40 height 40
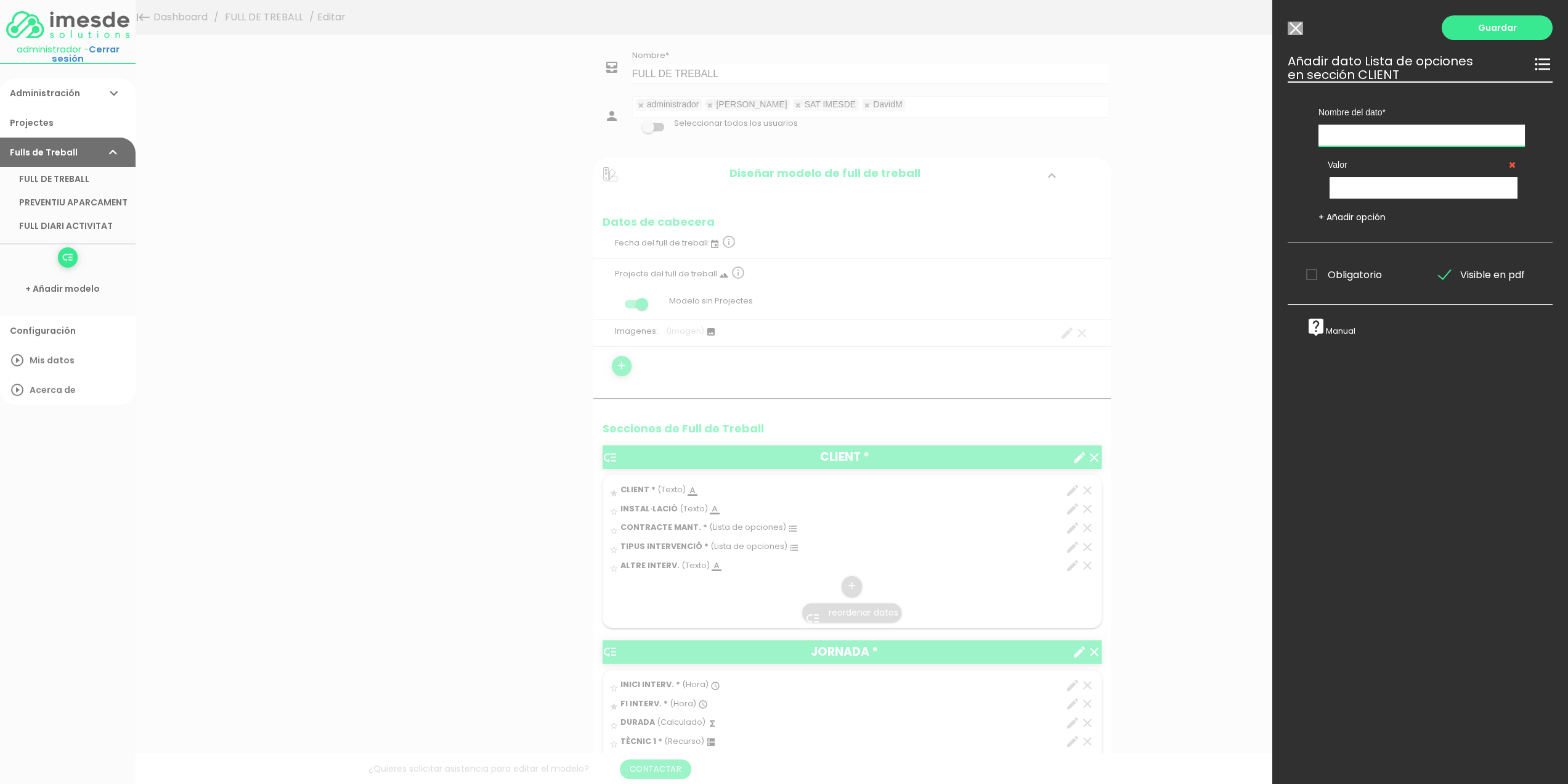
click at [1347, 135] on input "text" at bounding box center [1422, 136] width 206 height 22
click at [1379, 137] on input "text" at bounding box center [1422, 136] width 206 height 22
type input "HORARI"
click at [1358, 183] on input "text" at bounding box center [1423, 188] width 188 height 22
type input "LABORAL"
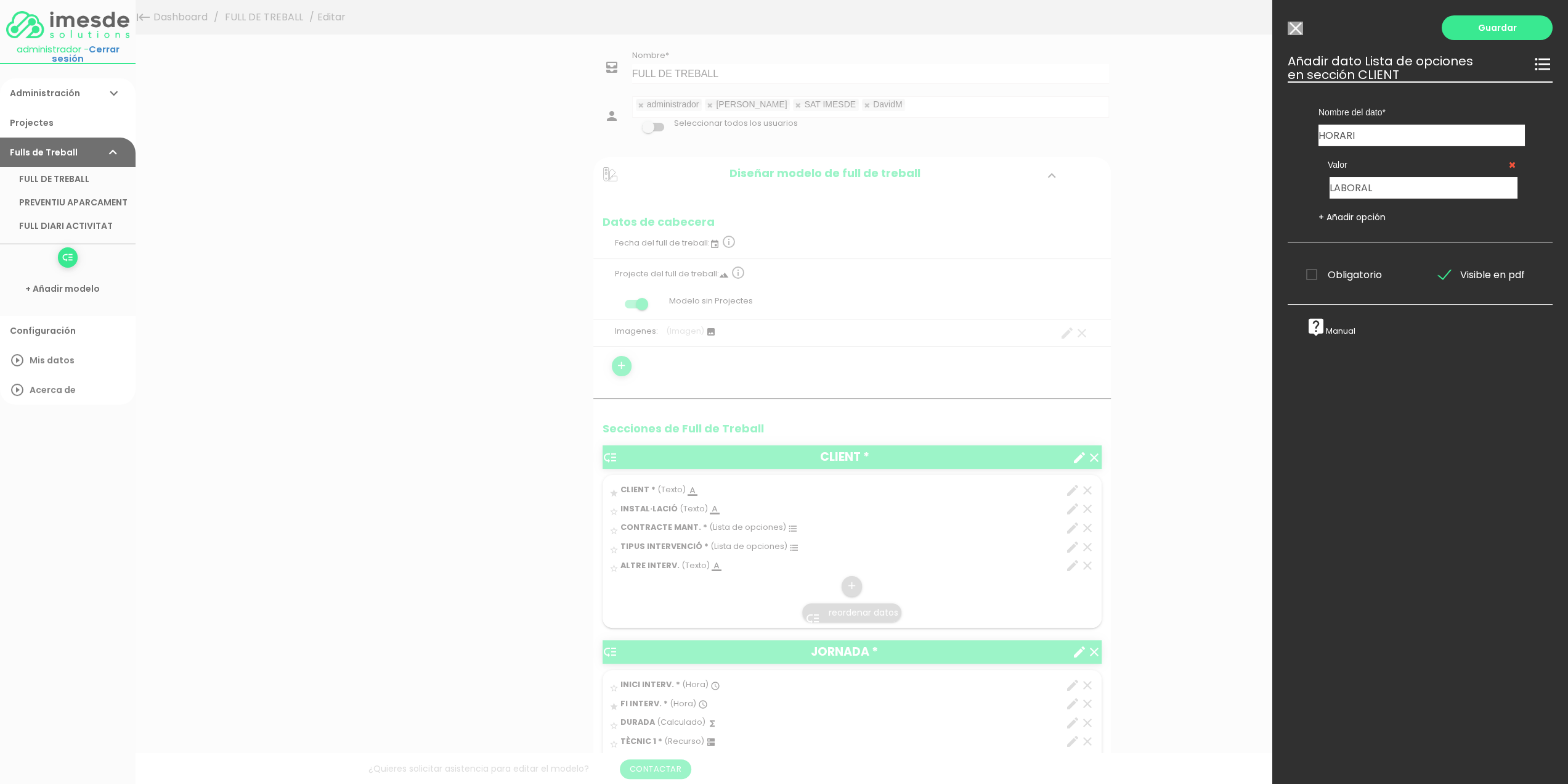
click at [1367, 214] on link "+ Añadir opción" at bounding box center [1352, 217] width 67 height 12
click at [1365, 235] on input "text" at bounding box center [1423, 240] width 188 height 22
type input "GUÀRDIA"
click at [1312, 329] on span "Obligatorio" at bounding box center [1344, 327] width 76 height 16
click at [0, 0] on input "Obligatorio" at bounding box center [0, 0] width 0 height 0
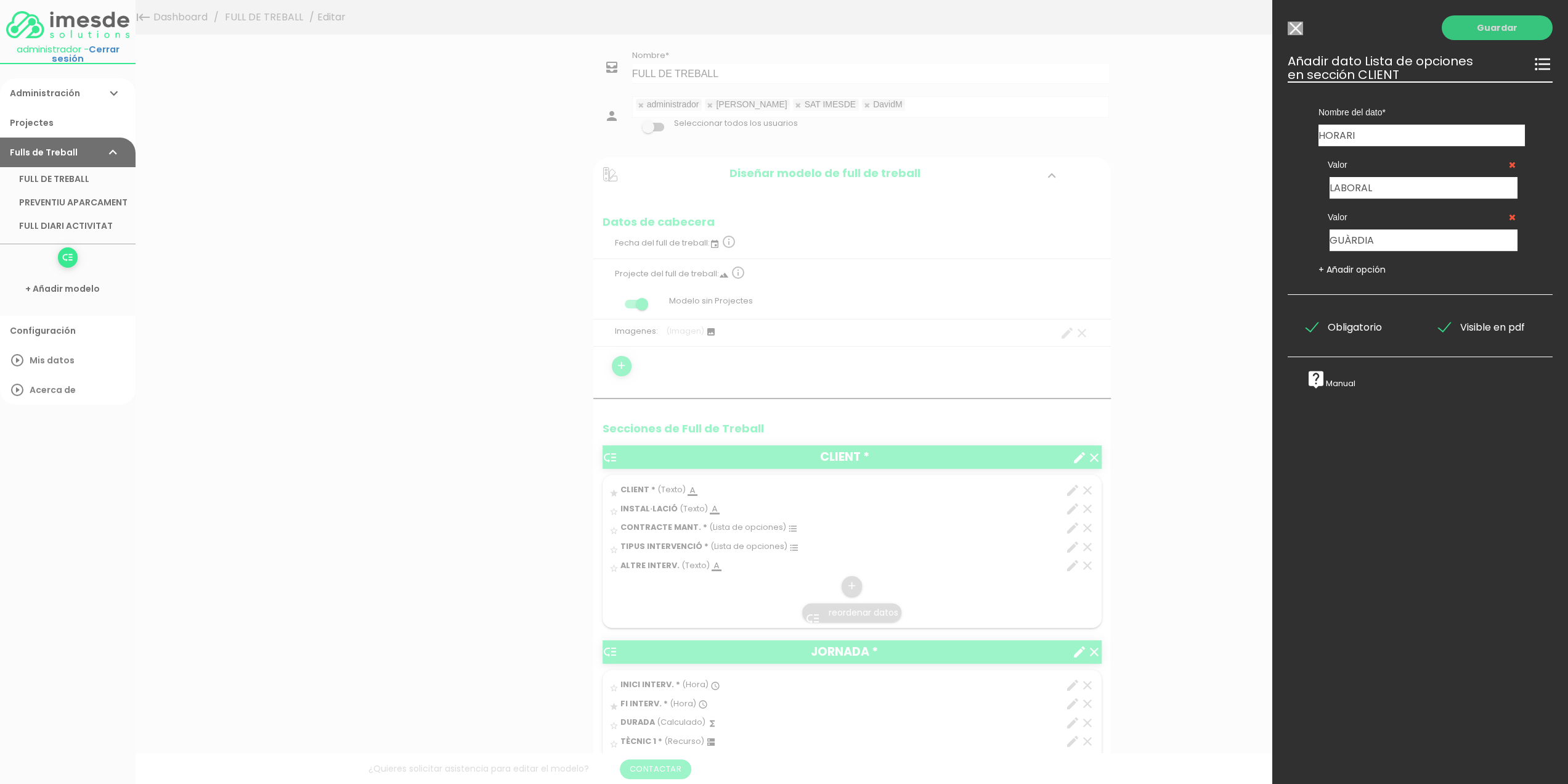
click at [1488, 25] on link "Guardar" at bounding box center [1497, 28] width 111 height 25
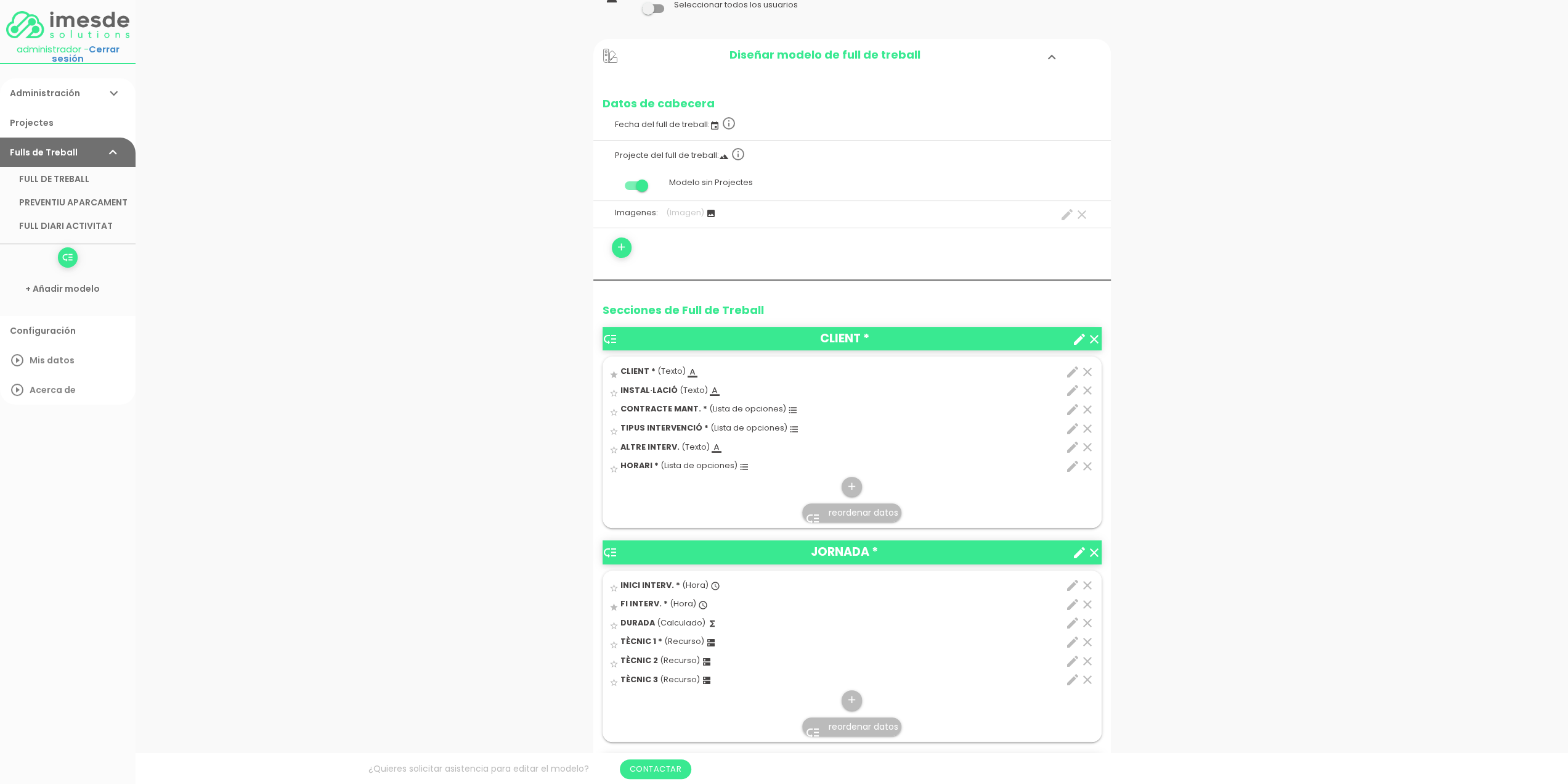
scroll to position [123, 0]
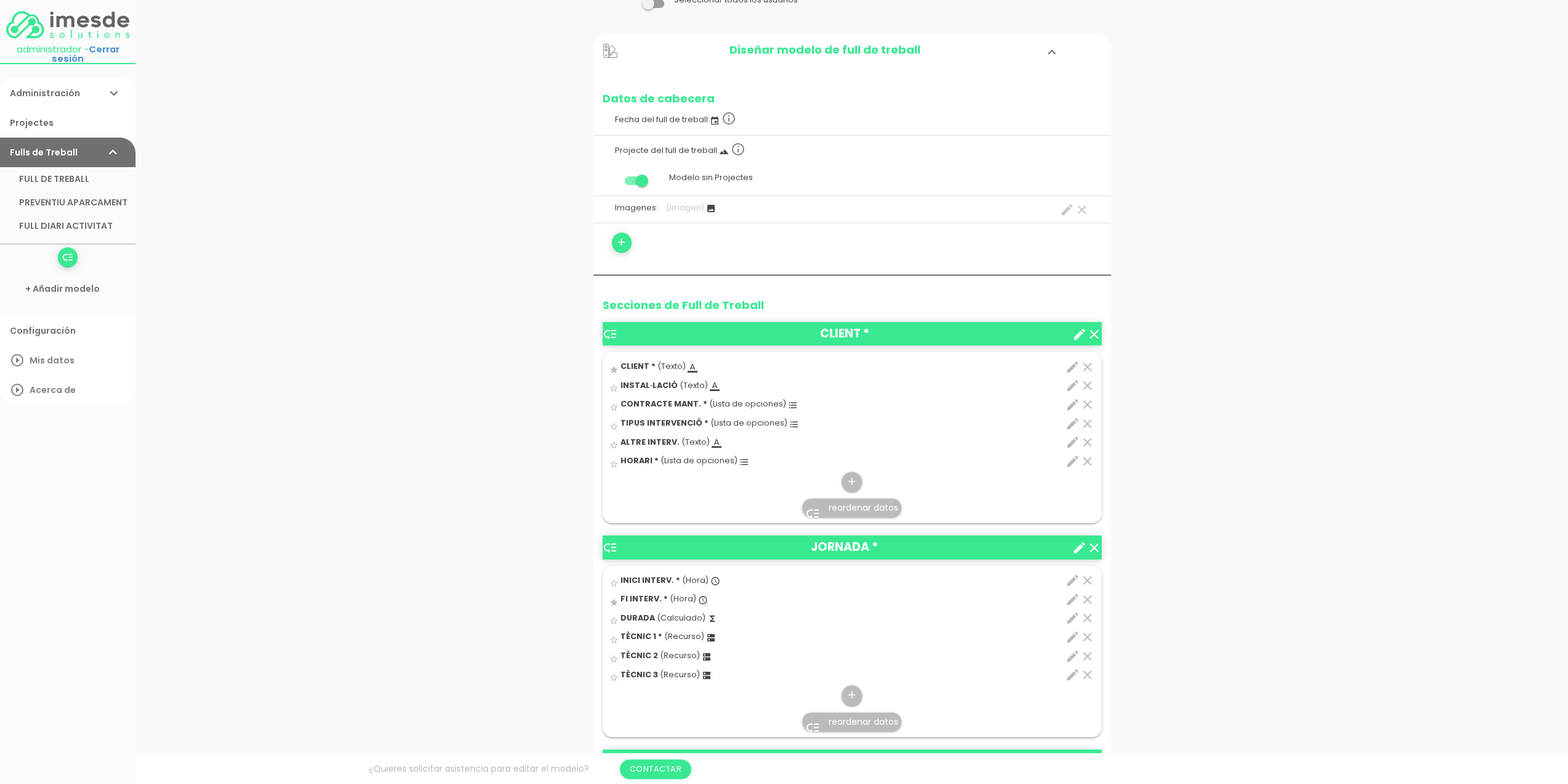
click at [1088, 458] on icon "clear" at bounding box center [1087, 461] width 15 height 15
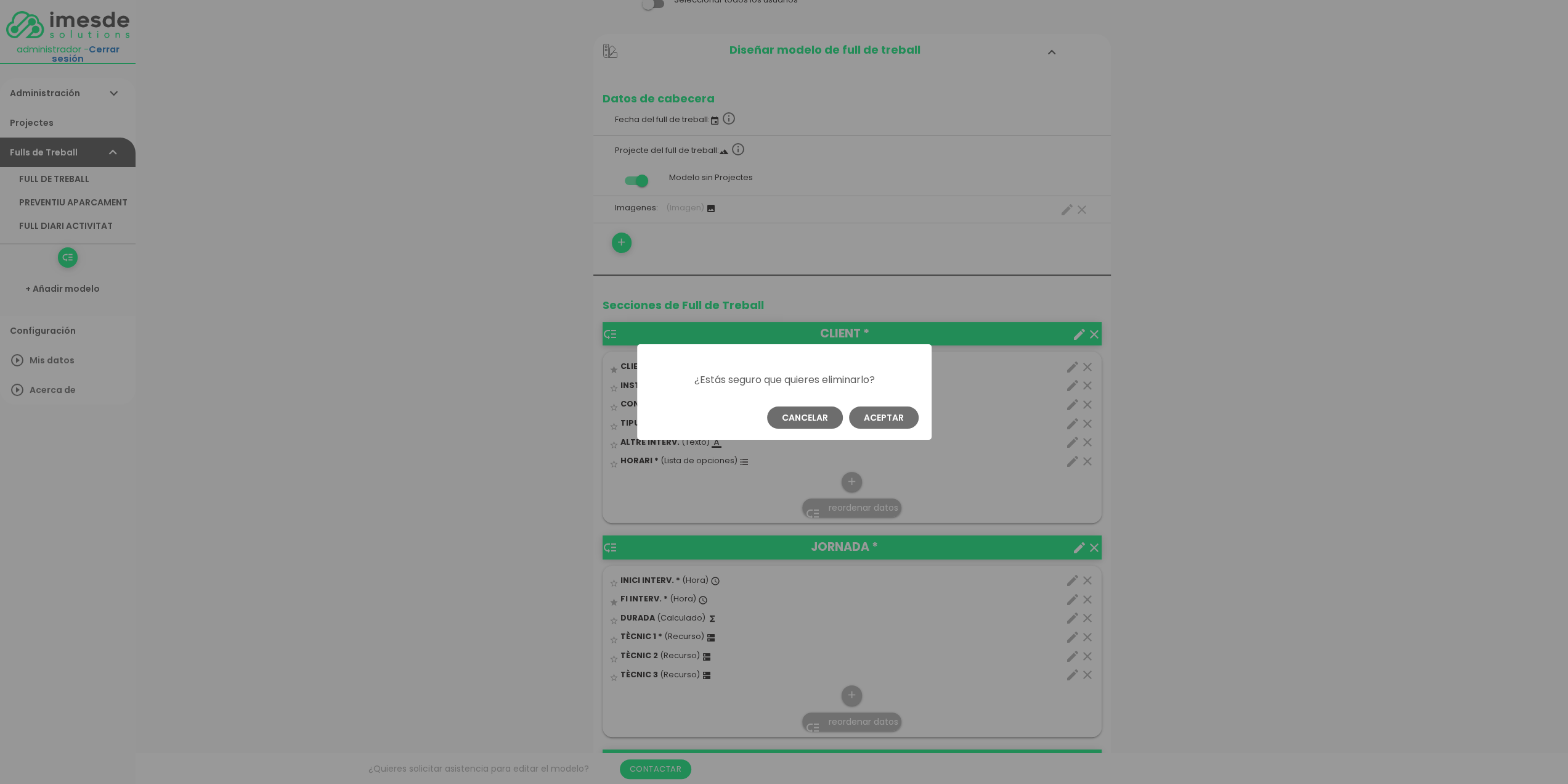
scroll to position [0, 0]
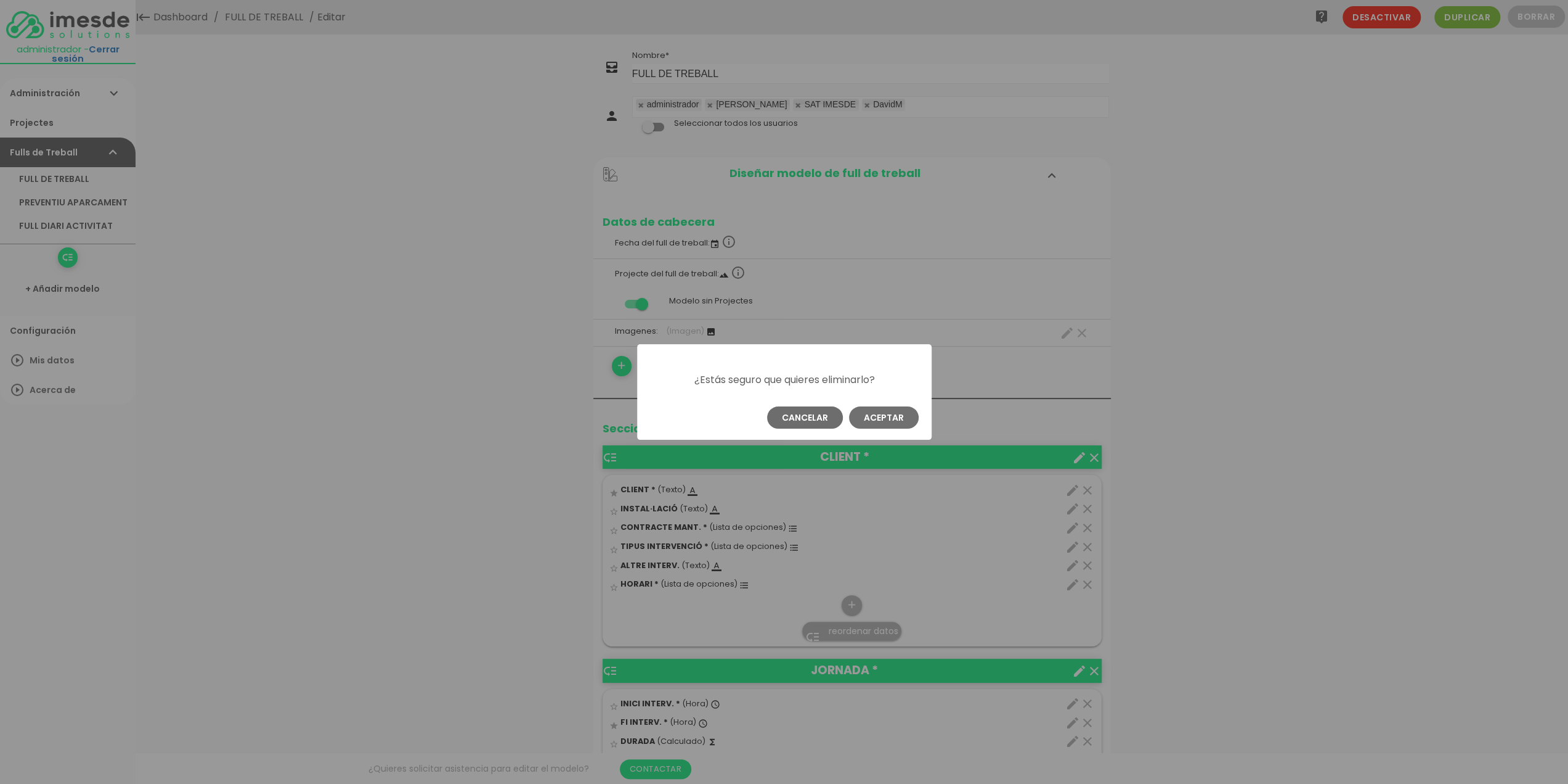
click at [885, 418] on button "Aceptar" at bounding box center [883, 417] width 69 height 22
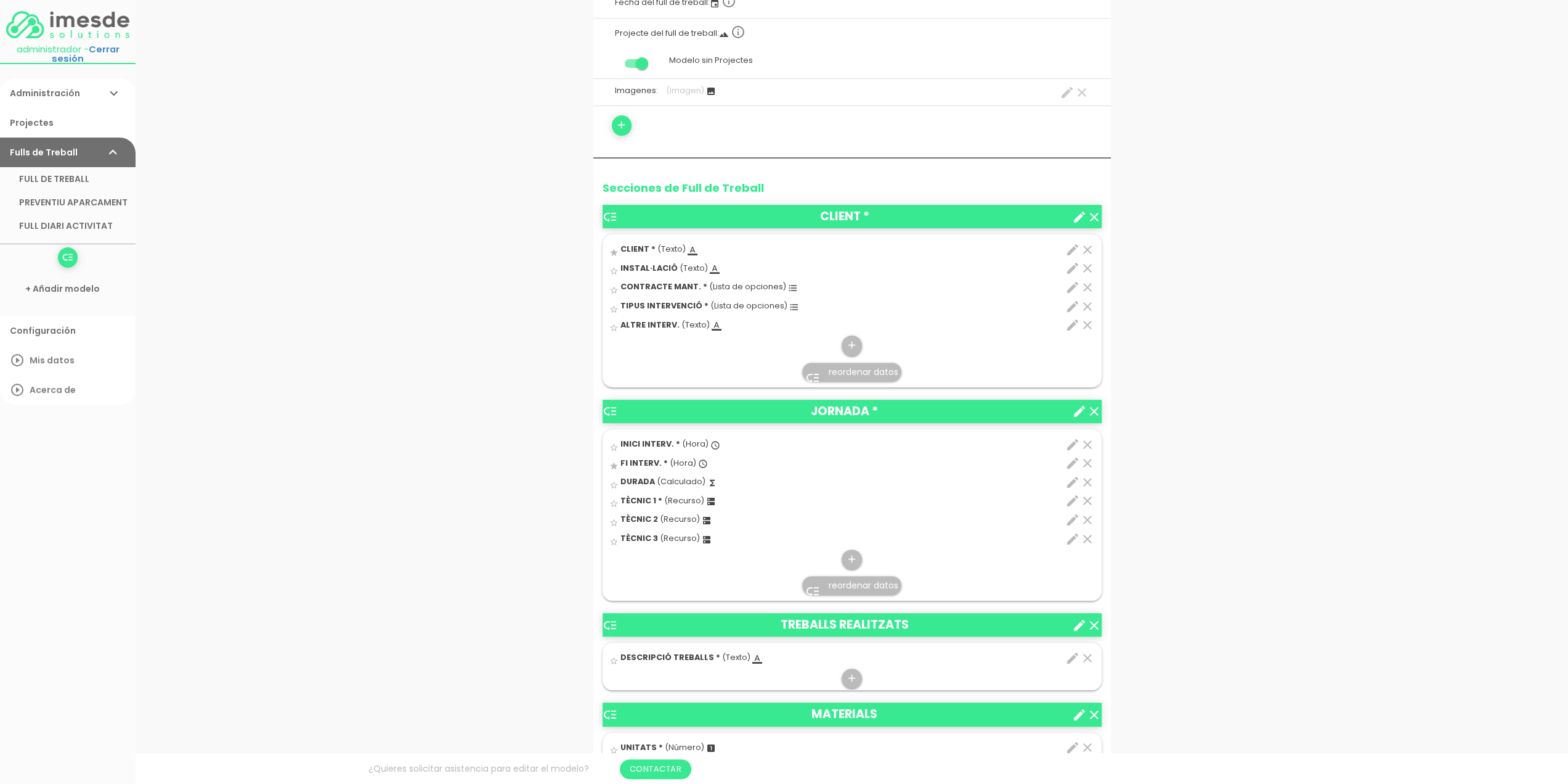
scroll to position [246, 0]
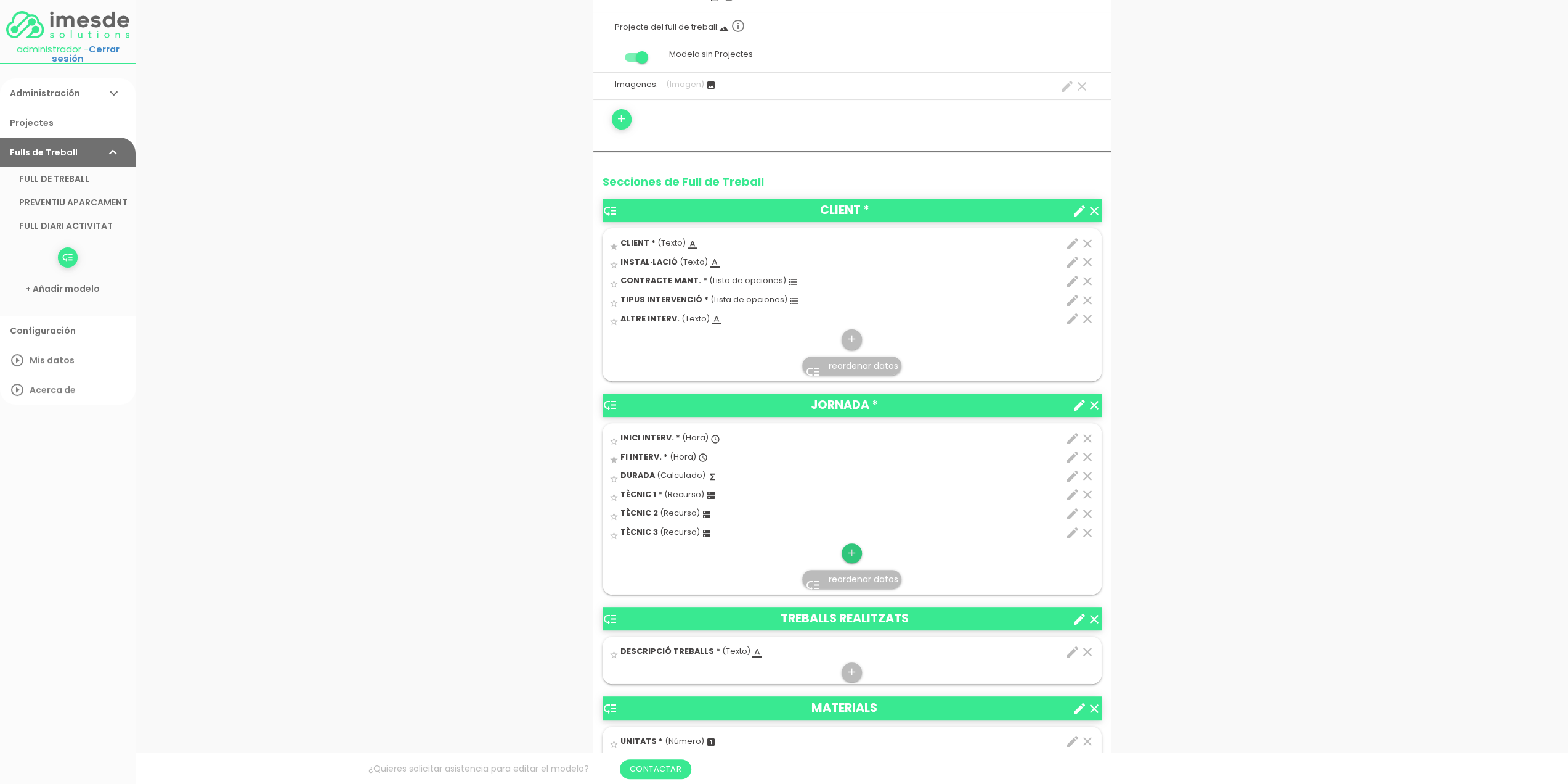
click at [851, 552] on icon "add" at bounding box center [851, 553] width 12 height 19
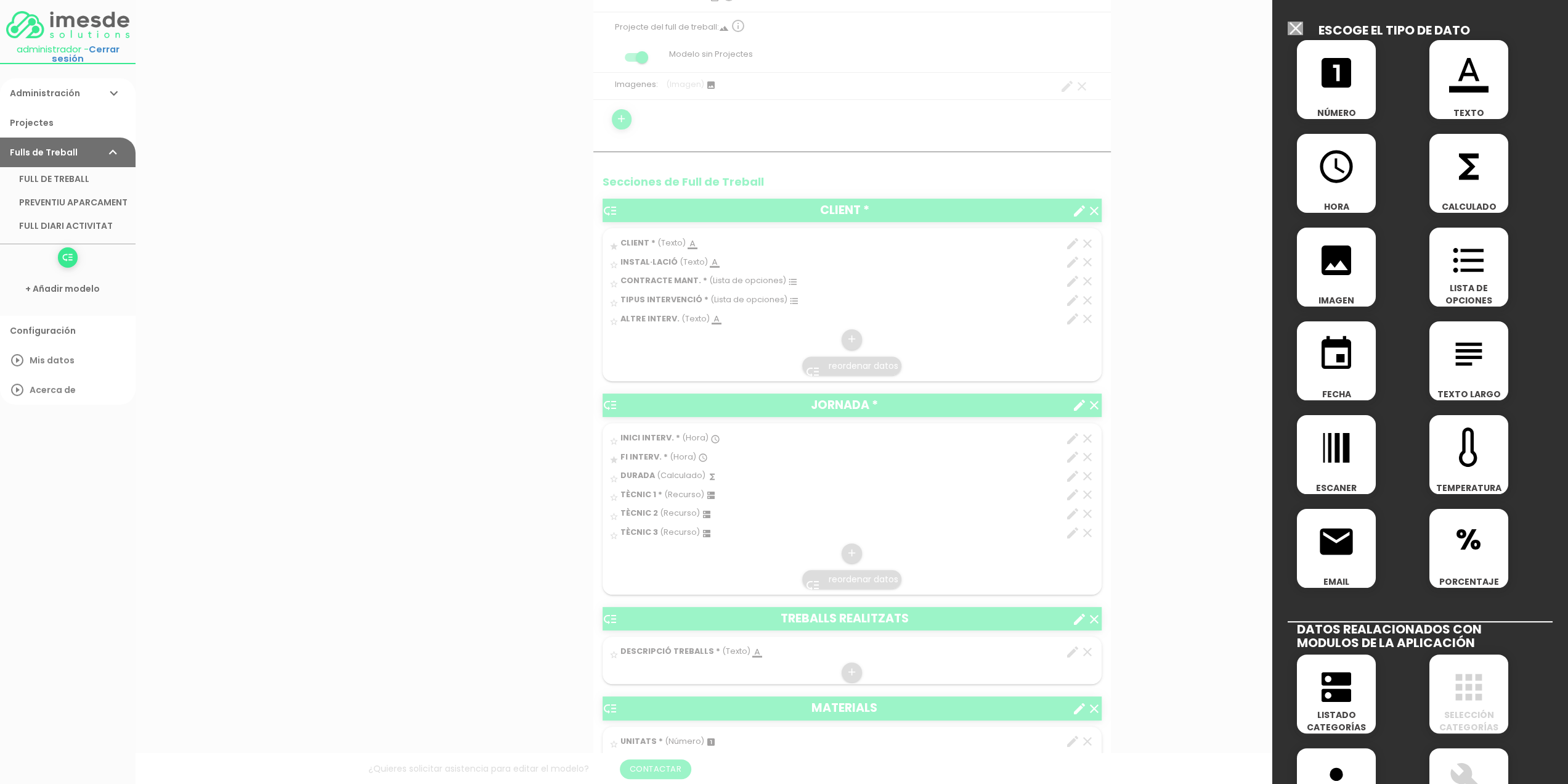
click at [1468, 273] on icon "format_list_bulleted" at bounding box center [1469, 260] width 40 height 40
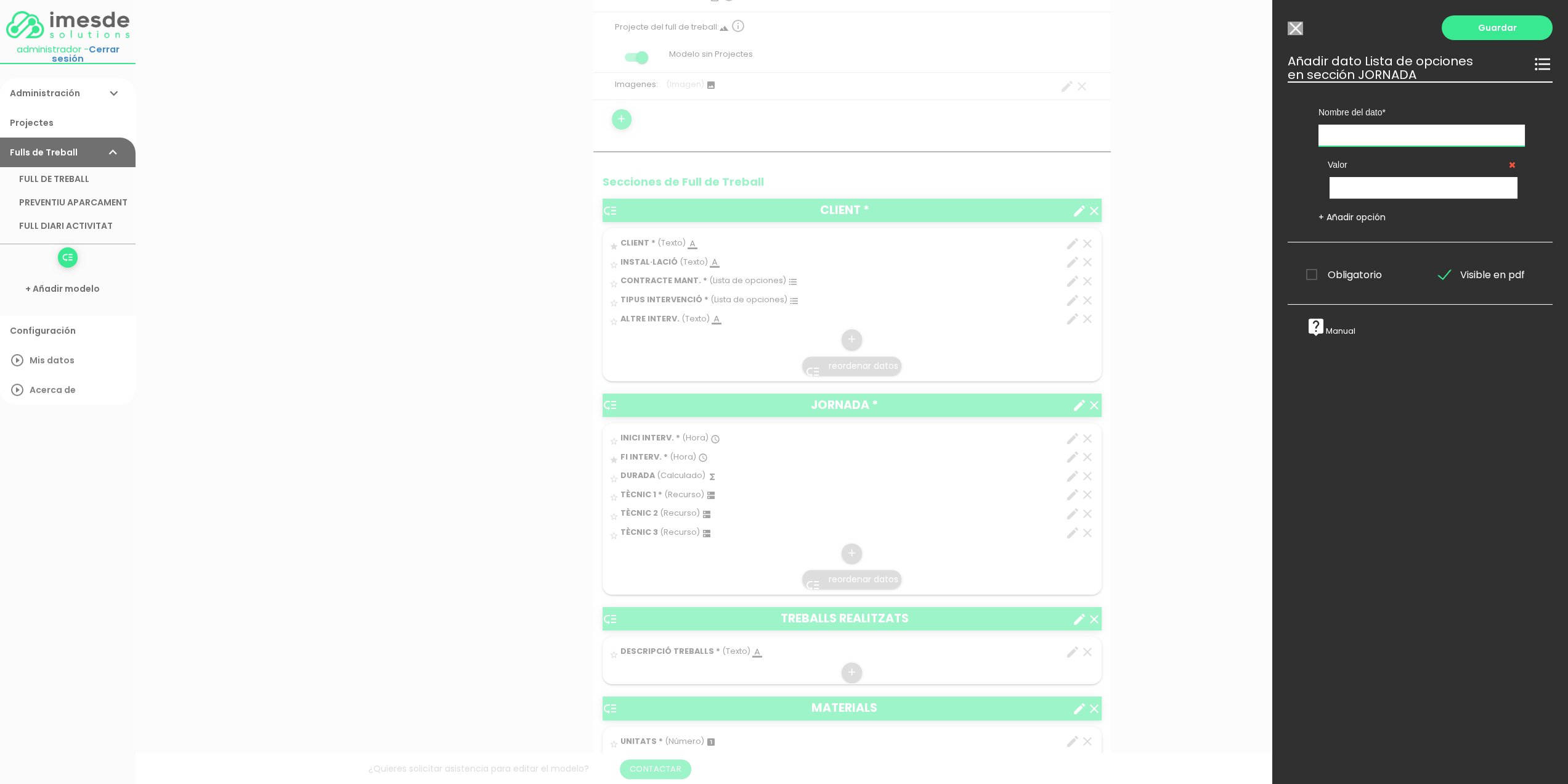
click at [1351, 139] on input "text" at bounding box center [1422, 136] width 206 height 22
type input "[PERSON_NAME] INTERV."
click at [1373, 190] on input "text" at bounding box center [1423, 188] width 188 height 22
click at [1365, 185] on input "text" at bounding box center [1423, 188] width 188 height 22
type input "LABORAL"
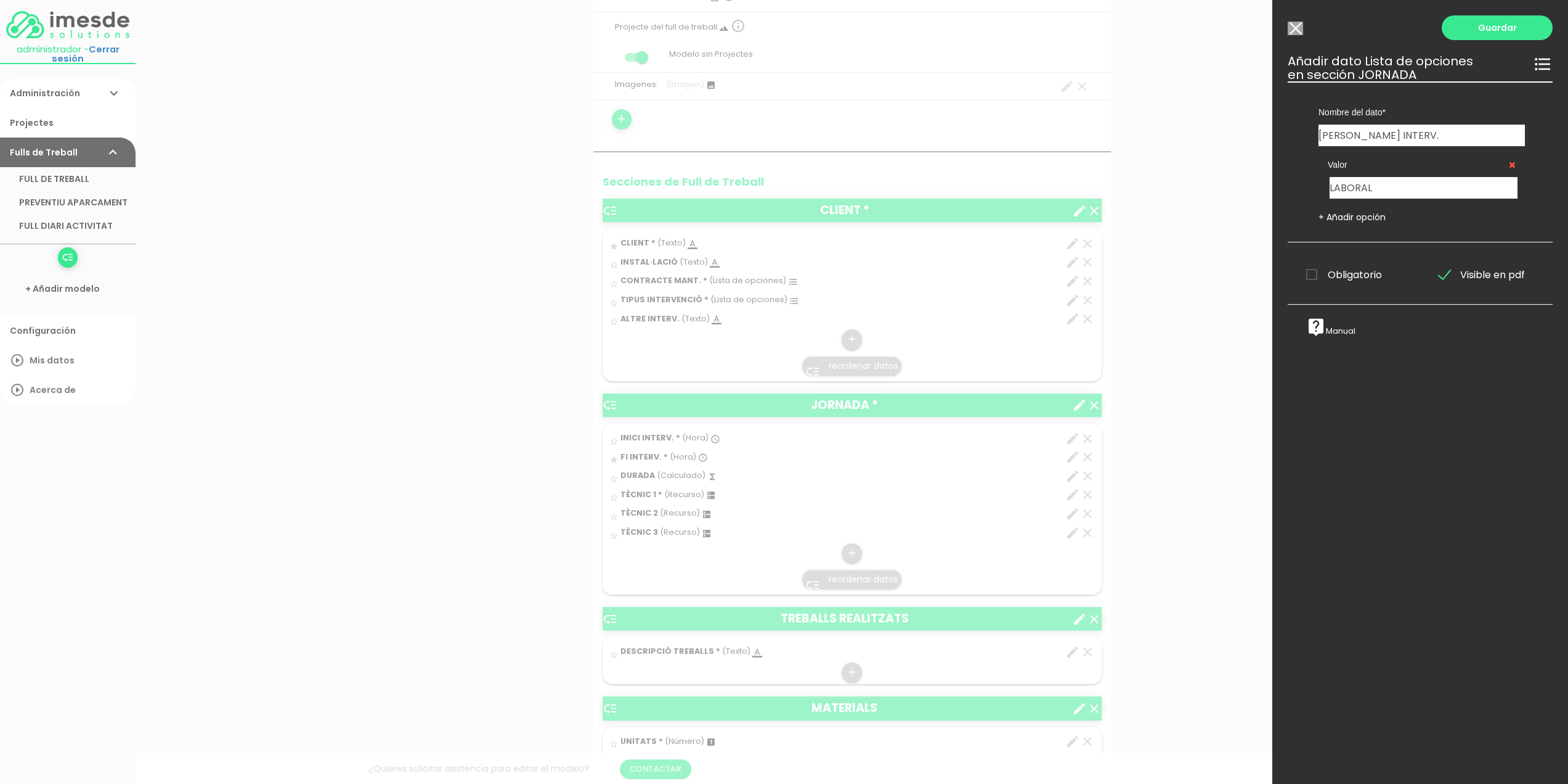
click at [1335, 220] on link "+ Añadir opción" at bounding box center [1352, 217] width 67 height 12
click at [1359, 230] on input "text" at bounding box center [1423, 240] width 188 height 22
type input "GUÀRDIA"
click at [1316, 327] on span "Obligatorio" at bounding box center [1344, 327] width 76 height 16
click at [0, 0] on input "Obligatorio" at bounding box center [0, 0] width 0 height 0
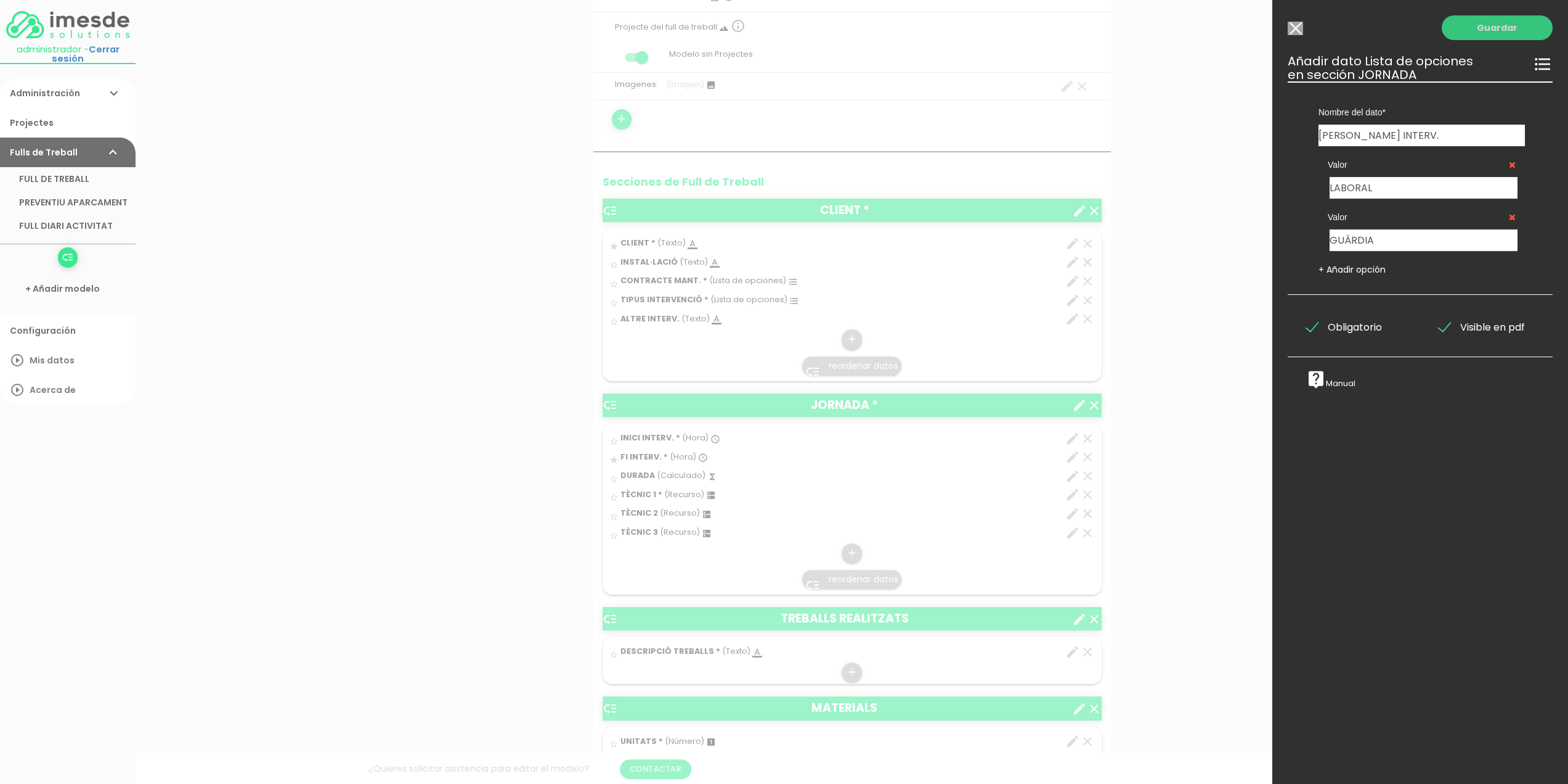
click at [1492, 31] on link "Guardar" at bounding box center [1497, 28] width 111 height 25
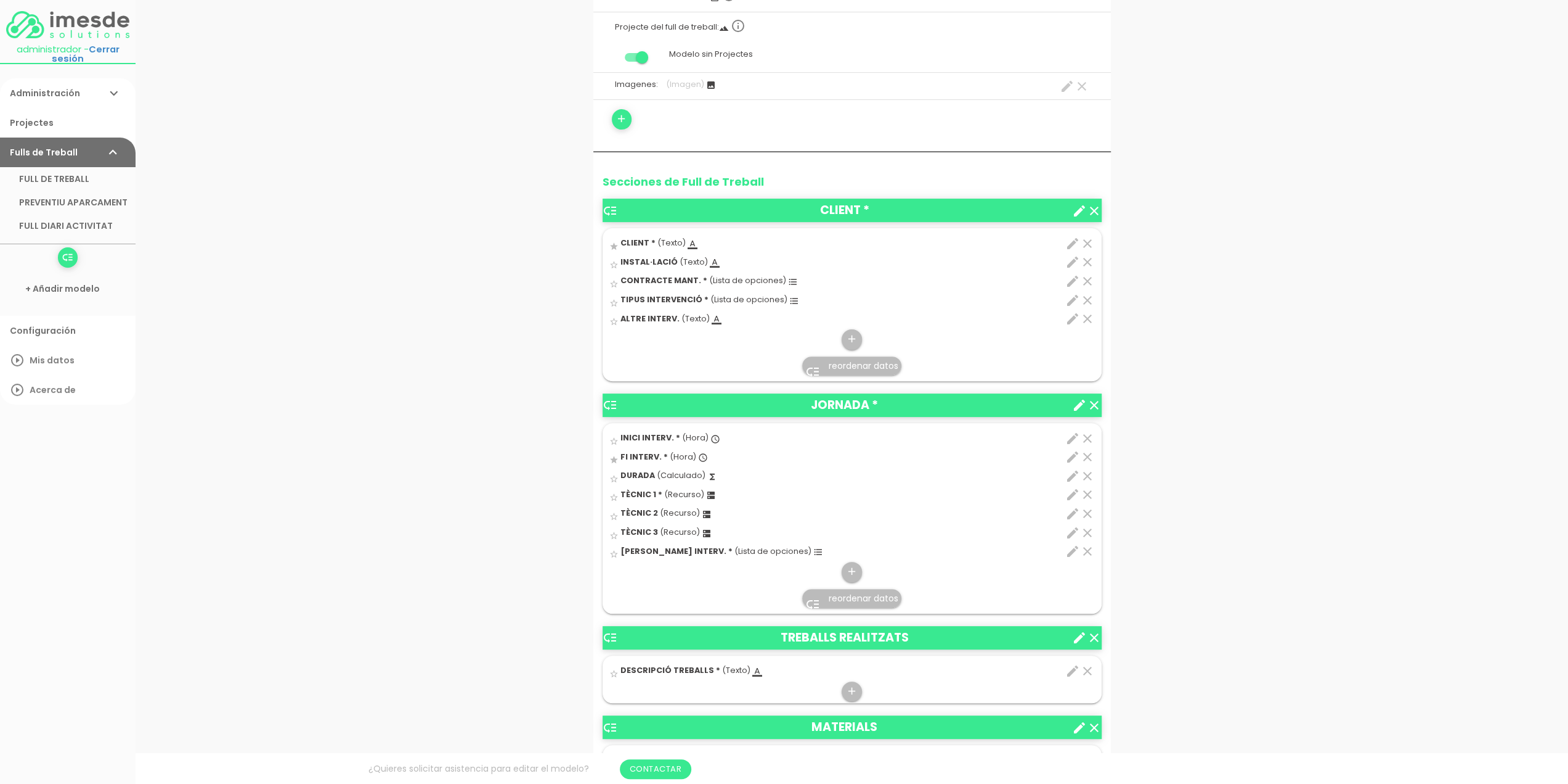
scroll to position [309, 0]
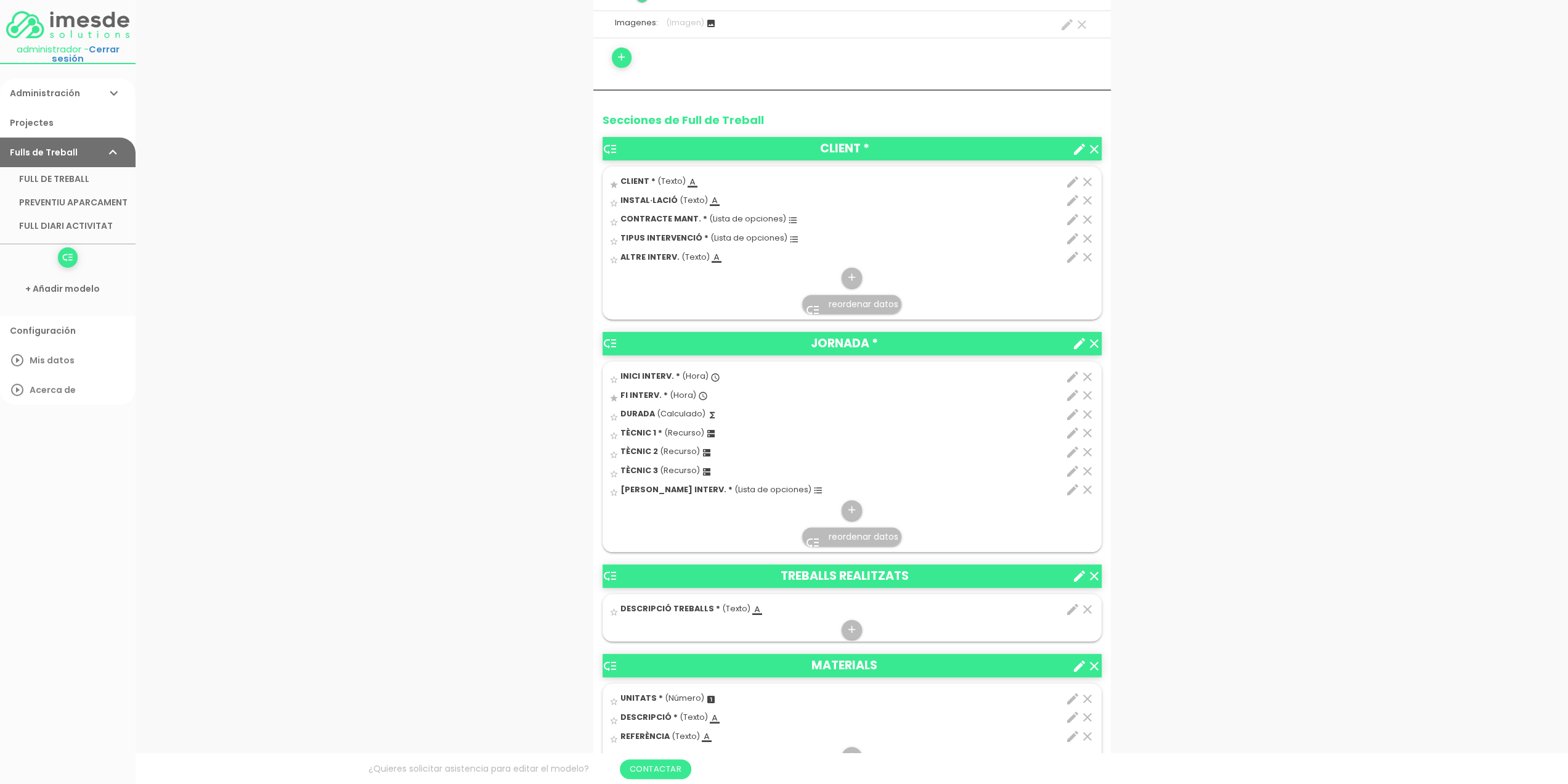
click at [1071, 605] on icon "edit" at bounding box center [1073, 609] width 15 height 15
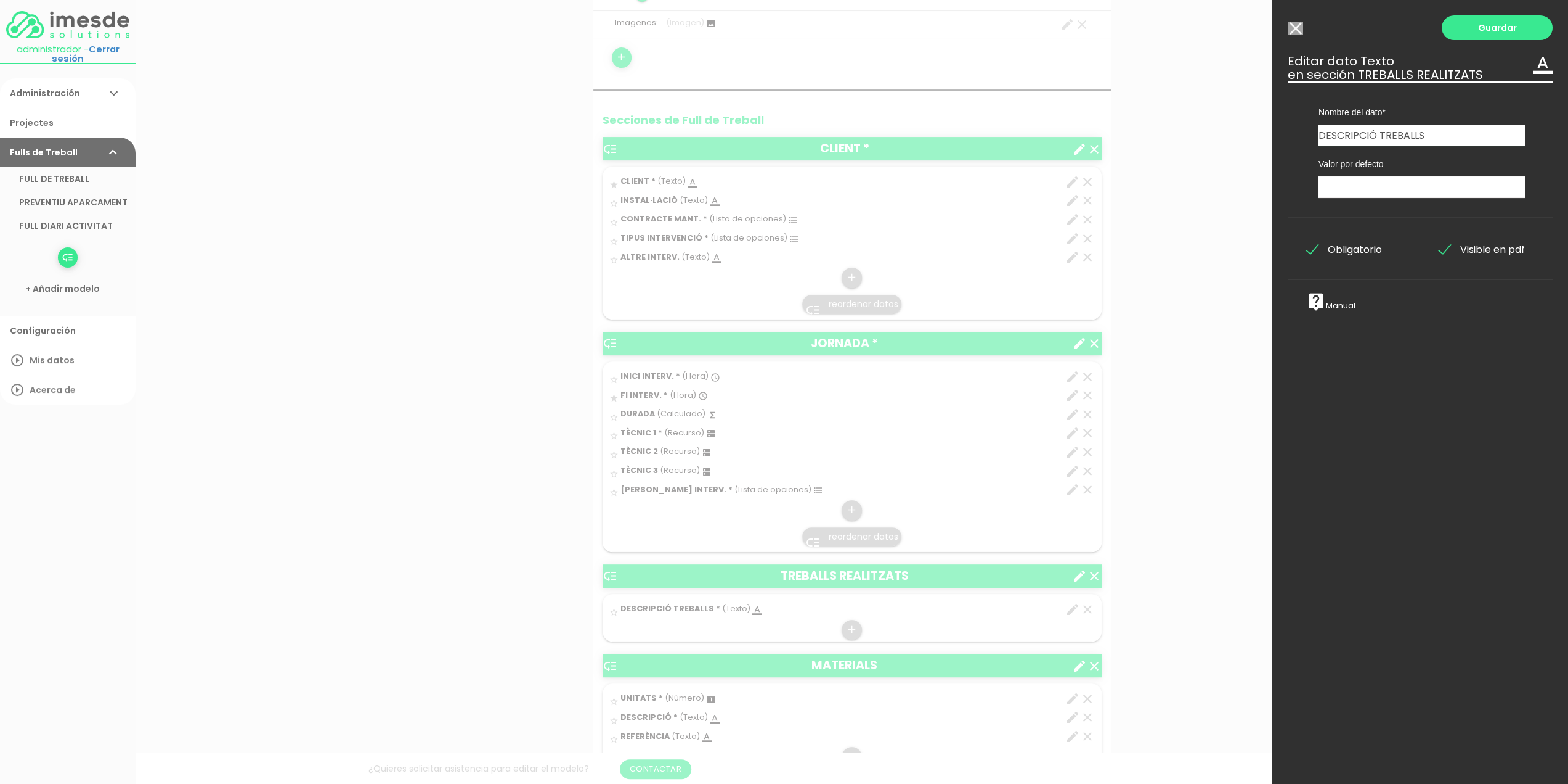
click at [1317, 247] on span "Obligatorio" at bounding box center [1344, 249] width 76 height 16
click at [0, 0] on input "Obligatorio" at bounding box center [0, 0] width 0 height 0
click at [1492, 28] on link "Guardar" at bounding box center [1497, 28] width 111 height 25
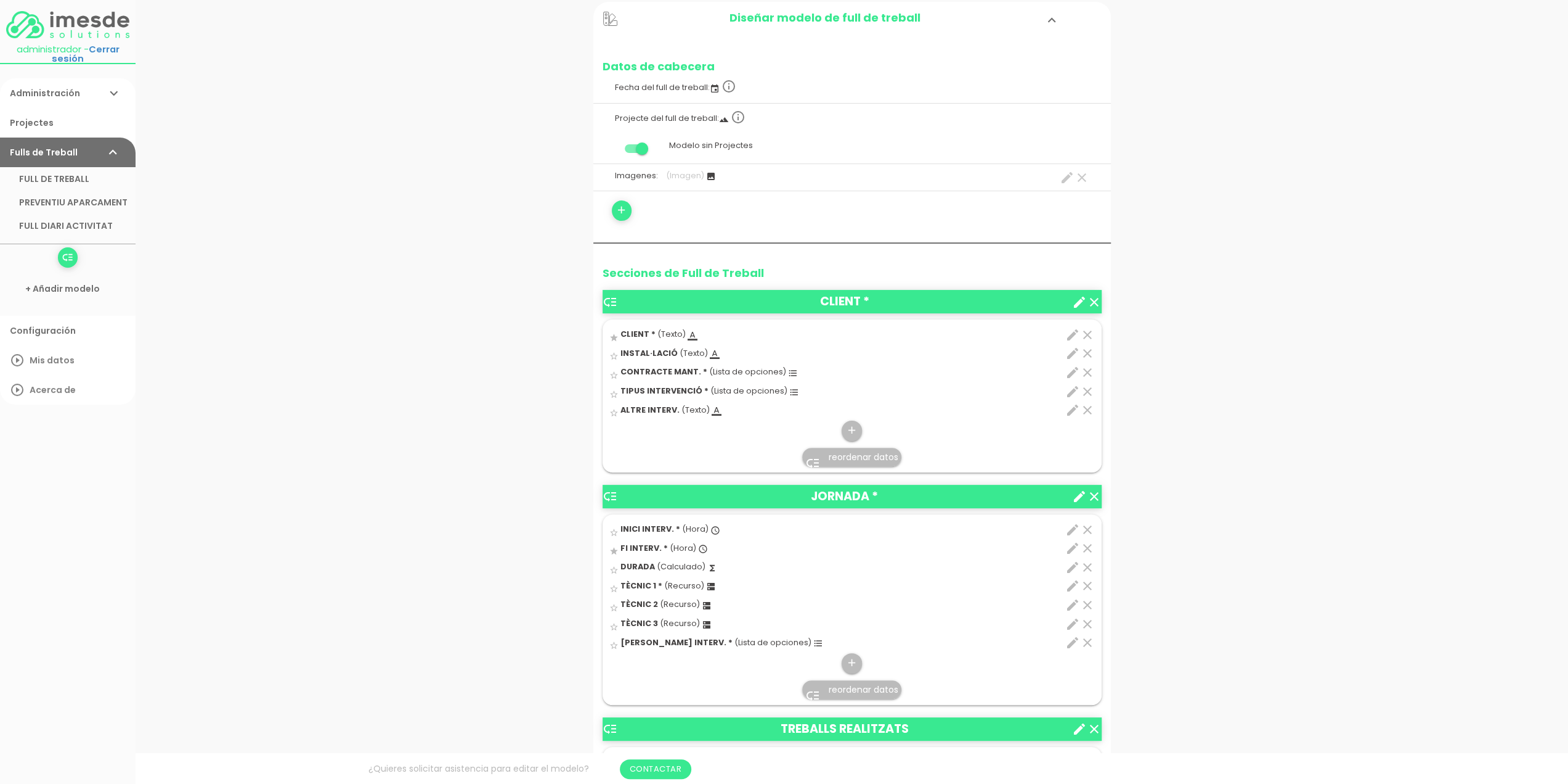
scroll to position [185, 0]
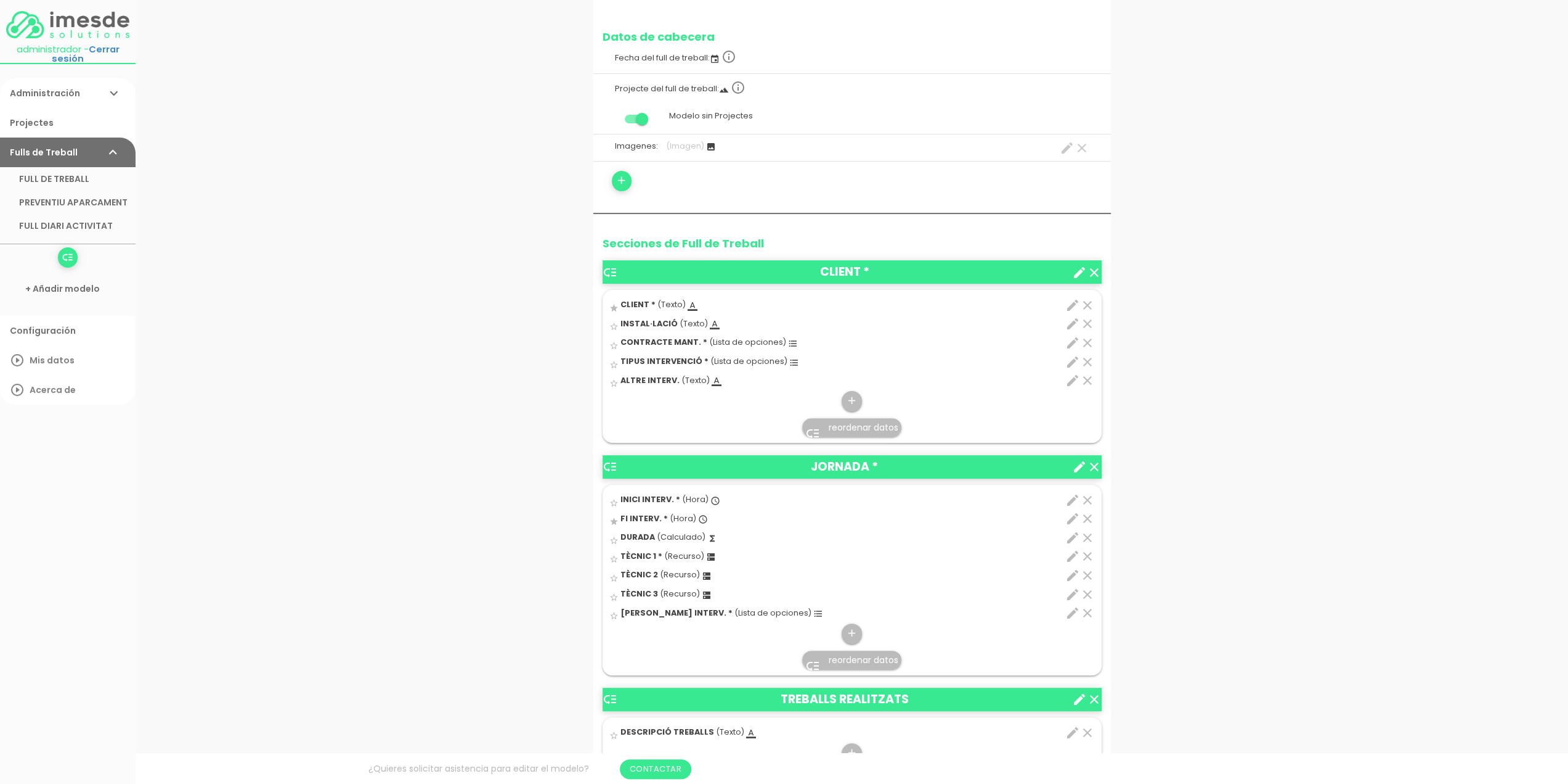
click at [1073, 611] on icon "edit" at bounding box center [1073, 613] width 15 height 15
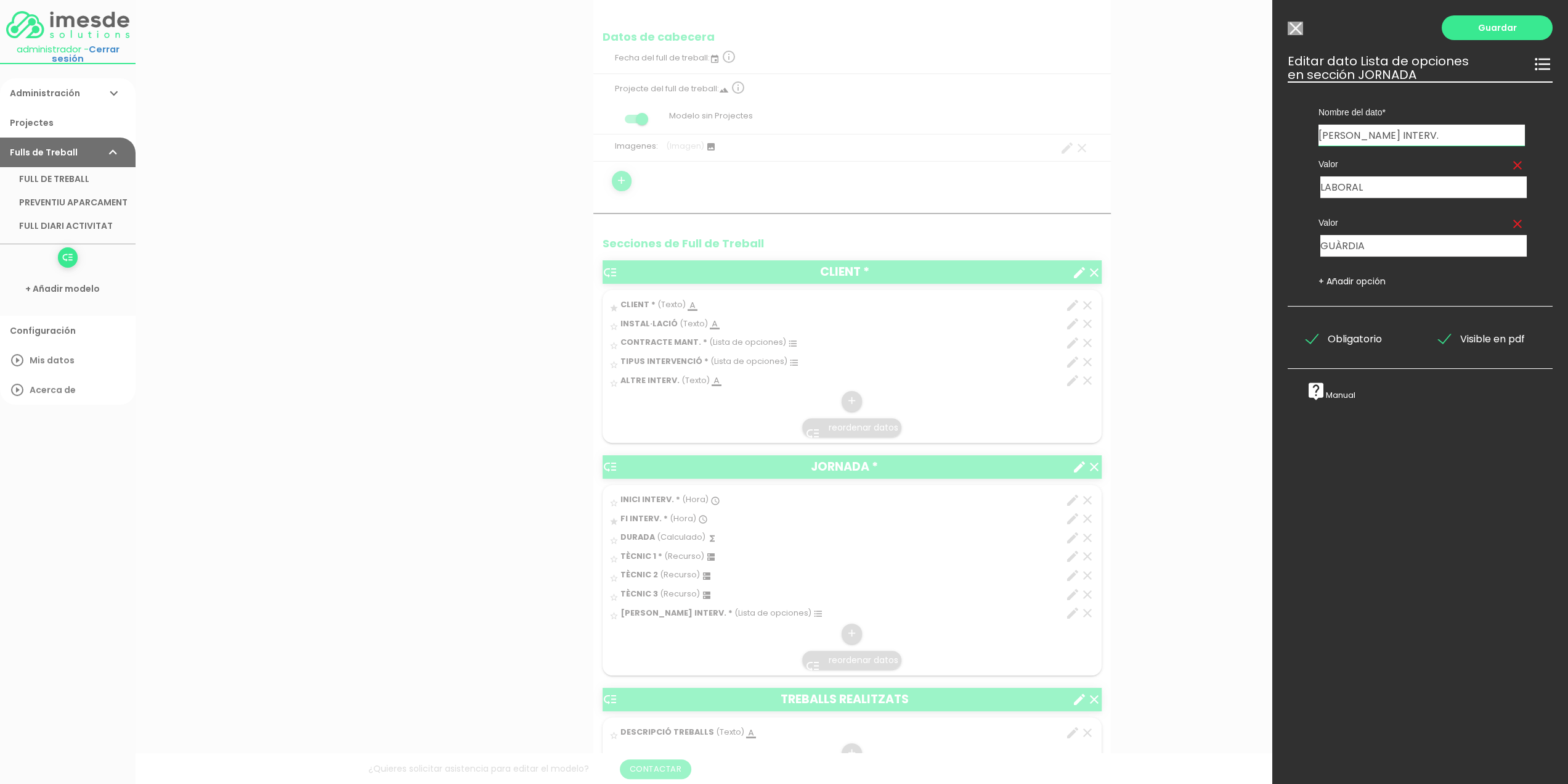
click at [1365, 278] on link "+ Añadir opción" at bounding box center [1352, 281] width 67 height 12
click at [1351, 302] on input "text" at bounding box center [1367, 305] width 94 height 22
type input "MIXTE"
click at [1494, 25] on link "Guardar" at bounding box center [1497, 28] width 111 height 25
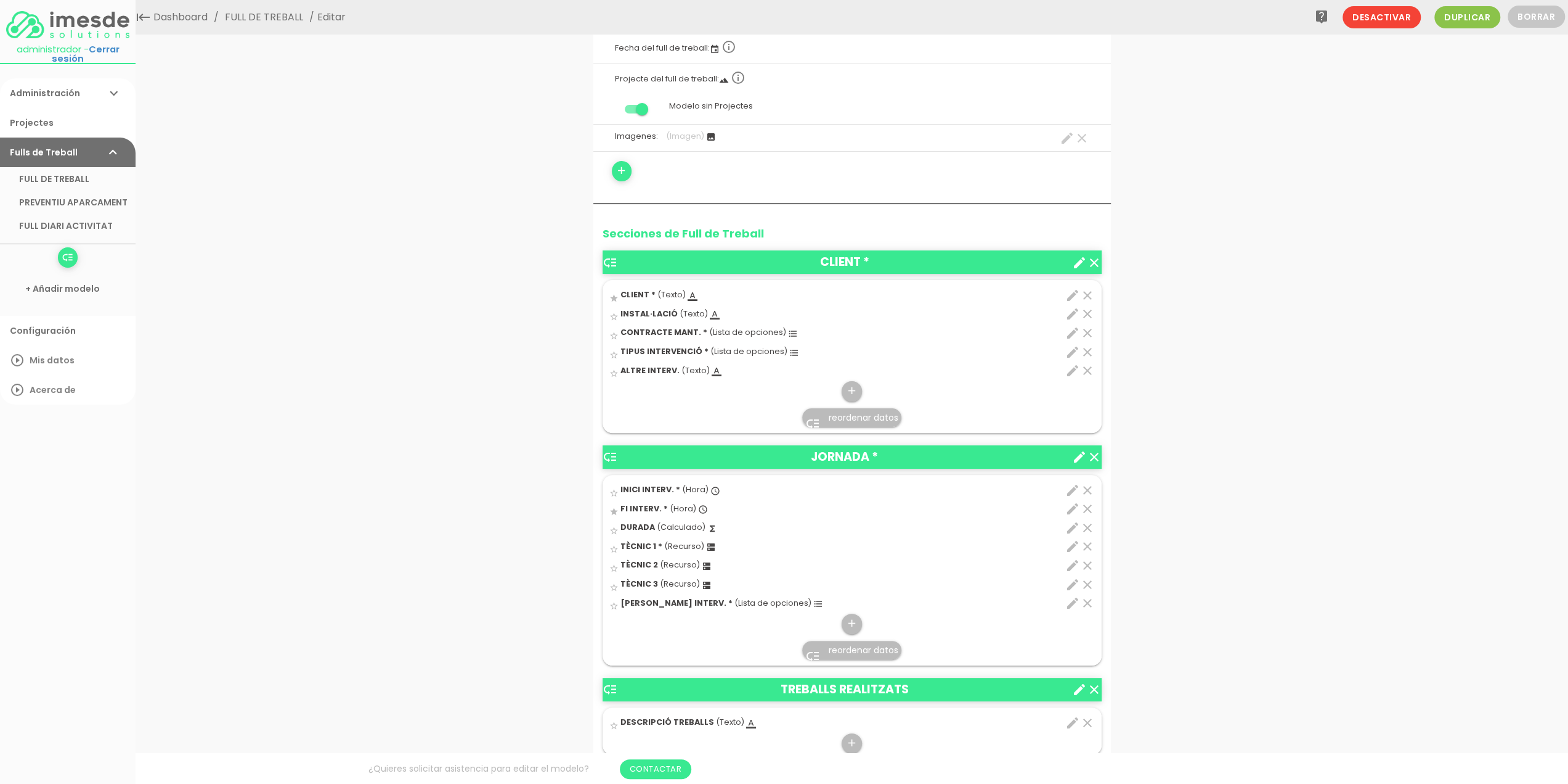
scroll to position [123, 0]
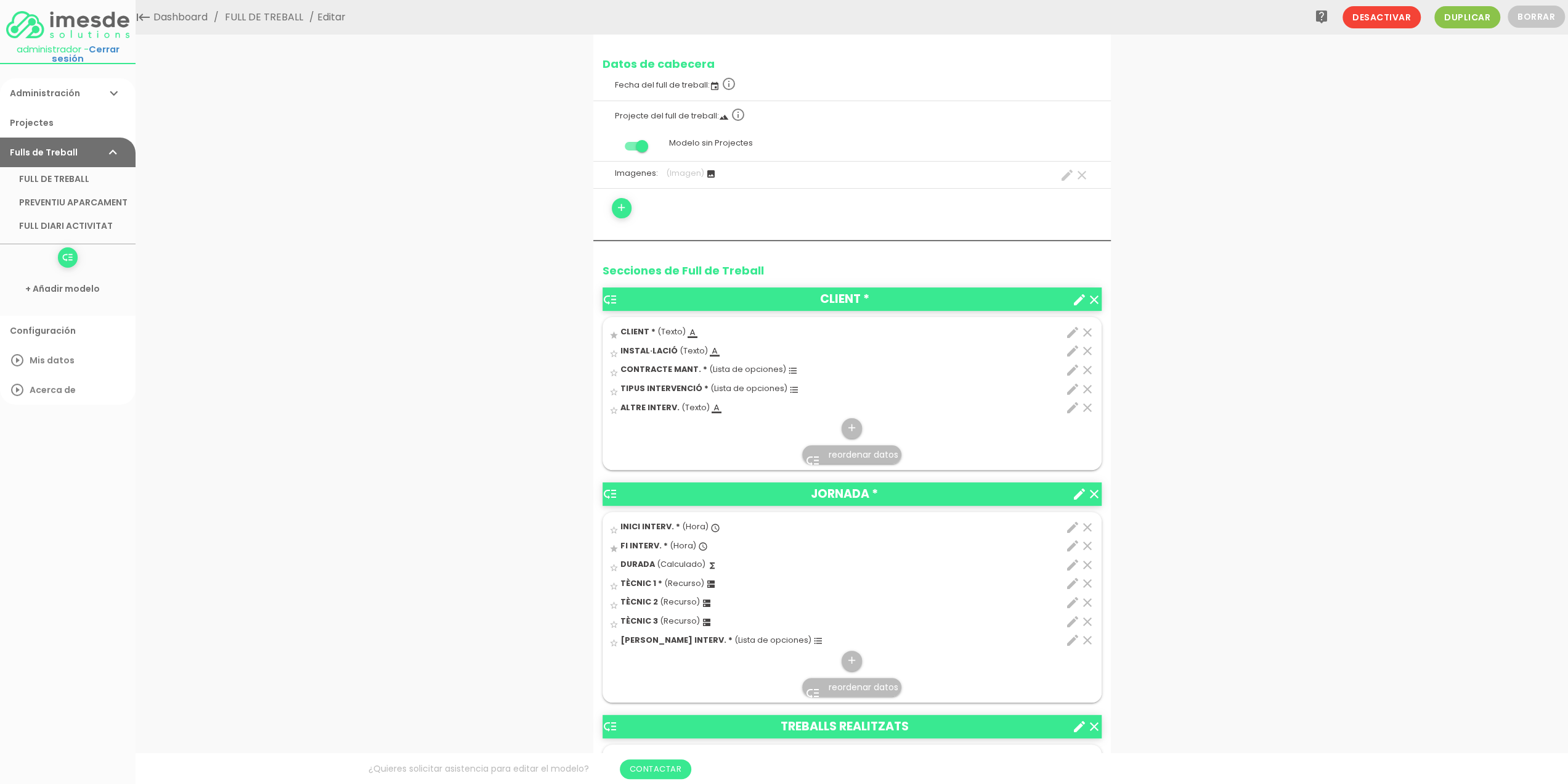
click at [615, 529] on icon "star_border" at bounding box center [614, 530] width 9 height 9
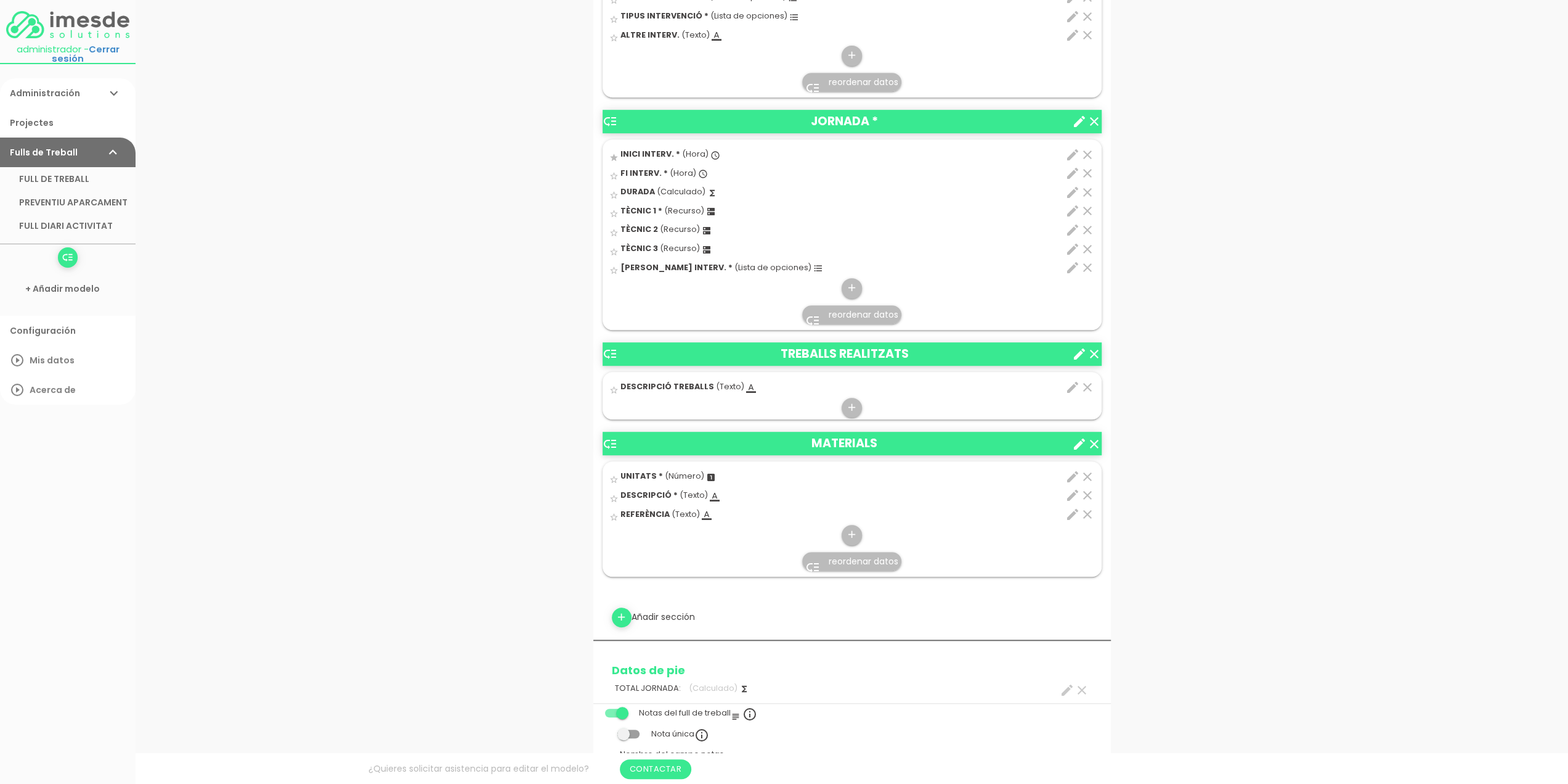
scroll to position [493, 0]
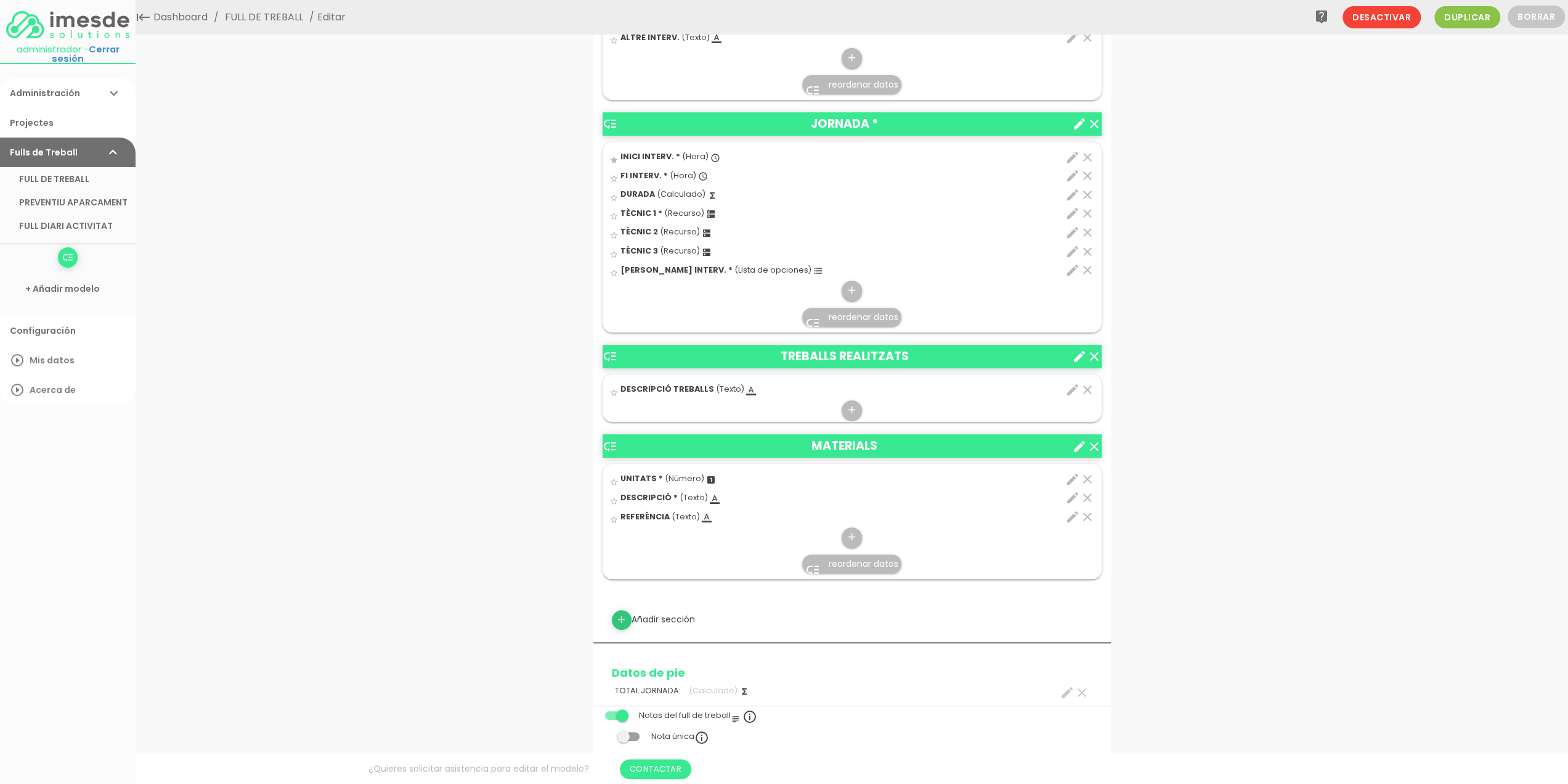
click at [621, 615] on icon "add" at bounding box center [621, 619] width 12 height 19
select select
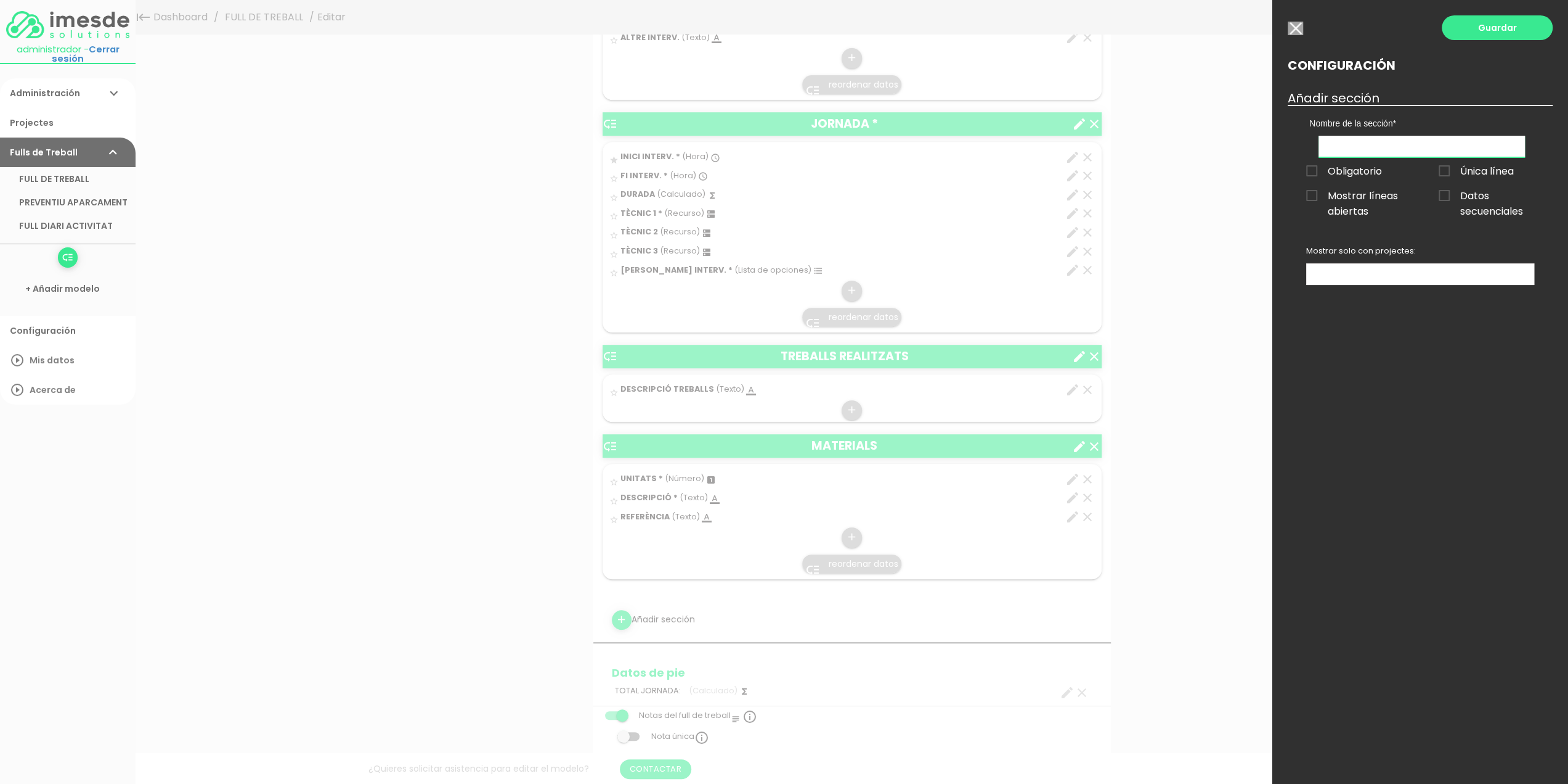
click at [1376, 141] on input "text" at bounding box center [1422, 147] width 206 height 22
drag, startPoint x: 1376, startPoint y: 145, endPoint x: 1278, endPoint y: 141, distance: 98.1
click at [1278, 141] on div "Guardar Configuración Añadir sección Nombre de la sección CLIENT JORNADA TREBAL…" at bounding box center [1421, 392] width 296 height 784
type input "MA OBRA"
click at [1496, 26] on link "Guardar" at bounding box center [1497, 28] width 111 height 25
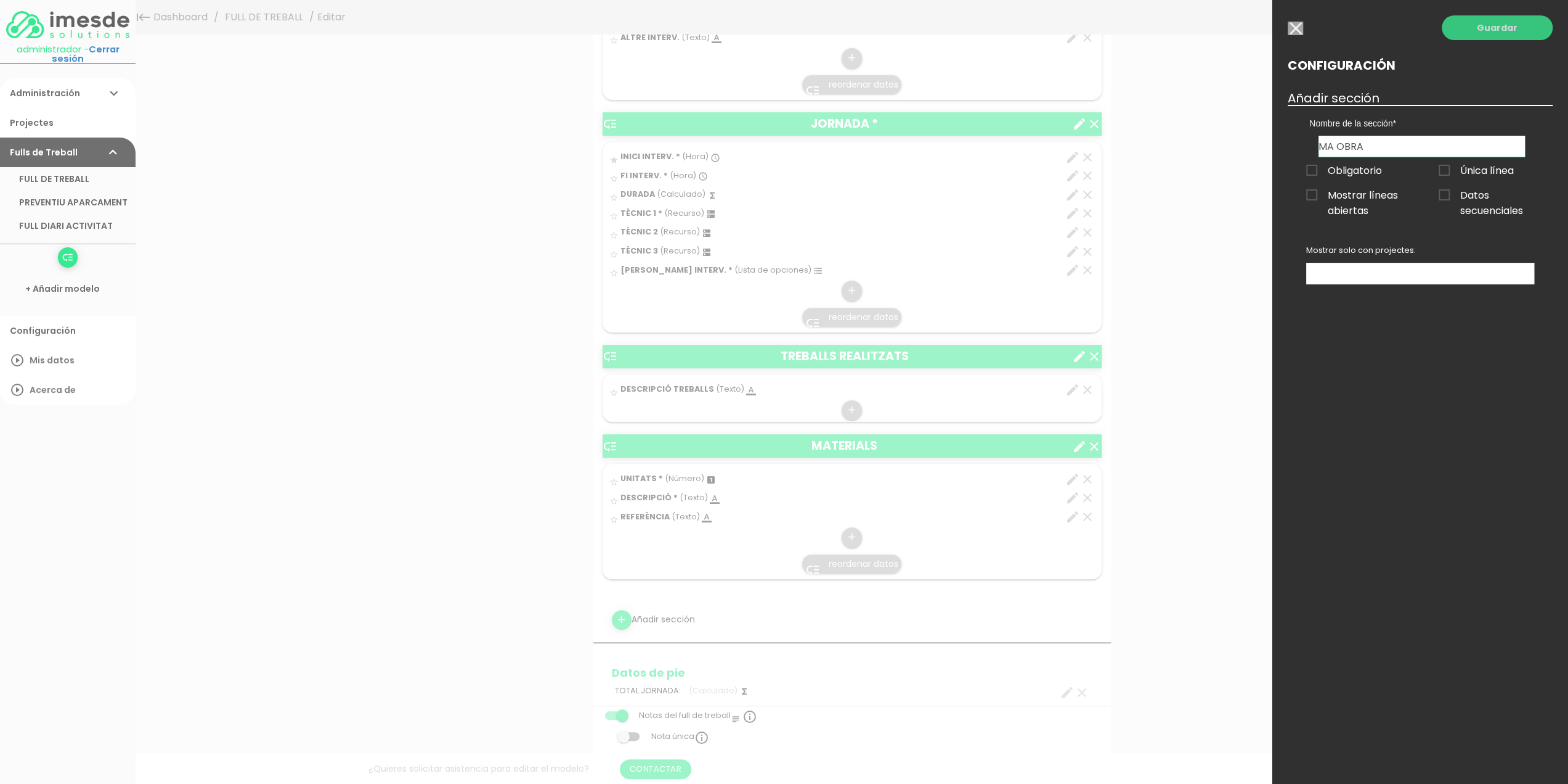
click at [1504, 33] on link "Guardar" at bounding box center [1497, 28] width 111 height 25
click at [1496, 33] on link "Guardar" at bounding box center [1497, 28] width 111 height 25
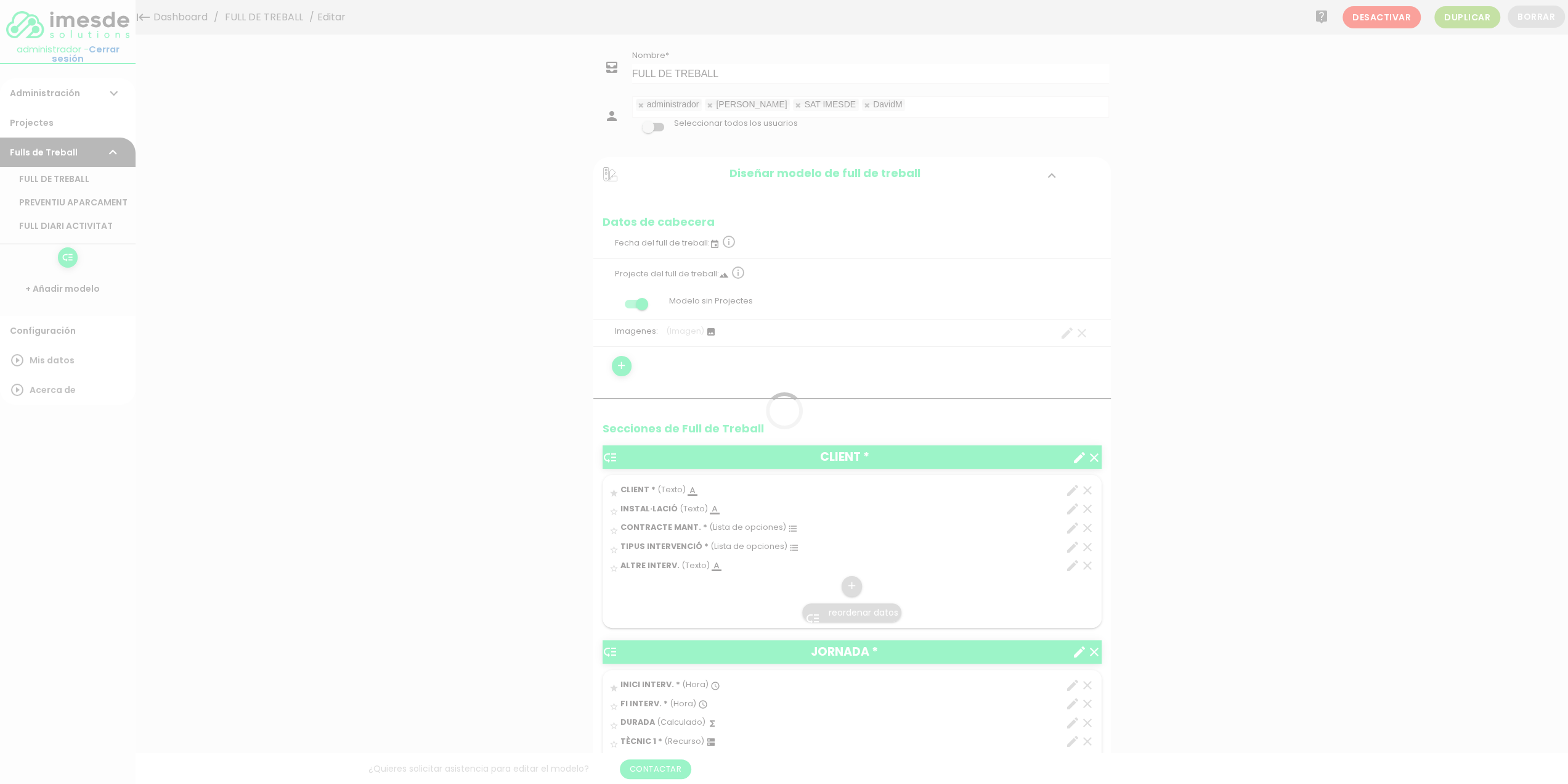
scroll to position [493, 0]
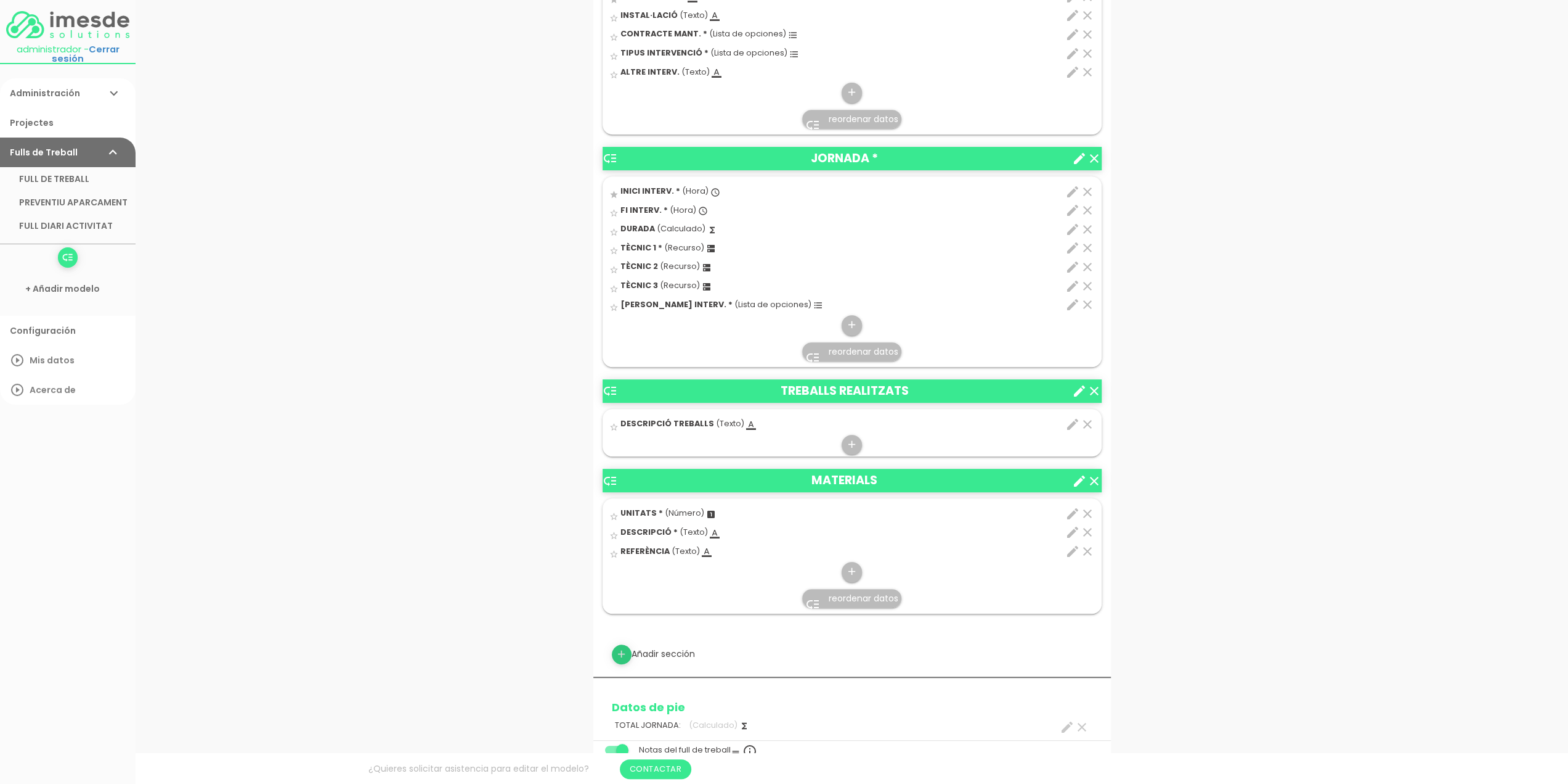
click at [625, 654] on icon "add" at bounding box center [621, 654] width 12 height 19
select select
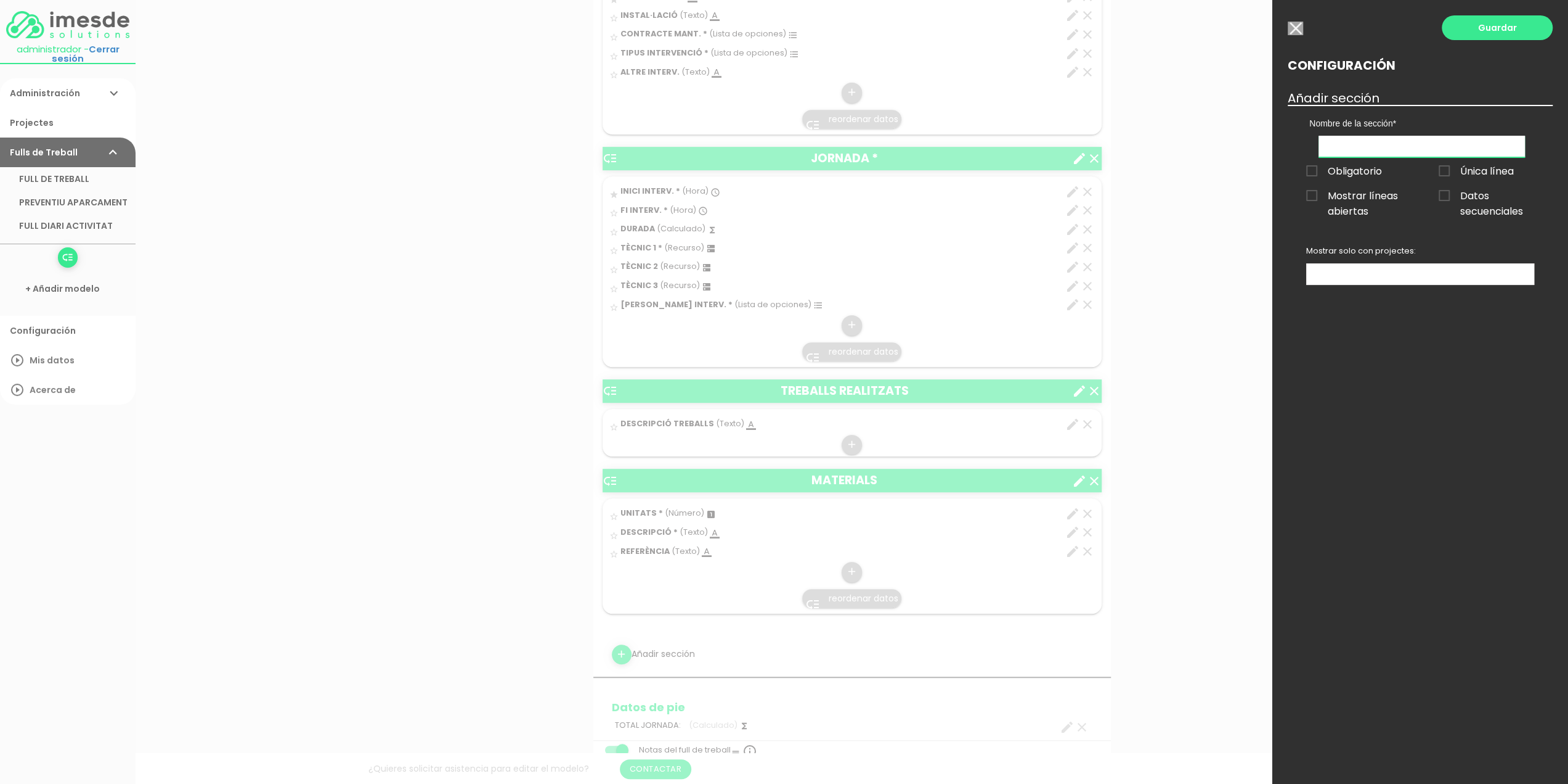
click at [1355, 141] on input "text" at bounding box center [1422, 147] width 206 height 22
type input "MA OBRA"
click at [1485, 29] on link "Guardar" at bounding box center [1497, 28] width 111 height 25
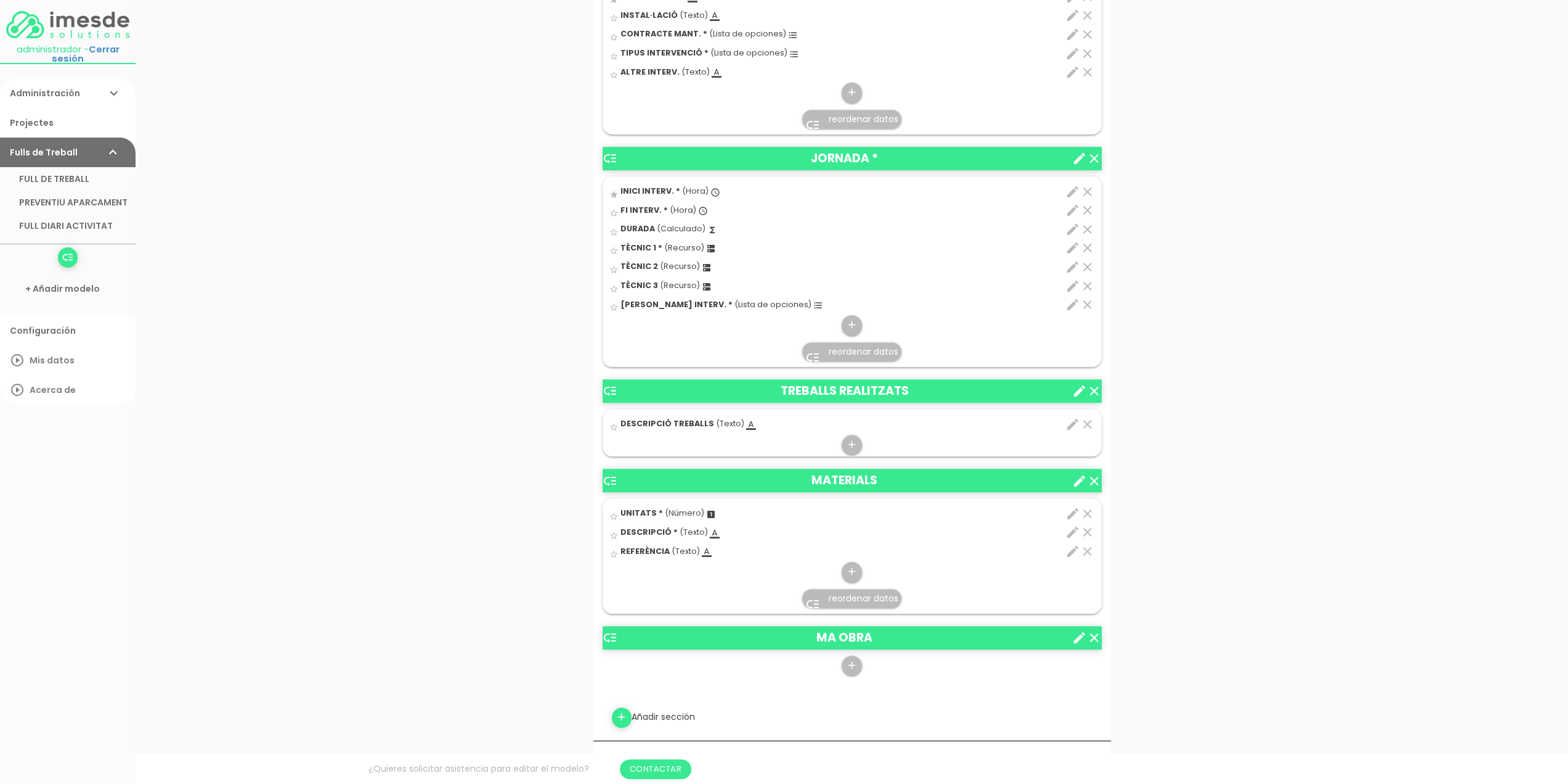
click at [1081, 632] on icon "create" at bounding box center [1080, 637] width 15 height 15
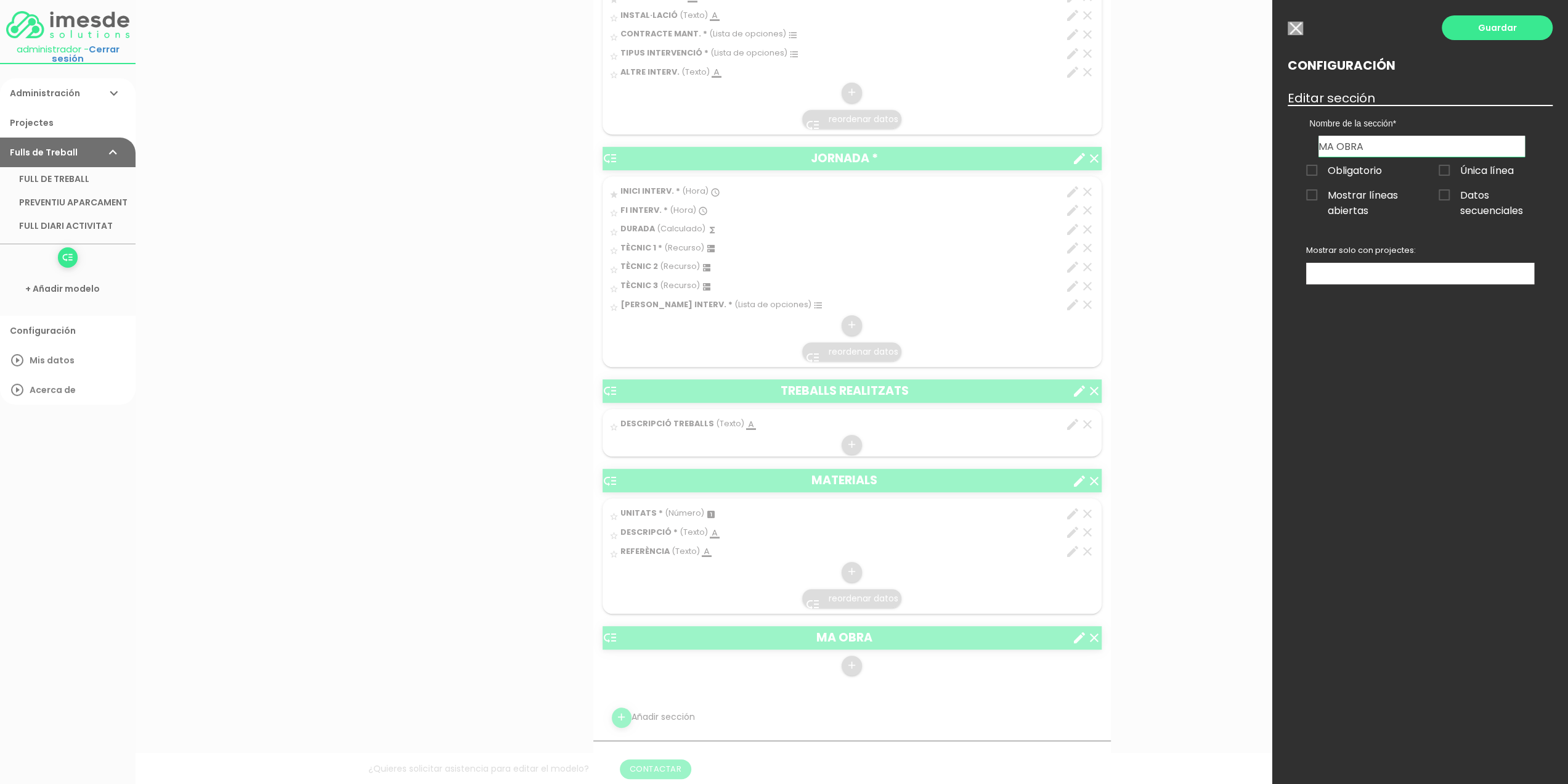
drag, startPoint x: 1389, startPoint y: 148, endPoint x: 1287, endPoint y: 147, distance: 102.0
click at [1287, 147] on div "Guardar Configuración Editar sección Nombre de la sección CLIENT JORNADA TREBAL…" at bounding box center [1421, 392] width 296 height 784
click at [1372, 150] on input "MA OBRA" at bounding box center [1422, 146] width 206 height 21
drag, startPoint x: 1376, startPoint y: 143, endPoint x: 1338, endPoint y: 147, distance: 38.2
click at [1338, 147] on input "MA OBRA" at bounding box center [1422, 146] width 206 height 21
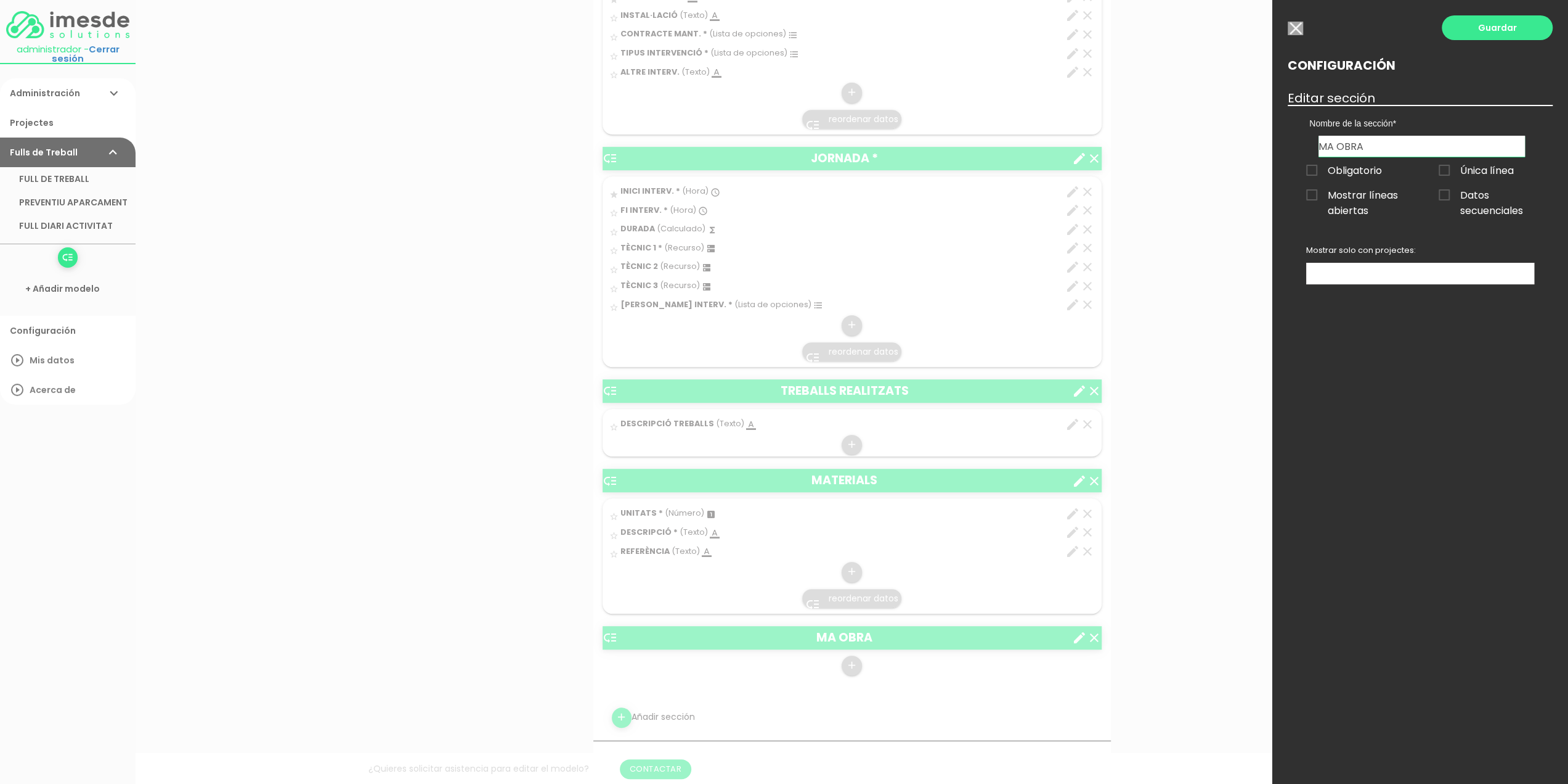
click at [1338, 147] on input "MA OBRA" at bounding box center [1422, 146] width 206 height 21
drag, startPoint x: 1372, startPoint y: 141, endPoint x: 1332, endPoint y: 144, distance: 40.1
click at [1332, 144] on input "MA D'OBRA" at bounding box center [1422, 146] width 206 height 21
click at [1489, 31] on link "Guardar" at bounding box center [1497, 28] width 111 height 25
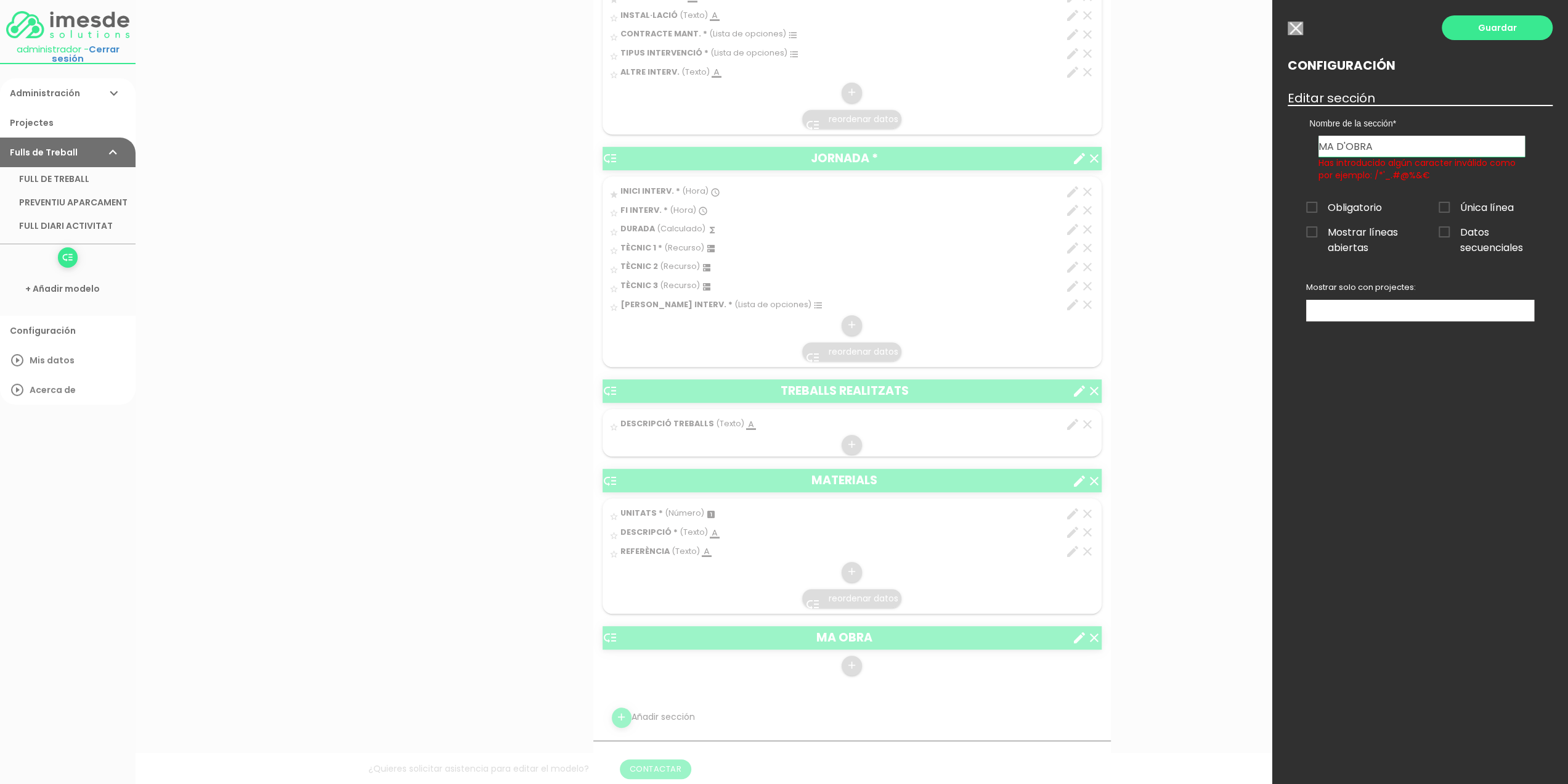
click at [1347, 141] on input "MA D'OBRA" at bounding box center [1422, 146] width 206 height 21
type input "MÀ OBRA"
click at [1479, 26] on link "Guardar" at bounding box center [1497, 28] width 111 height 25
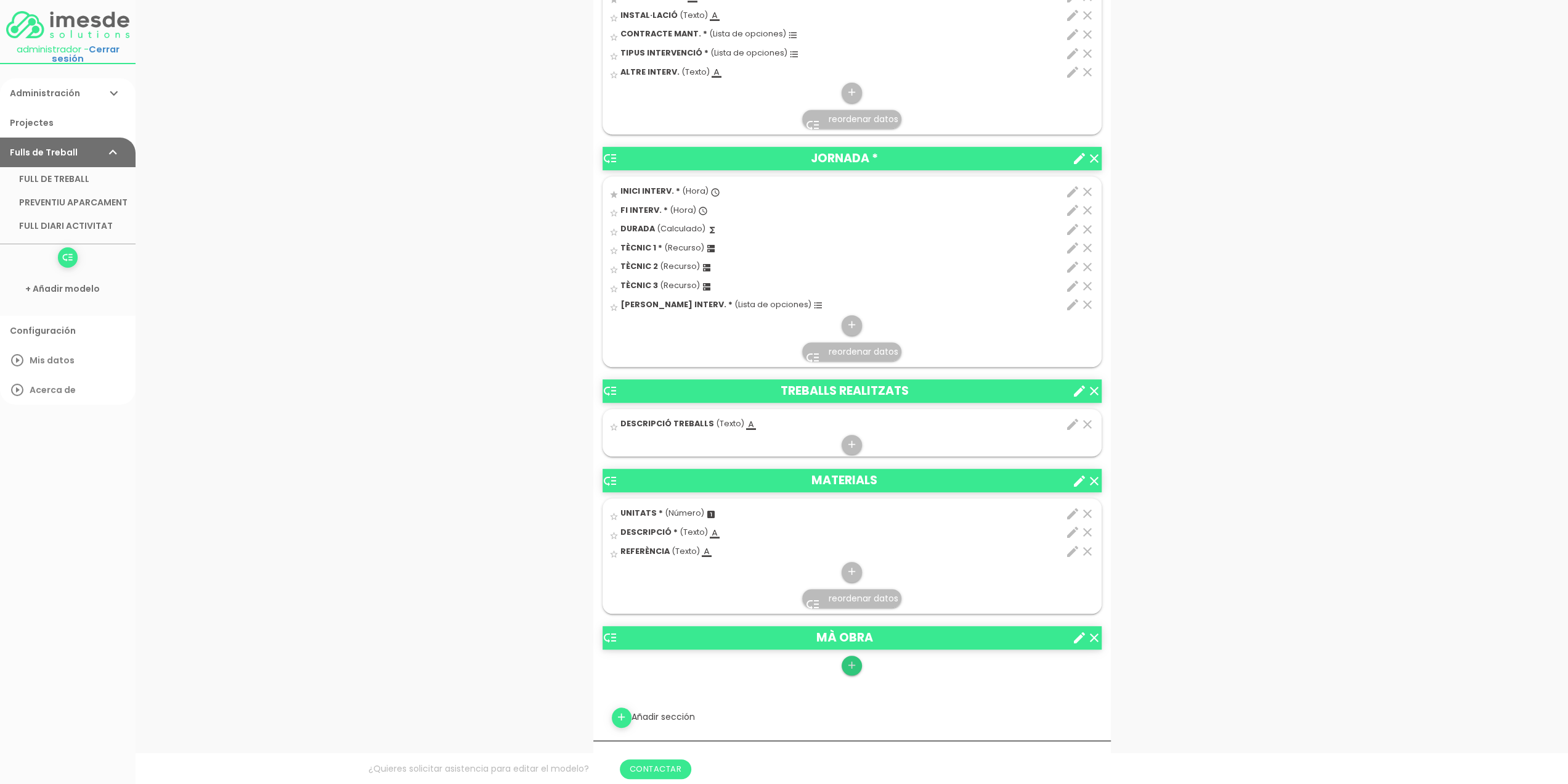
click at [851, 662] on icon "add" at bounding box center [851, 665] width 12 height 19
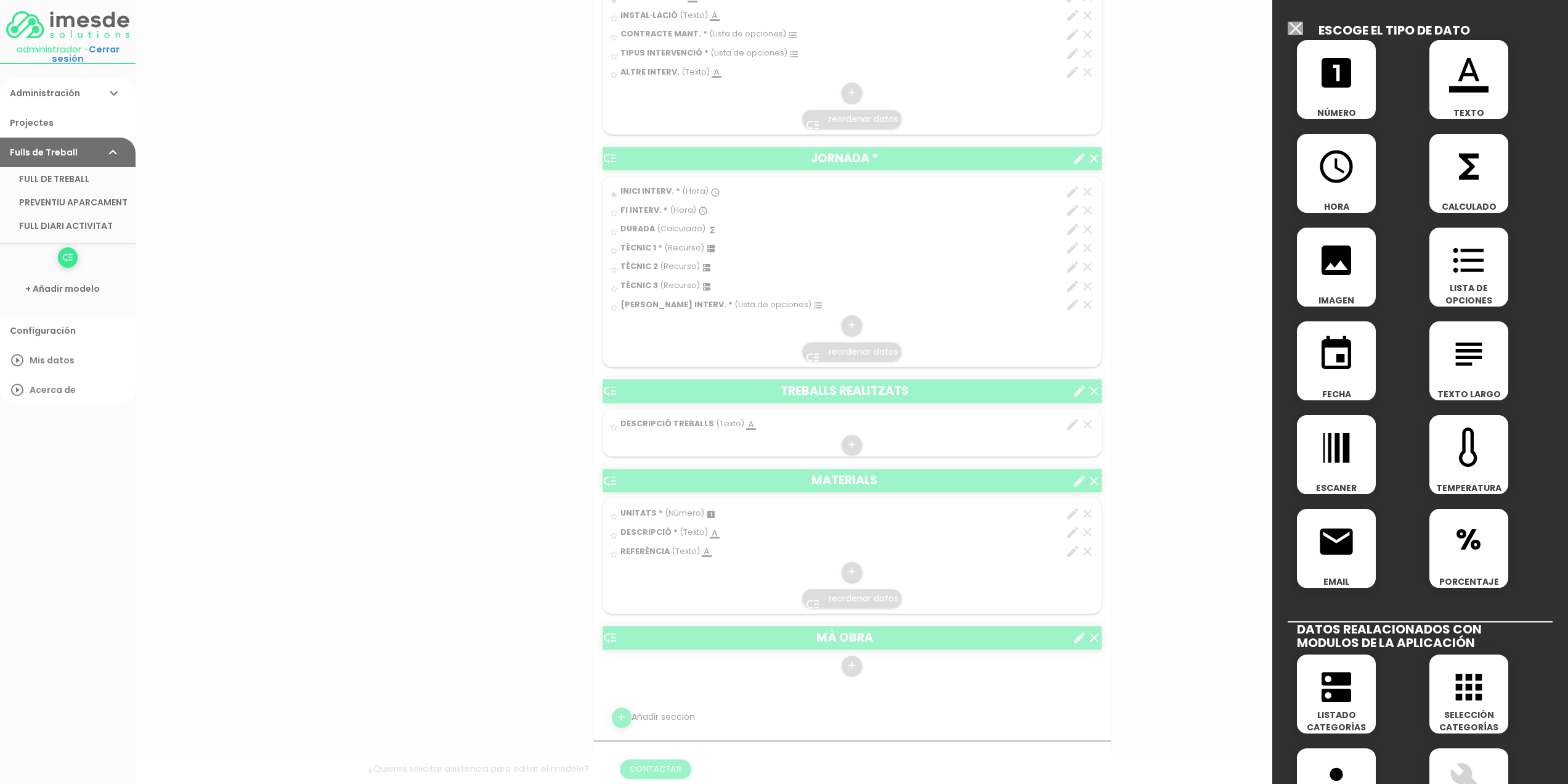
click at [1332, 81] on icon "looks_one" at bounding box center [1337, 72] width 40 height 40
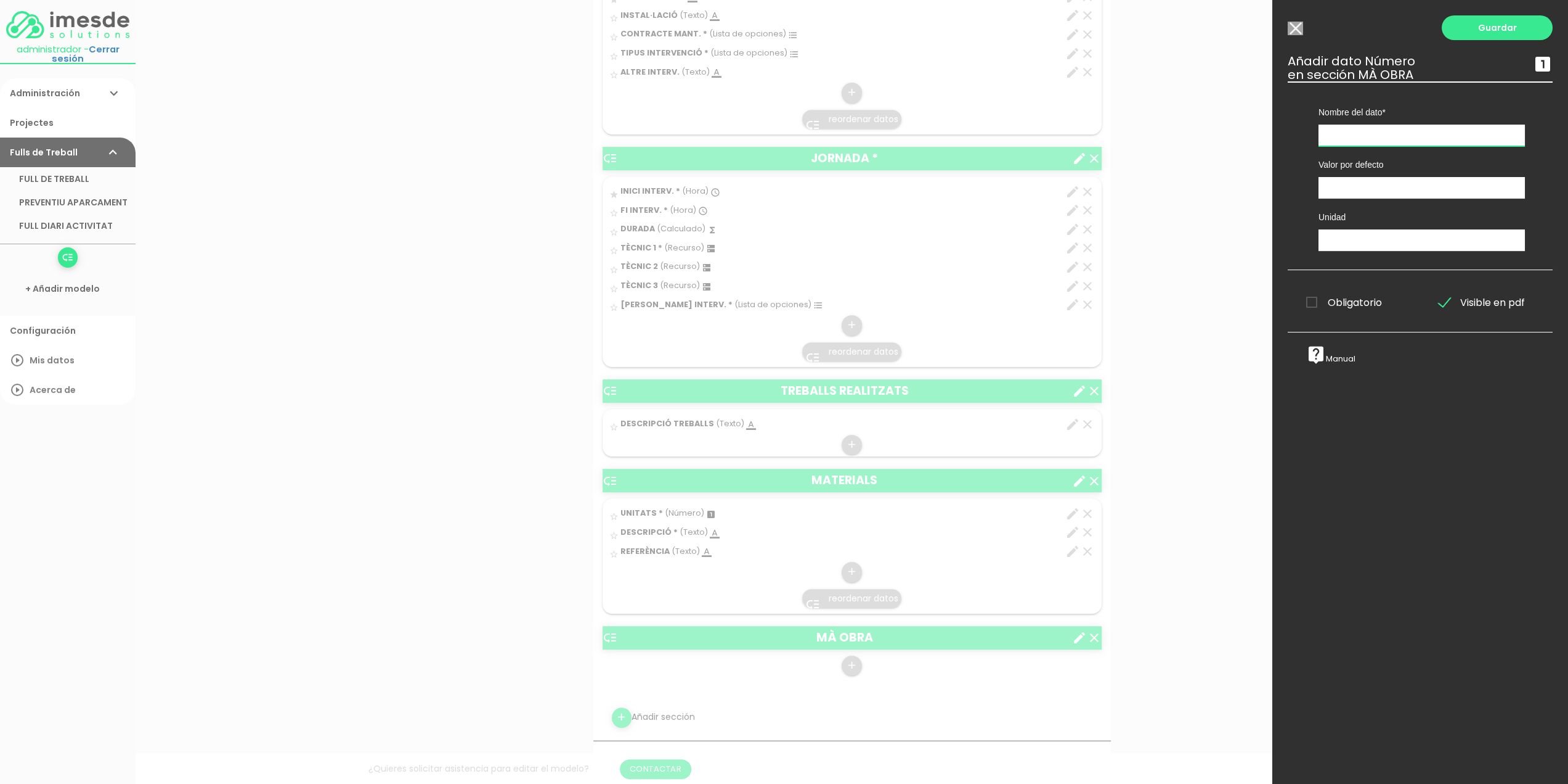
click at [1351, 132] on input "text" at bounding box center [1422, 136] width 206 height 22
click at [1347, 134] on input "text" at bounding box center [1422, 136] width 206 height 22
click at [1341, 134] on input "text" at bounding box center [1422, 136] width 206 height 22
type input "HORES"
click at [1361, 238] on input "text" at bounding box center [1422, 240] width 206 height 22
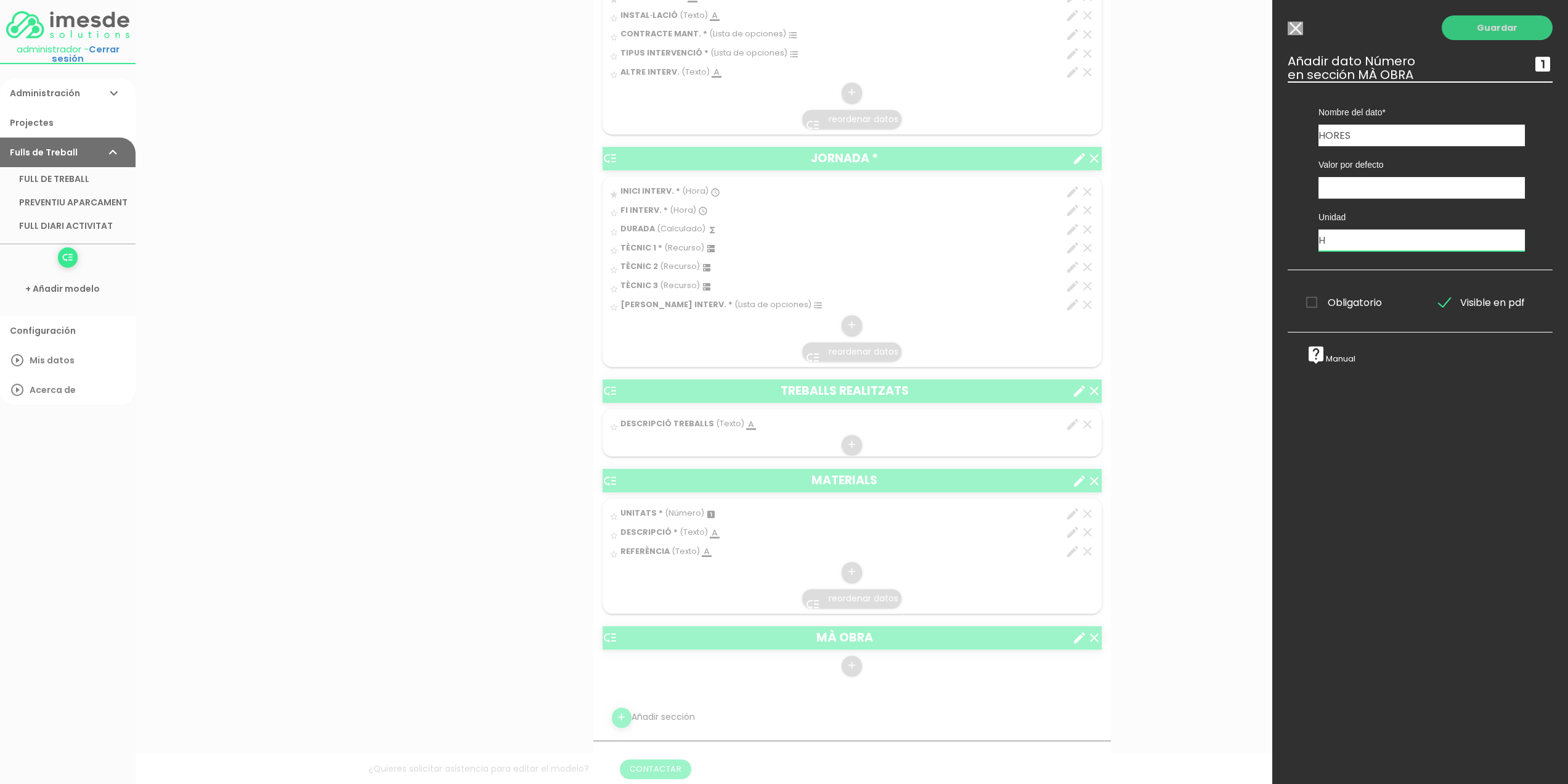
type input "H"
click at [1489, 26] on link "Guardar" at bounding box center [1497, 28] width 111 height 25
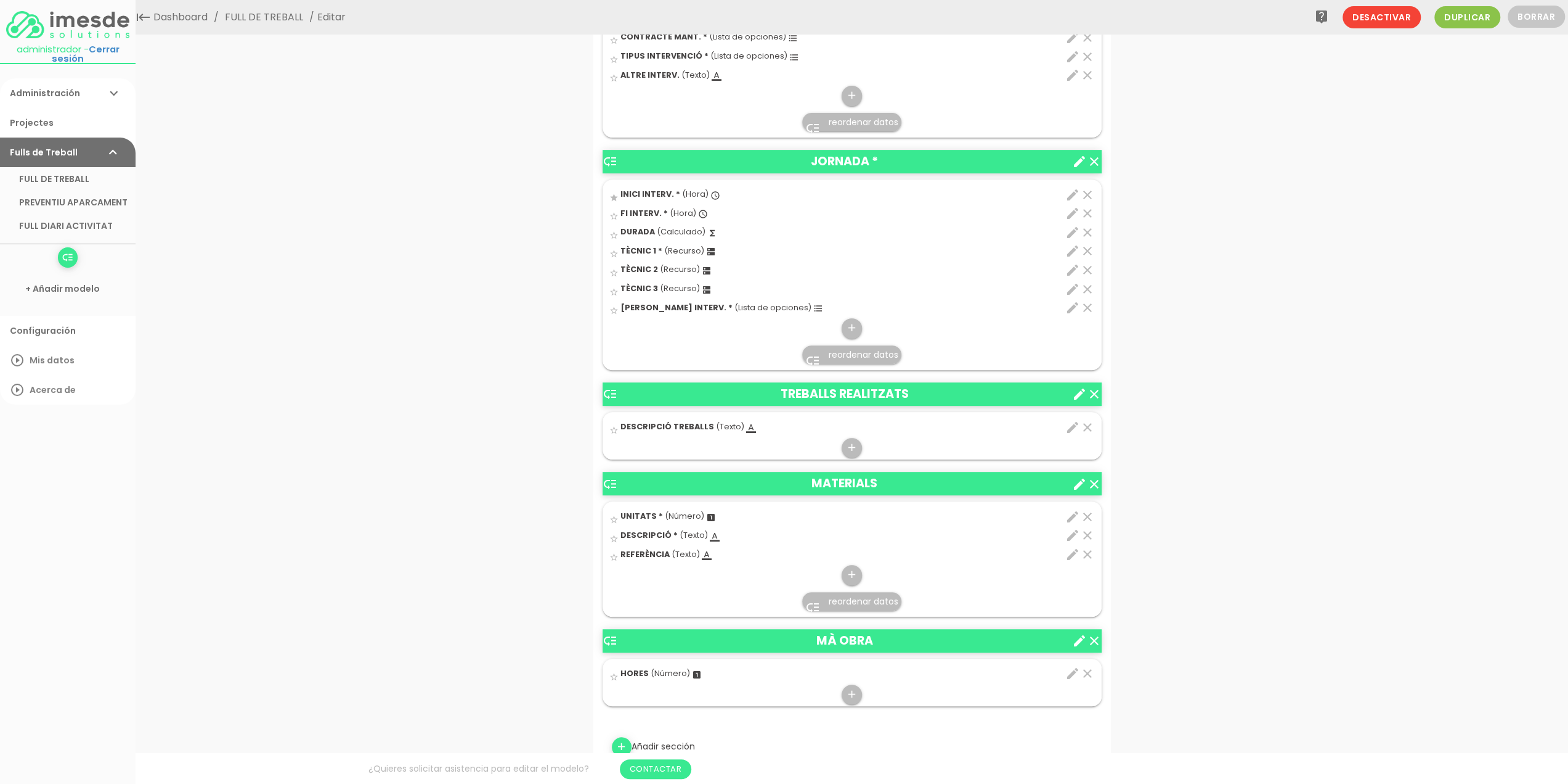
scroll to position [493, 0]
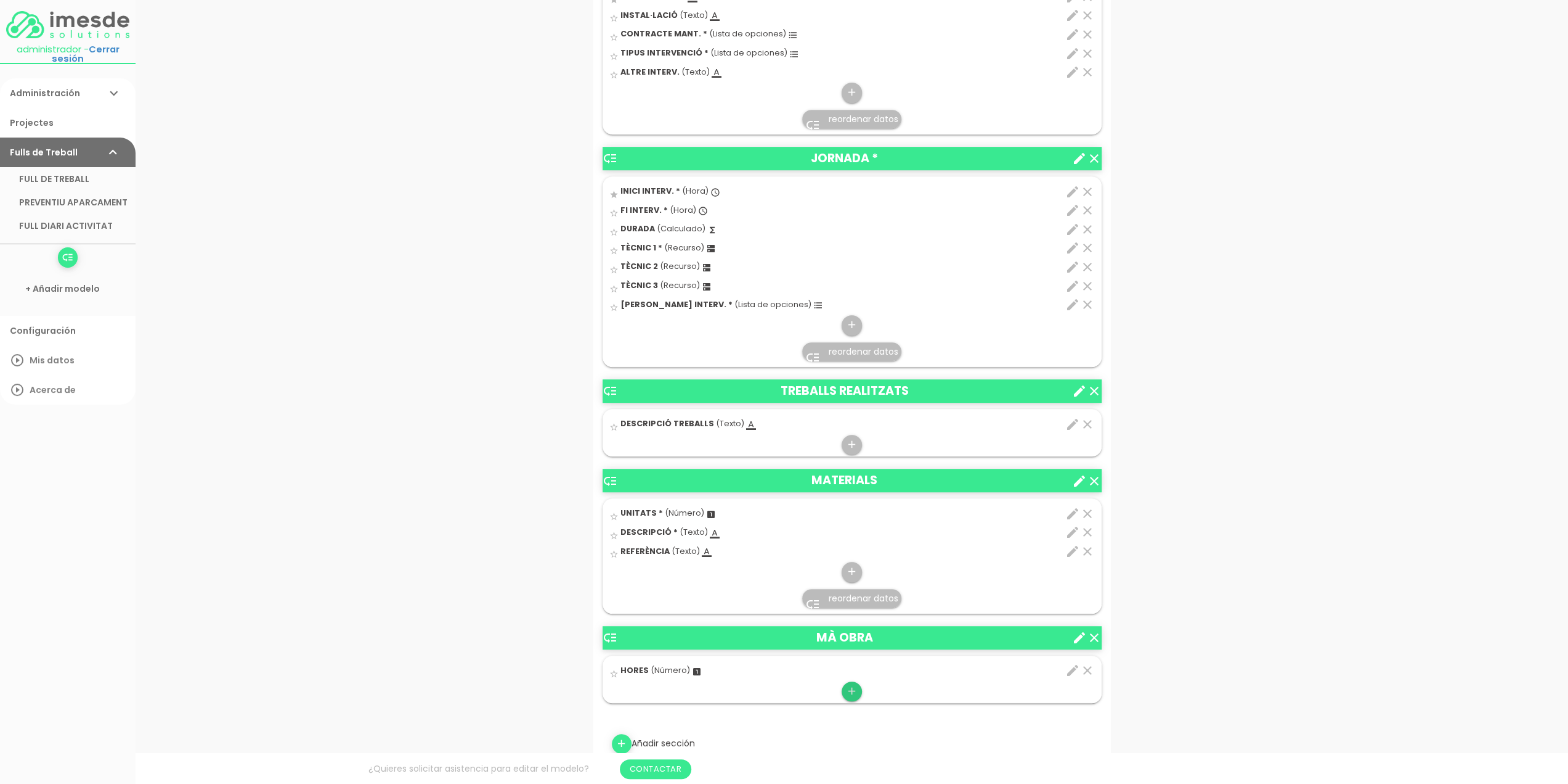
click at [854, 687] on icon "add" at bounding box center [851, 690] width 12 height 19
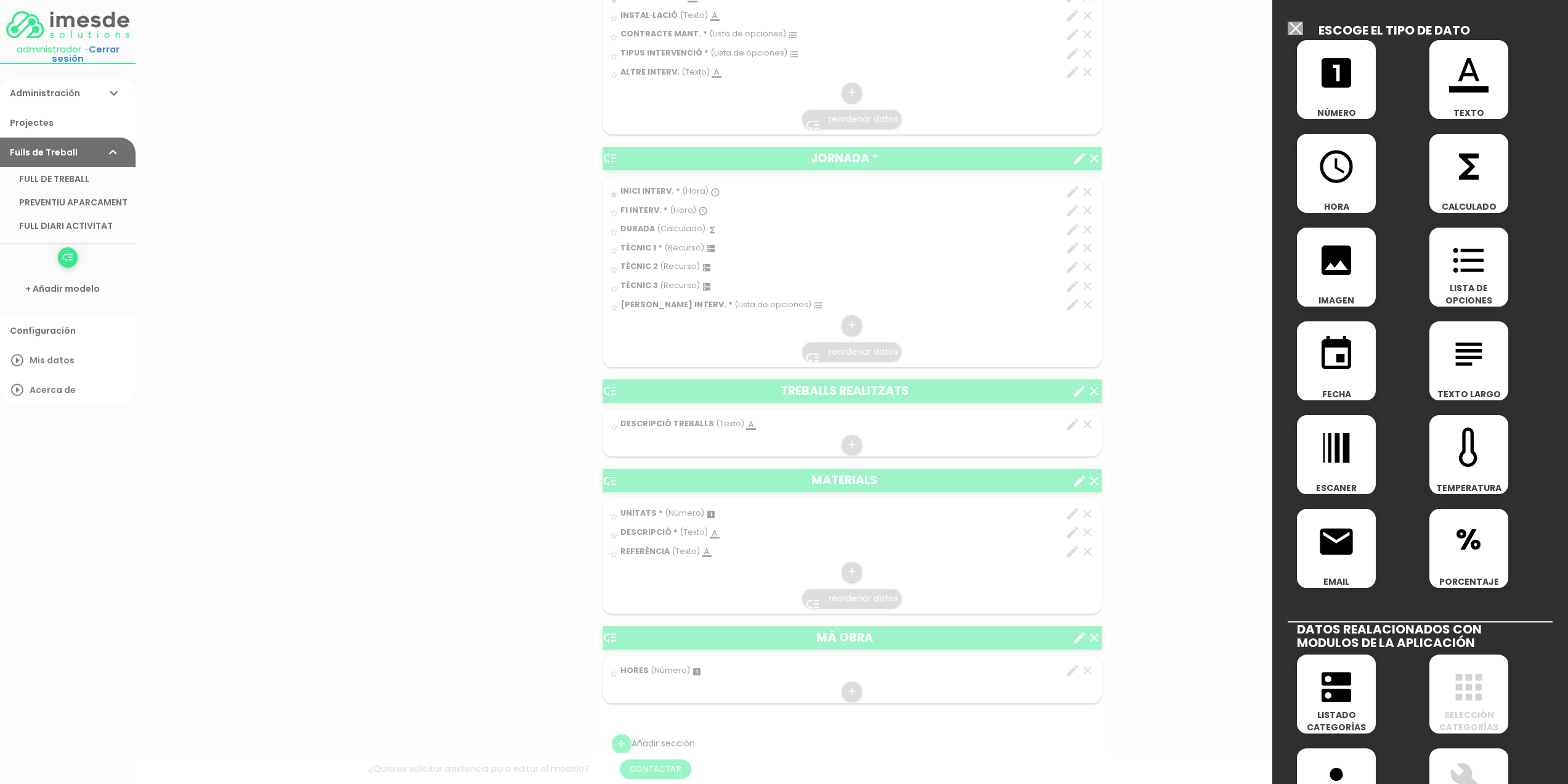
click at [1458, 260] on icon "format_list_bulleted" at bounding box center [1469, 260] width 40 height 40
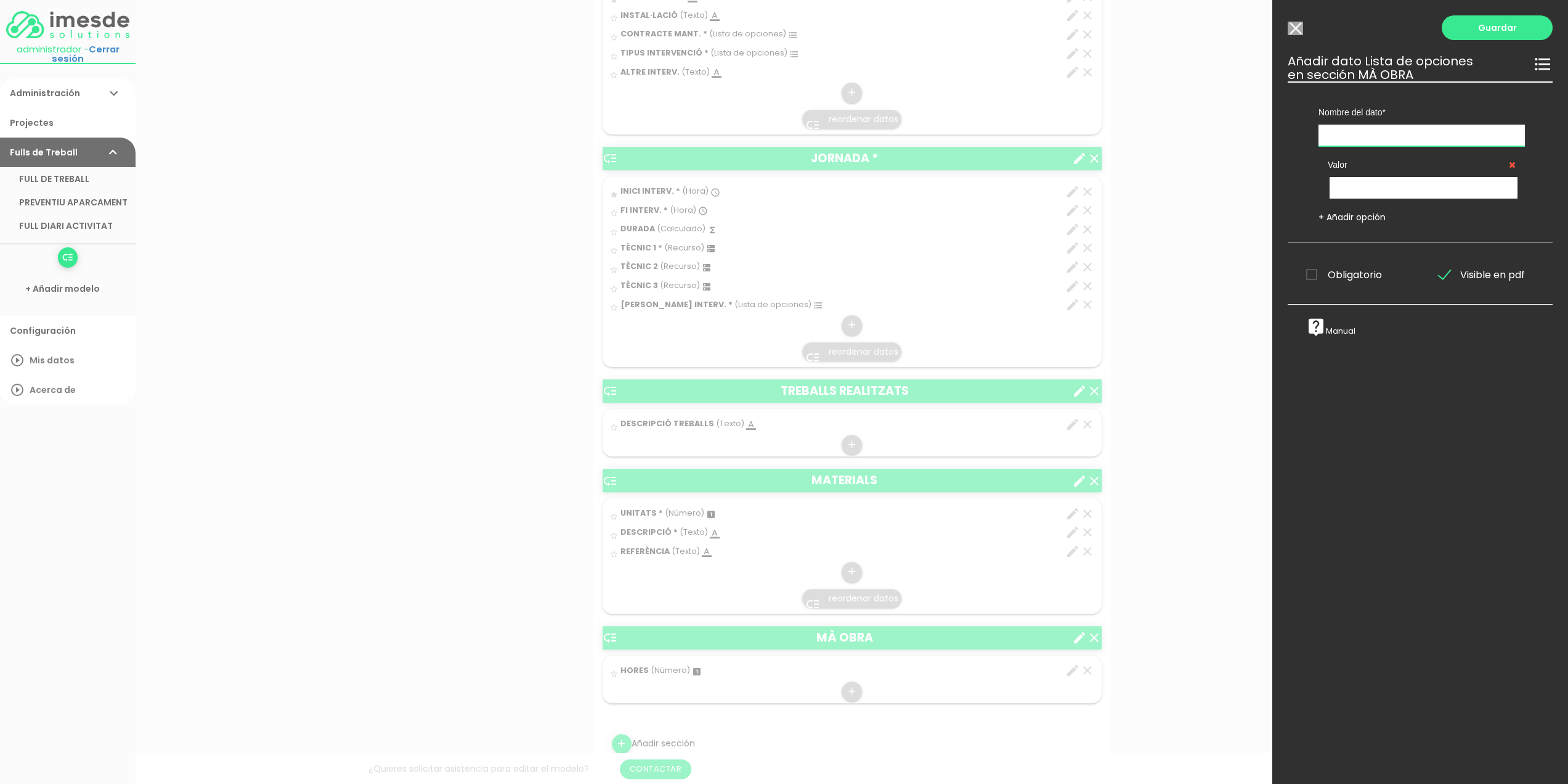
click at [1365, 136] on input "text" at bounding box center [1422, 136] width 206 height 22
type input "TIPUS"
click at [1369, 189] on input "text" at bounding box center [1423, 188] width 188 height 22
type input "TÈCNIC N1"
click at [1369, 215] on link "+ Añadir opción" at bounding box center [1352, 217] width 67 height 12
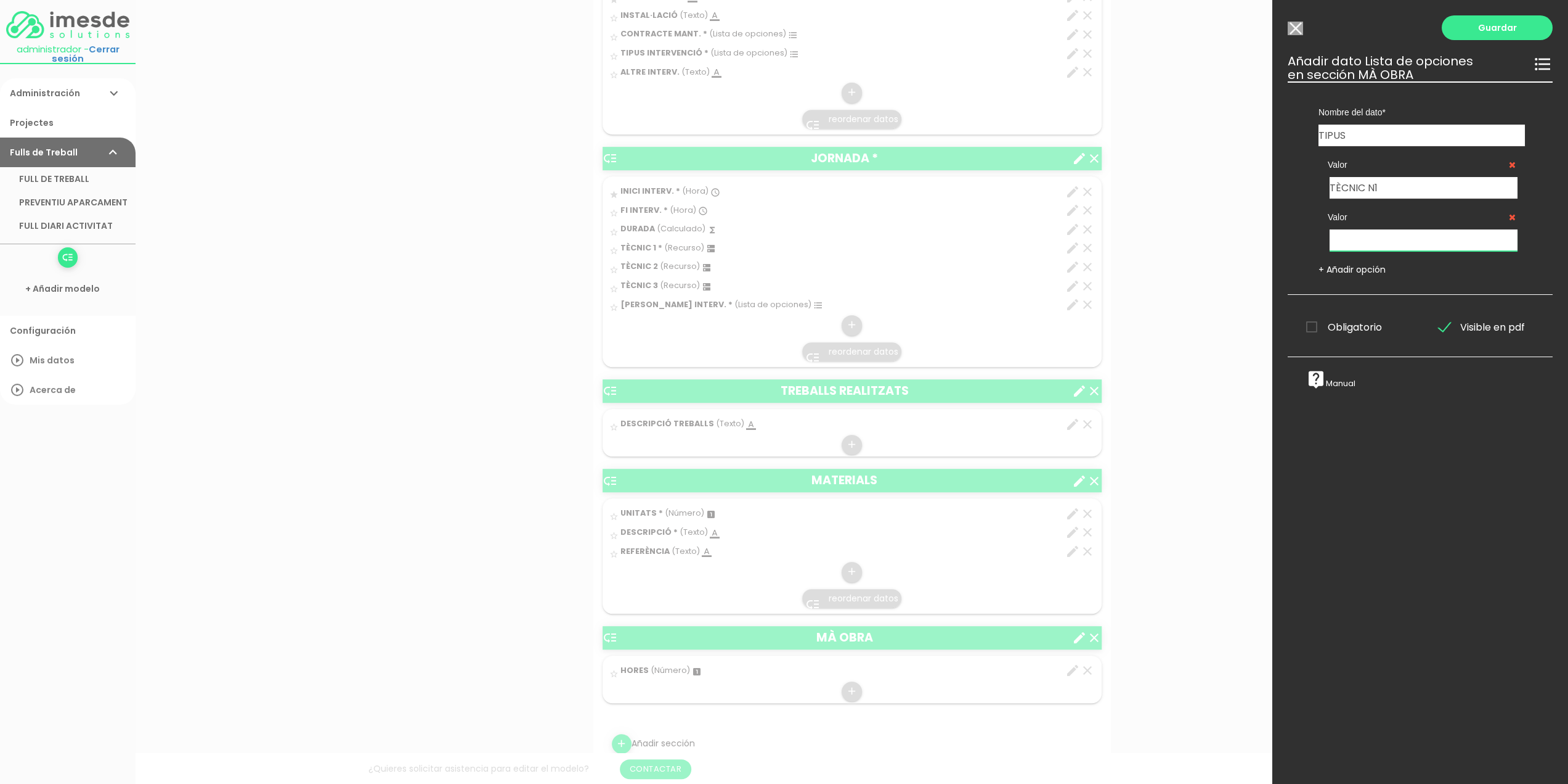
click at [1358, 240] on input "text" at bounding box center [1423, 240] width 188 height 22
type input "TÈCNIC N2"
click at [1365, 270] on link "+ Añadir opción" at bounding box center [1352, 270] width 67 height 12
click at [1351, 294] on input "text" at bounding box center [1423, 293] width 188 height 22
type input "TÈCNIC"
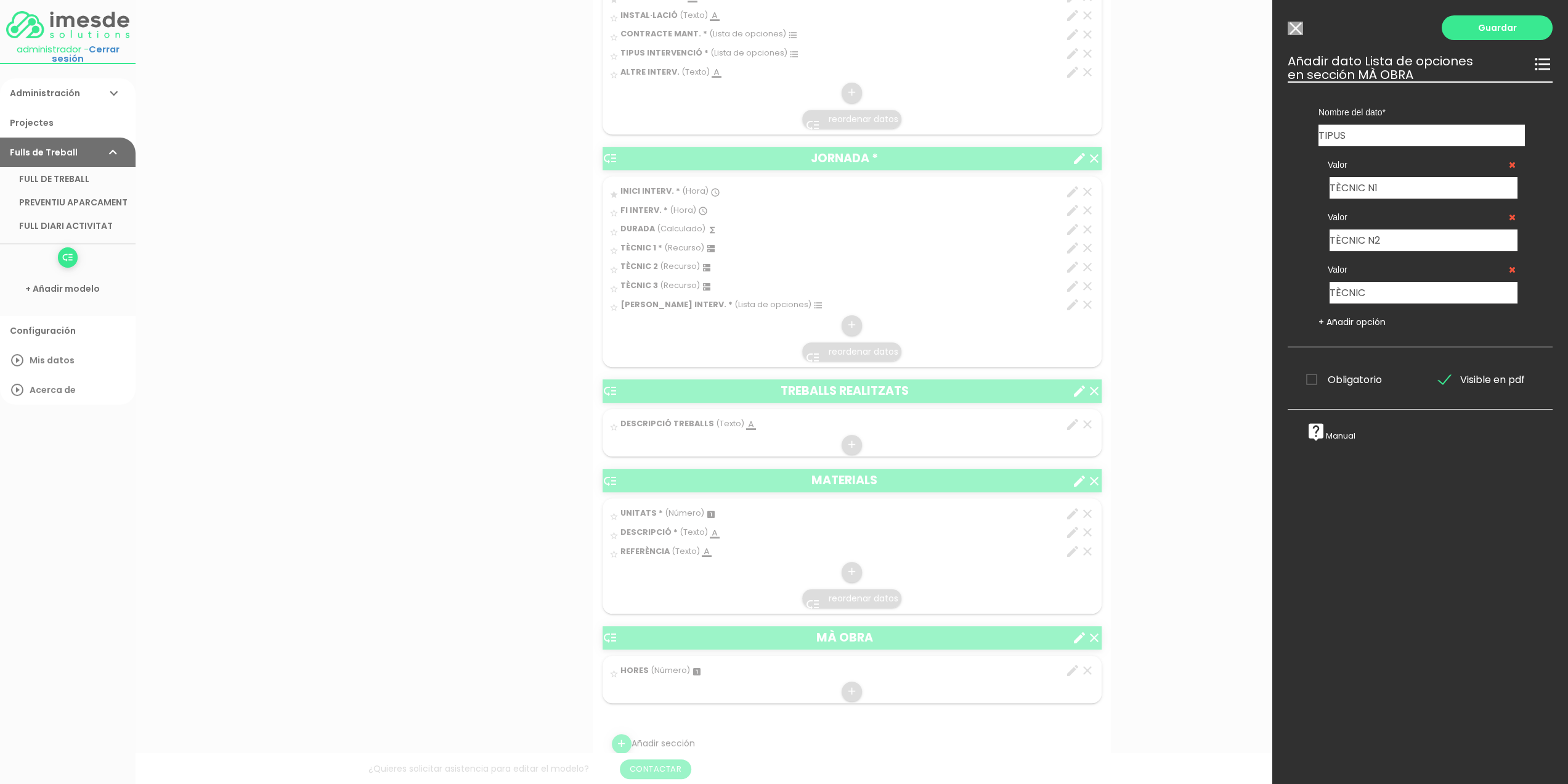
click at [1363, 323] on link "+ Añadir opción" at bounding box center [1352, 322] width 67 height 12
click at [1355, 344] on input "text" at bounding box center [1423, 345] width 188 height 22
type input "AUXILIAR"
click at [1355, 374] on link "+ Añadir opción" at bounding box center [1352, 374] width 67 height 12
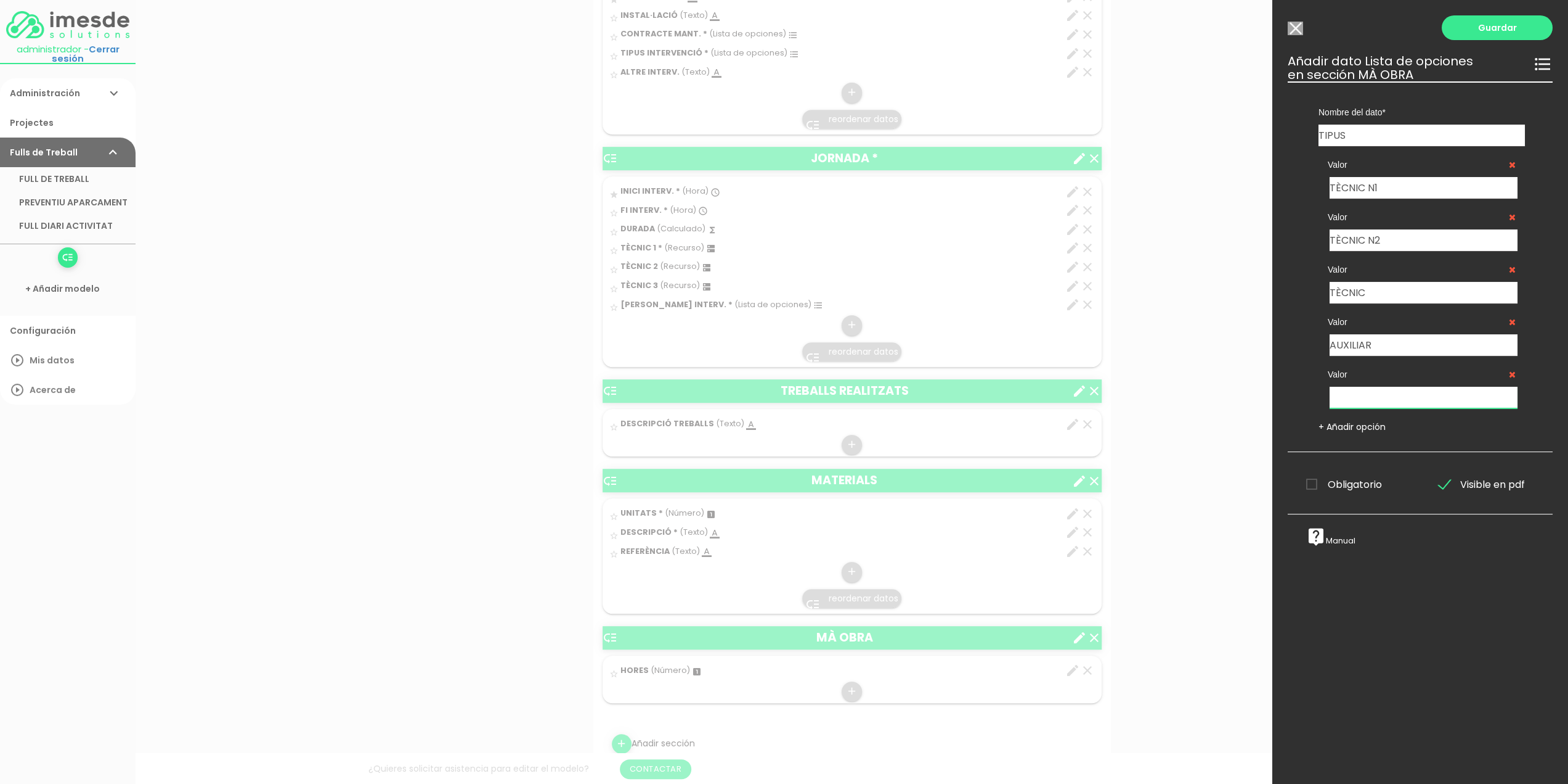
click at [1347, 394] on input "text" at bounding box center [1423, 397] width 188 height 22
type input "DESPLAÇAMENT"
drag, startPoint x: 1492, startPoint y: 31, endPoint x: 1485, endPoint y: 82, distance: 51.5
click at [1484, 84] on div "Guardar ESCOGE EL TIPO DE DATO looks_one NÚMERO format_color_text TEXTO access_…" at bounding box center [1421, 392] width 296 height 784
click at [1312, 482] on span "Obligatorio" at bounding box center [1344, 485] width 76 height 16
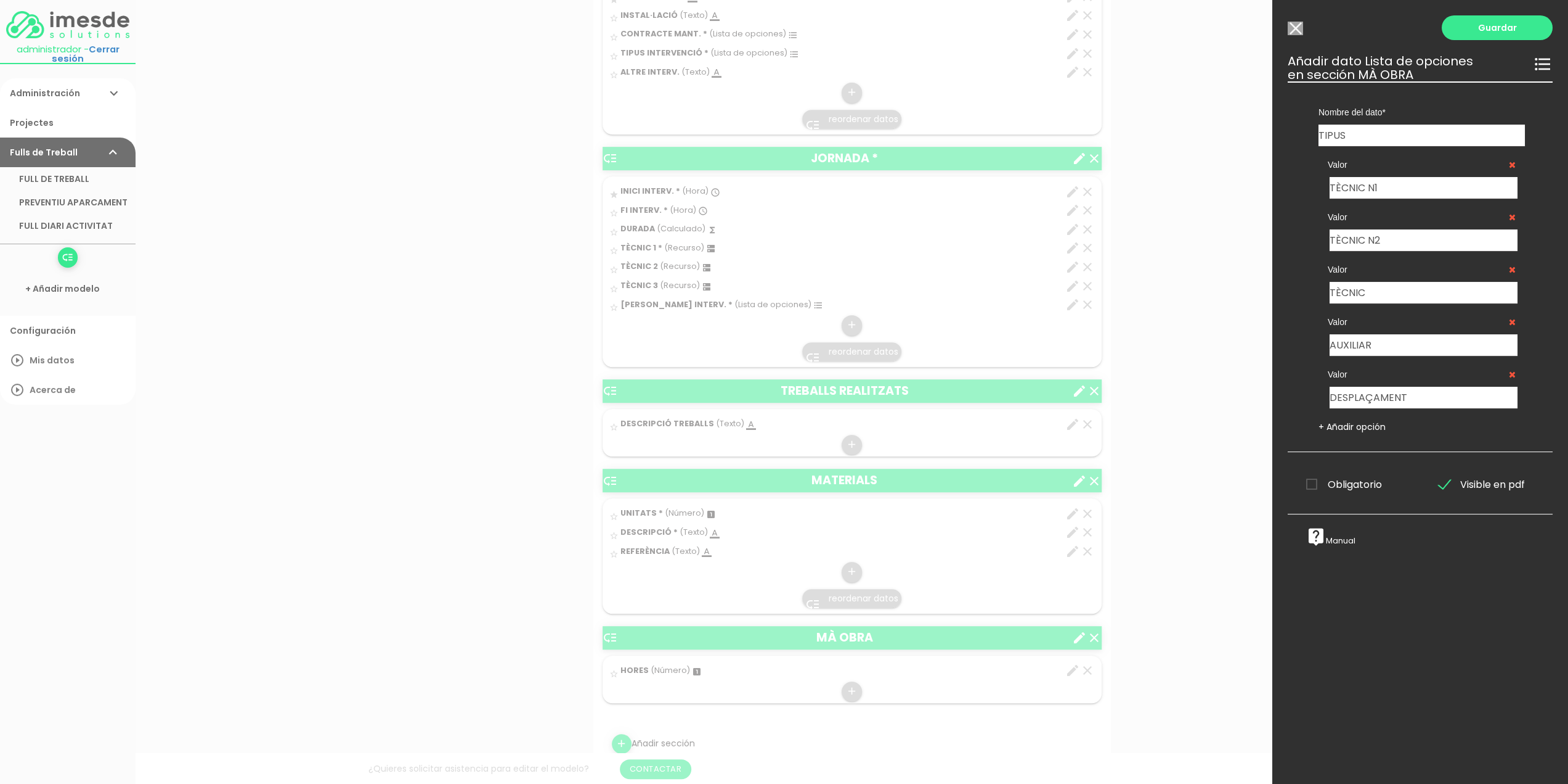
click at [0, 0] on input "Obligatorio" at bounding box center [0, 0] width 0 height 0
click at [1492, 34] on link "Guardar" at bounding box center [1497, 28] width 111 height 25
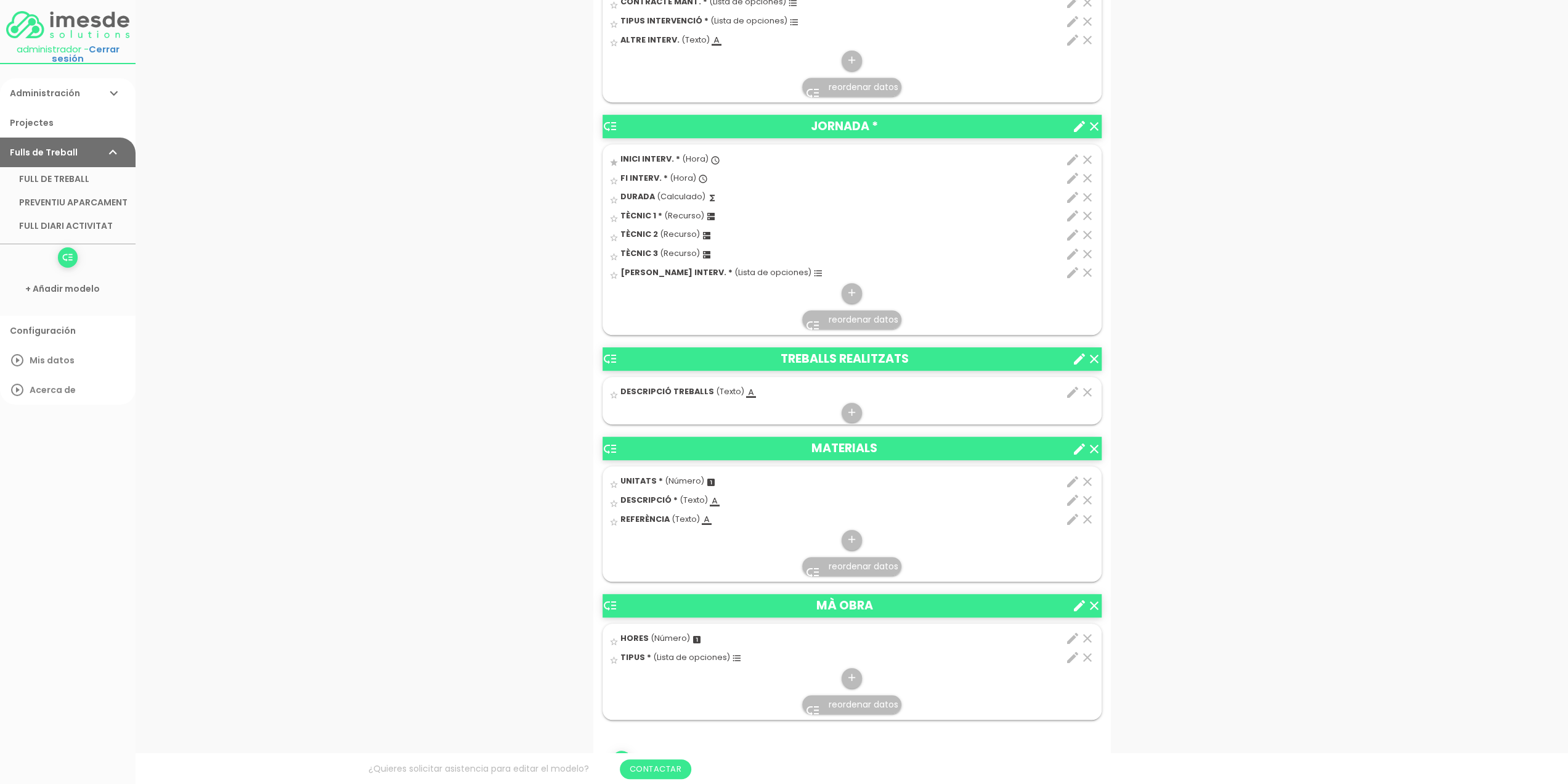
scroll to position [555, 0]
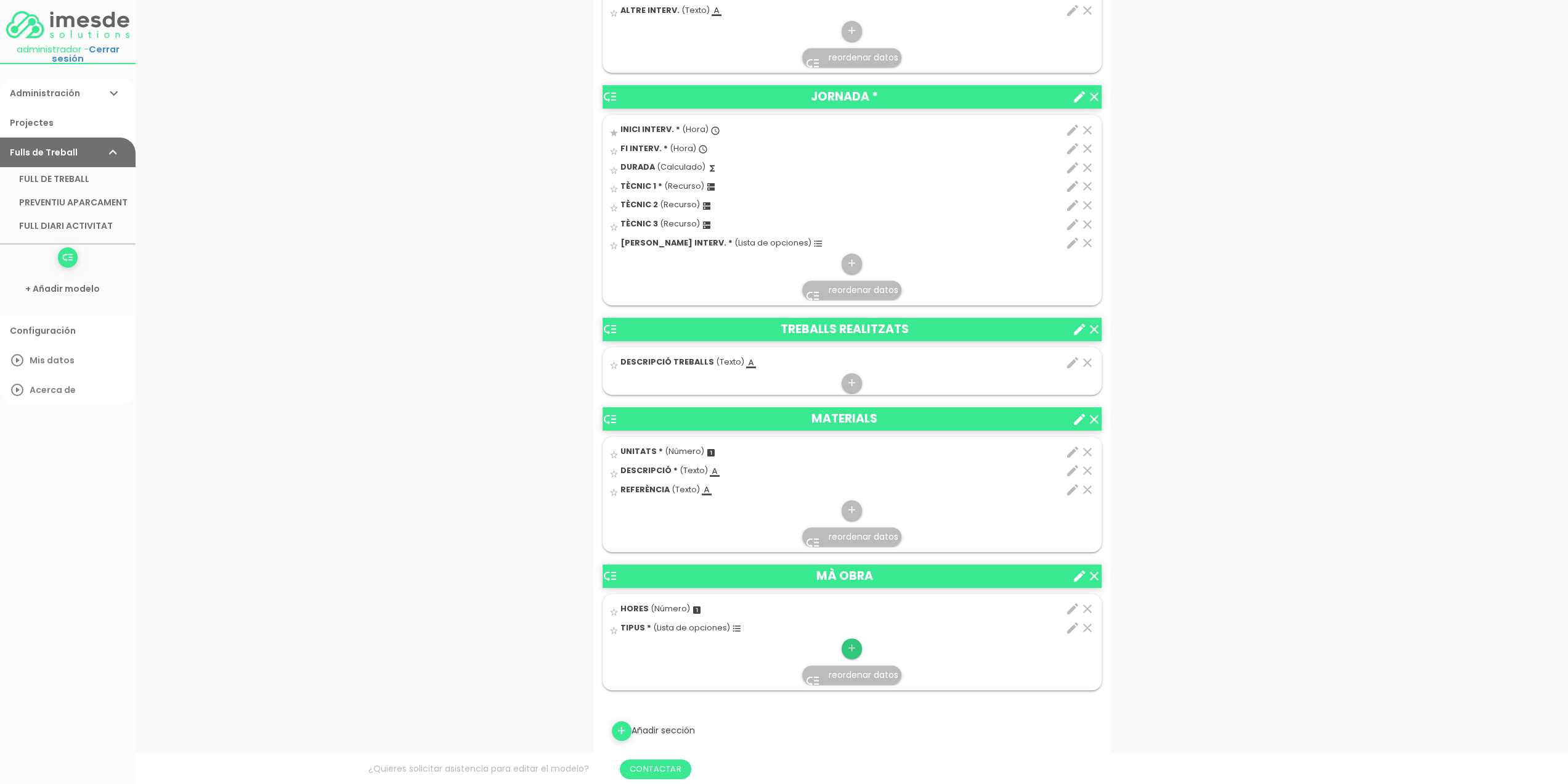
click at [851, 643] on icon "add" at bounding box center [851, 648] width 12 height 19
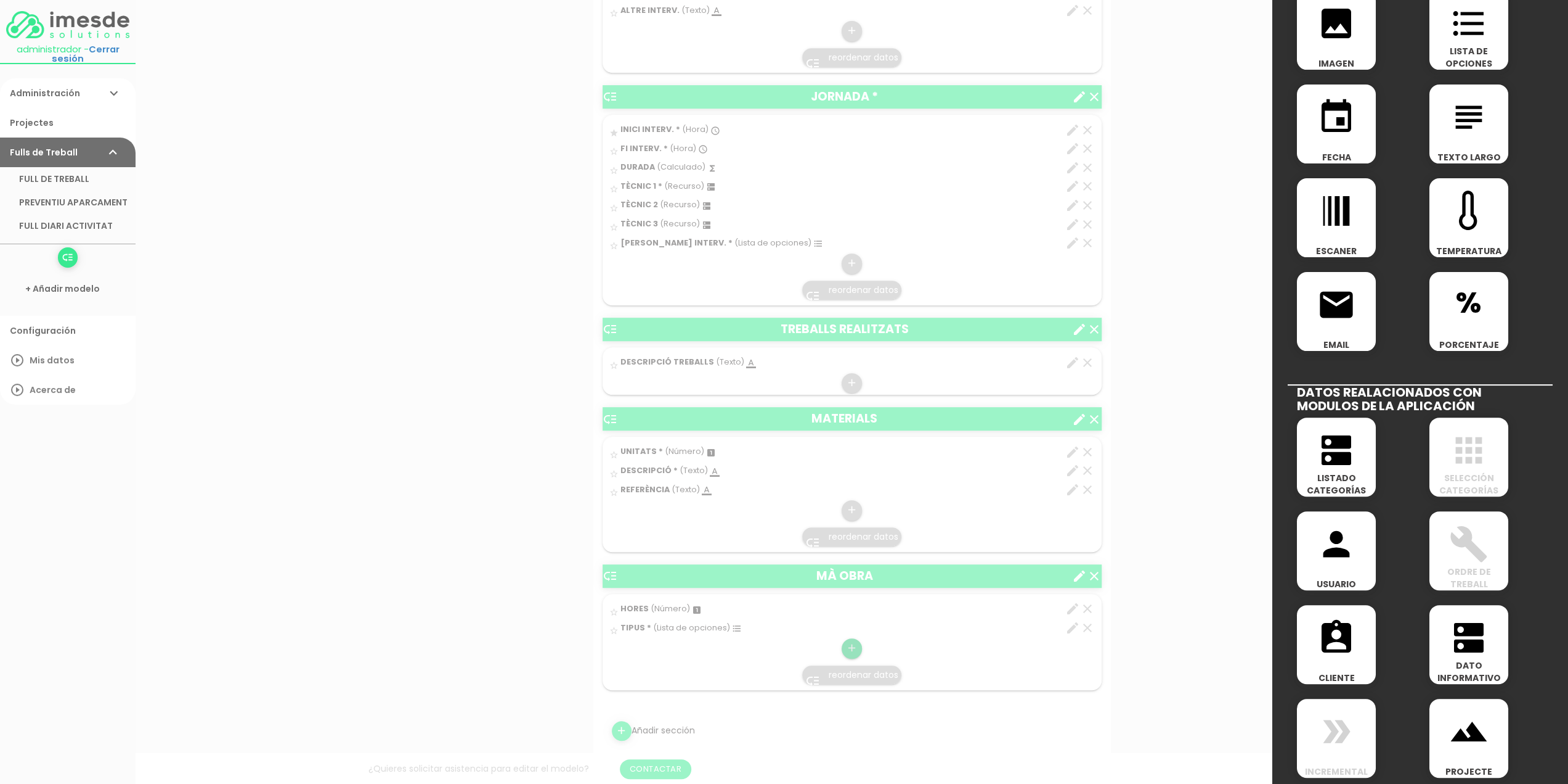
scroll to position [211, 0]
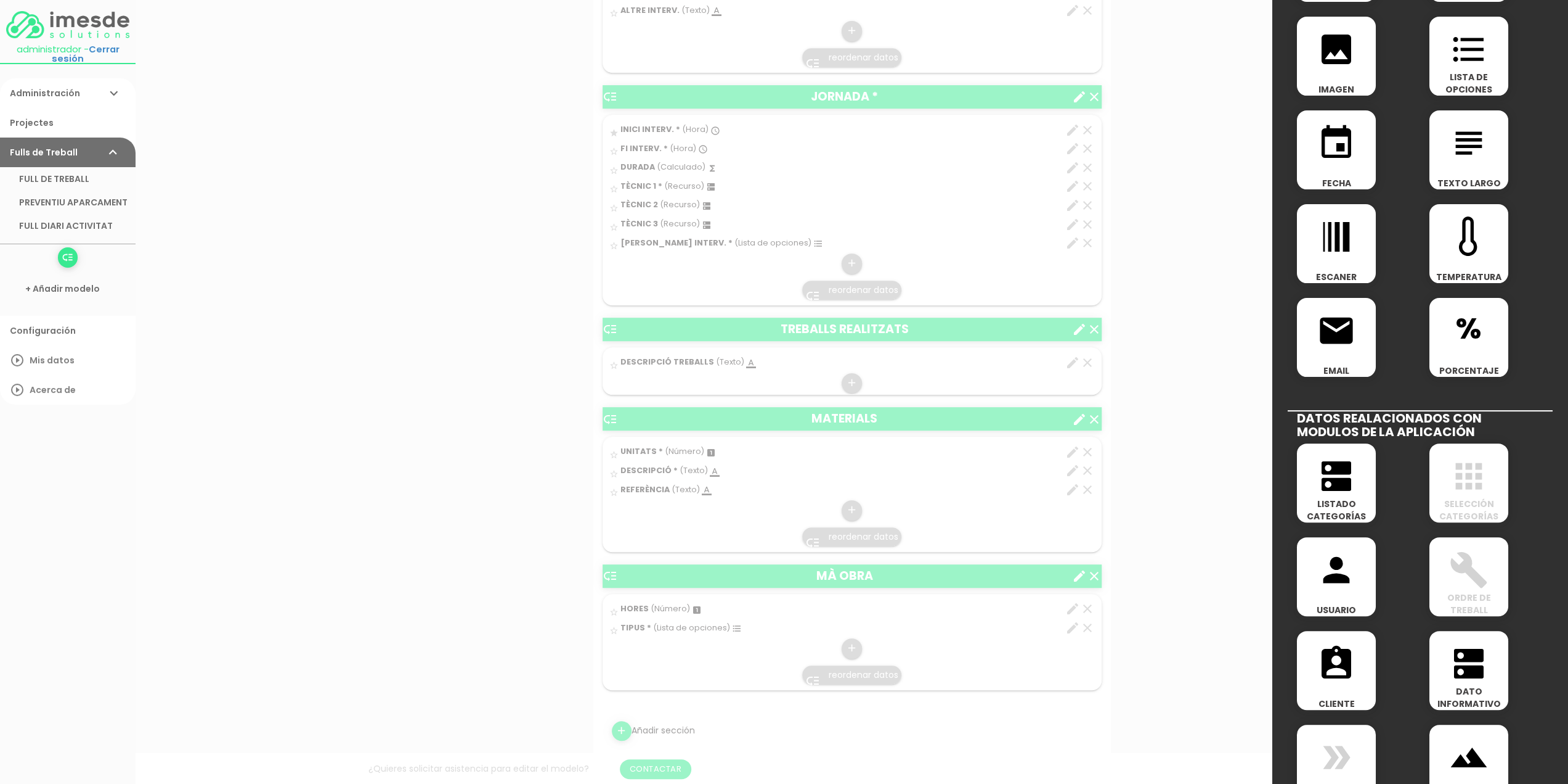
click at [1326, 468] on icon "dns" at bounding box center [1337, 475] width 40 height 40
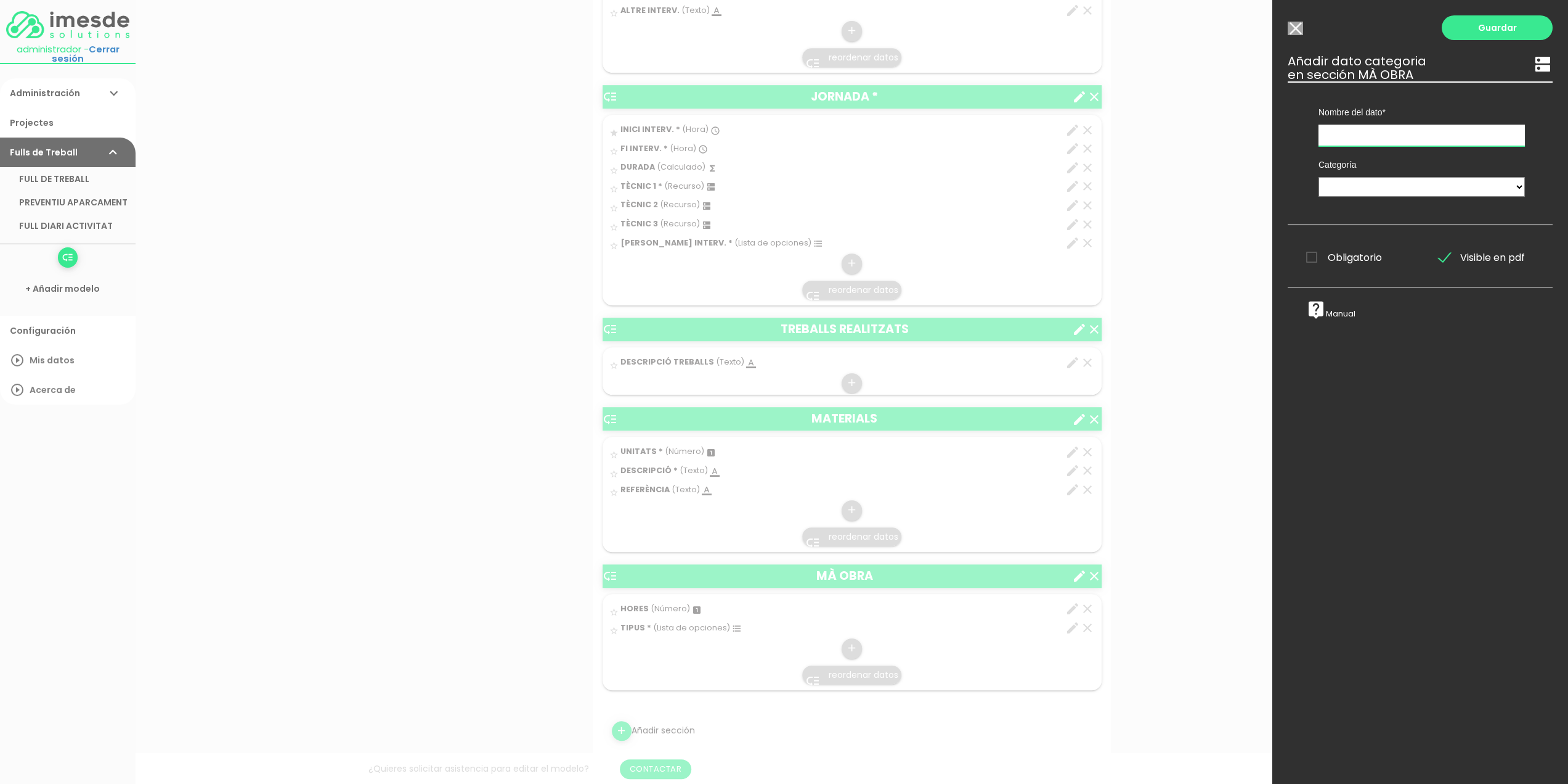
click at [1351, 130] on input "text" at bounding box center [1422, 136] width 206 height 22
click at [1352, 134] on input "text" at bounding box center [1422, 136] width 206 height 22
drag, startPoint x: 1365, startPoint y: 136, endPoint x: 1273, endPoint y: 139, distance: 92.0
click at [1274, 139] on div "Guardar ESCOGE EL TIPO DE DATO looks_one NÚMERO format_color_text TEXTO access_…" at bounding box center [1421, 392] width 296 height 784
type input "TÈCNIC"
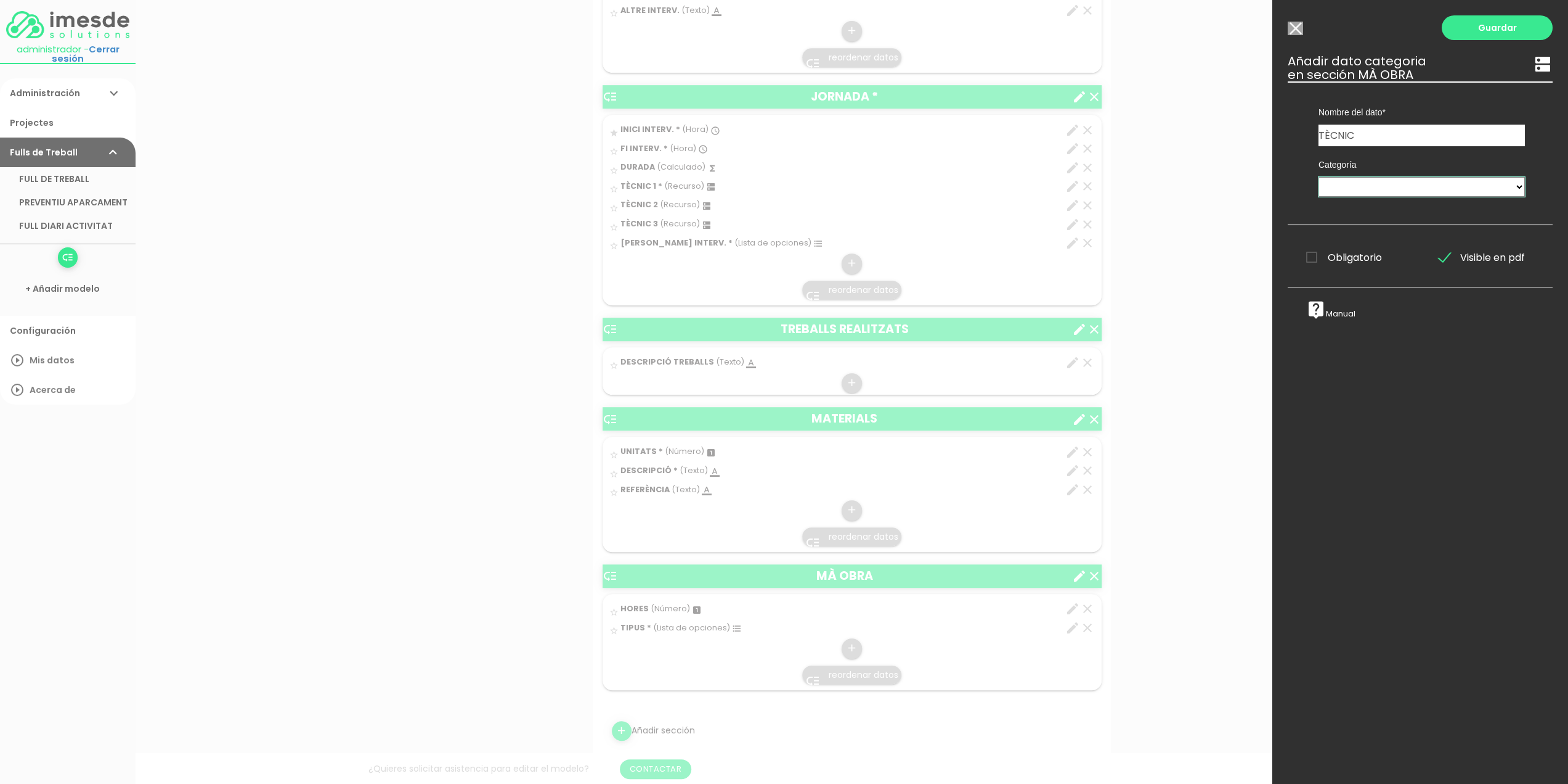
click at [1342, 182] on select "TÈCNICS S.A.T. ESTAT-GEN ACTUACIÓ ESTAT-DET MAQUINARIA MAQUINARIA MAQUINARIA Mo…" at bounding box center [1422, 186] width 206 height 19
select select "725"
click at [1319, 177] on select "TÈCNICS S.A.T. ESTAT-GEN ACTUACIÓ ESTAT-DET MAQUINARIA MAQUINARIA MAQUINARIA Mo…" at bounding box center [1422, 186] width 206 height 19
click at [1439, 255] on span "Visible en pdf" at bounding box center [1482, 257] width 86 height 16
click at [0, 0] on input "Visible en pdf" at bounding box center [0, 0] width 0 height 0
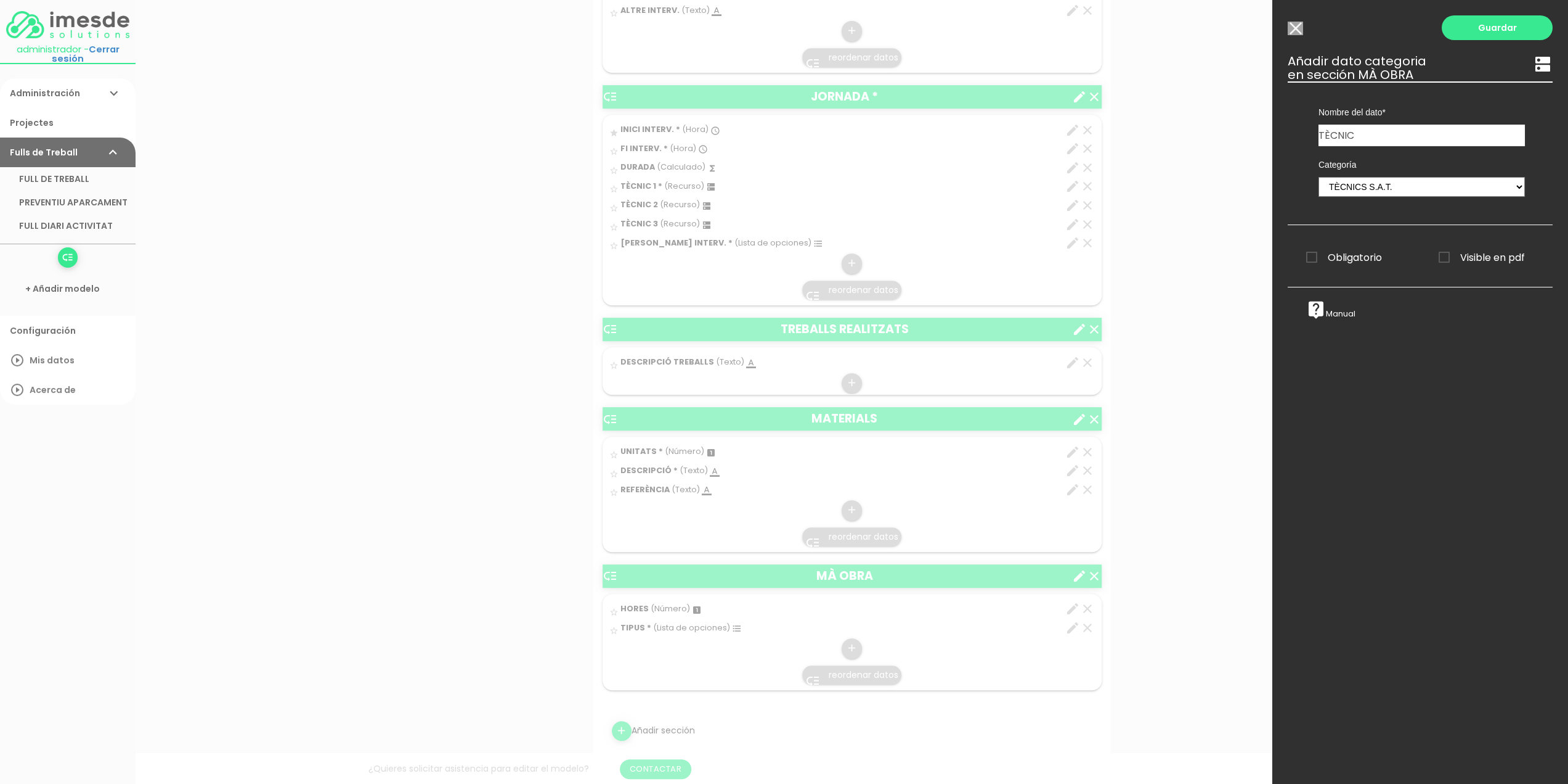
click at [1439, 256] on span "Visible en pdf" at bounding box center [1482, 257] width 86 height 16
click at [0, 0] on input "Visible en pdf" at bounding box center [0, 0] width 0 height 0
click at [1482, 29] on link "Guardar" at bounding box center [1497, 28] width 111 height 25
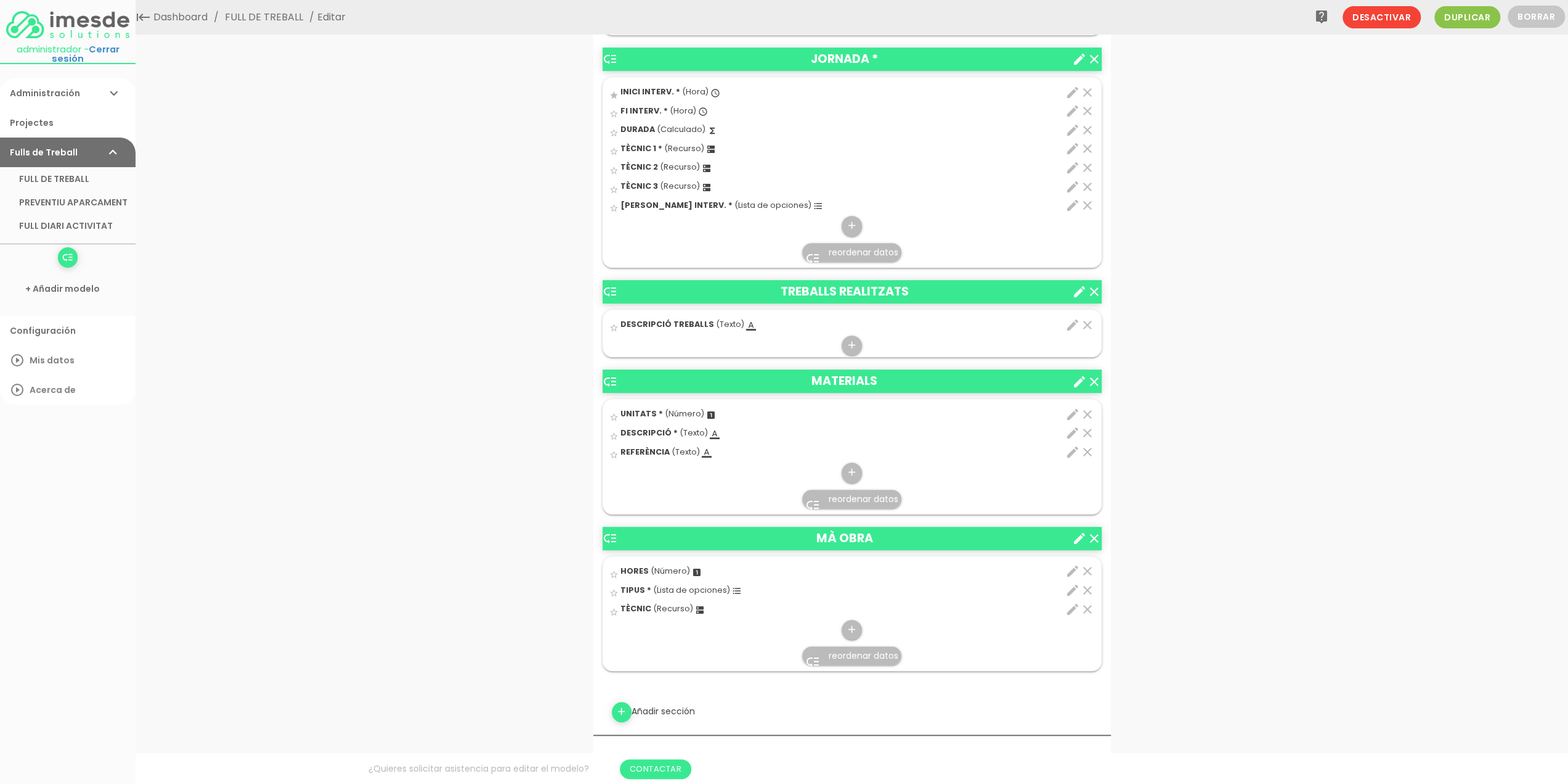
scroll to position [616, 0]
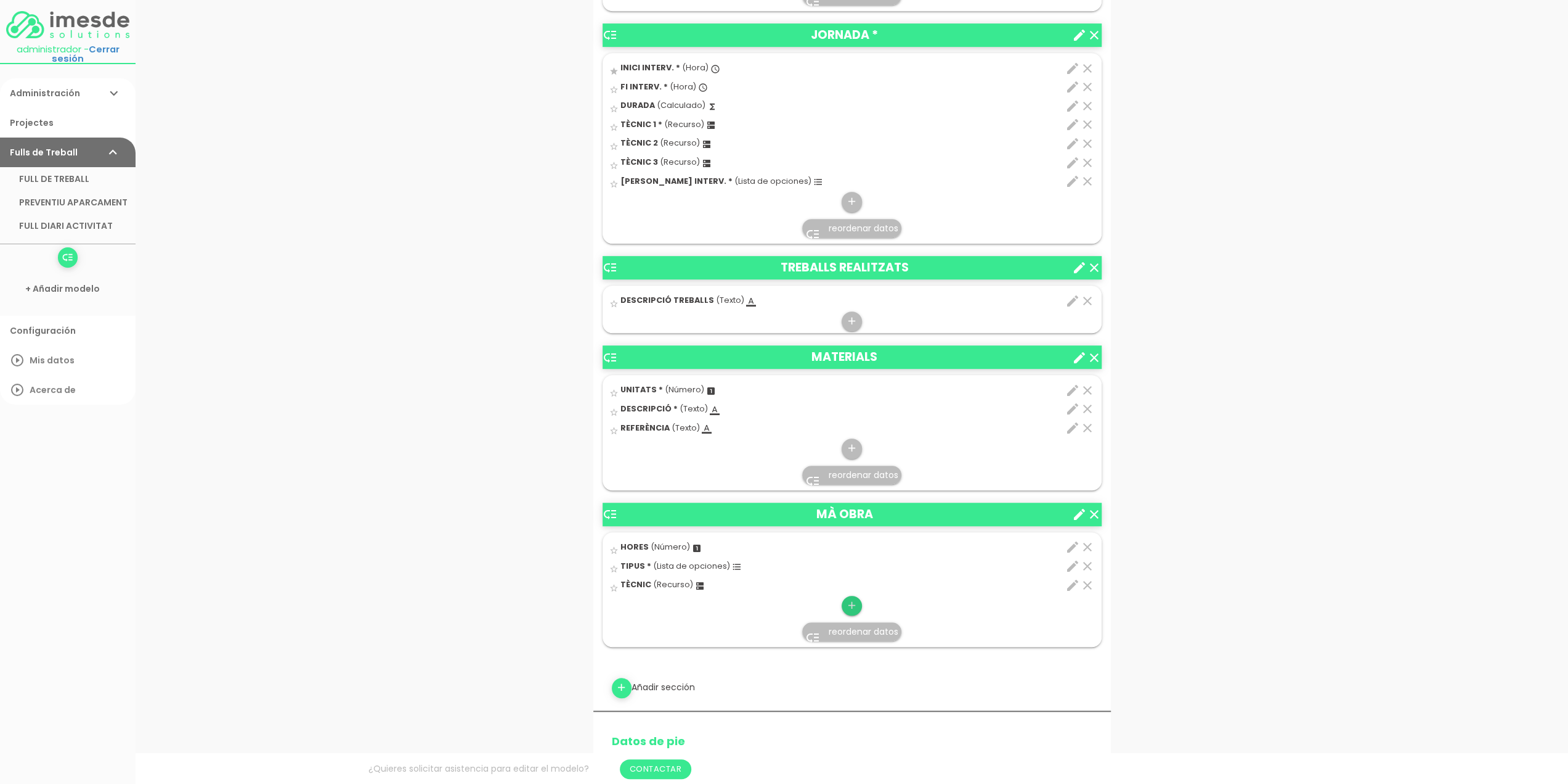
click at [854, 601] on icon "add" at bounding box center [851, 605] width 12 height 19
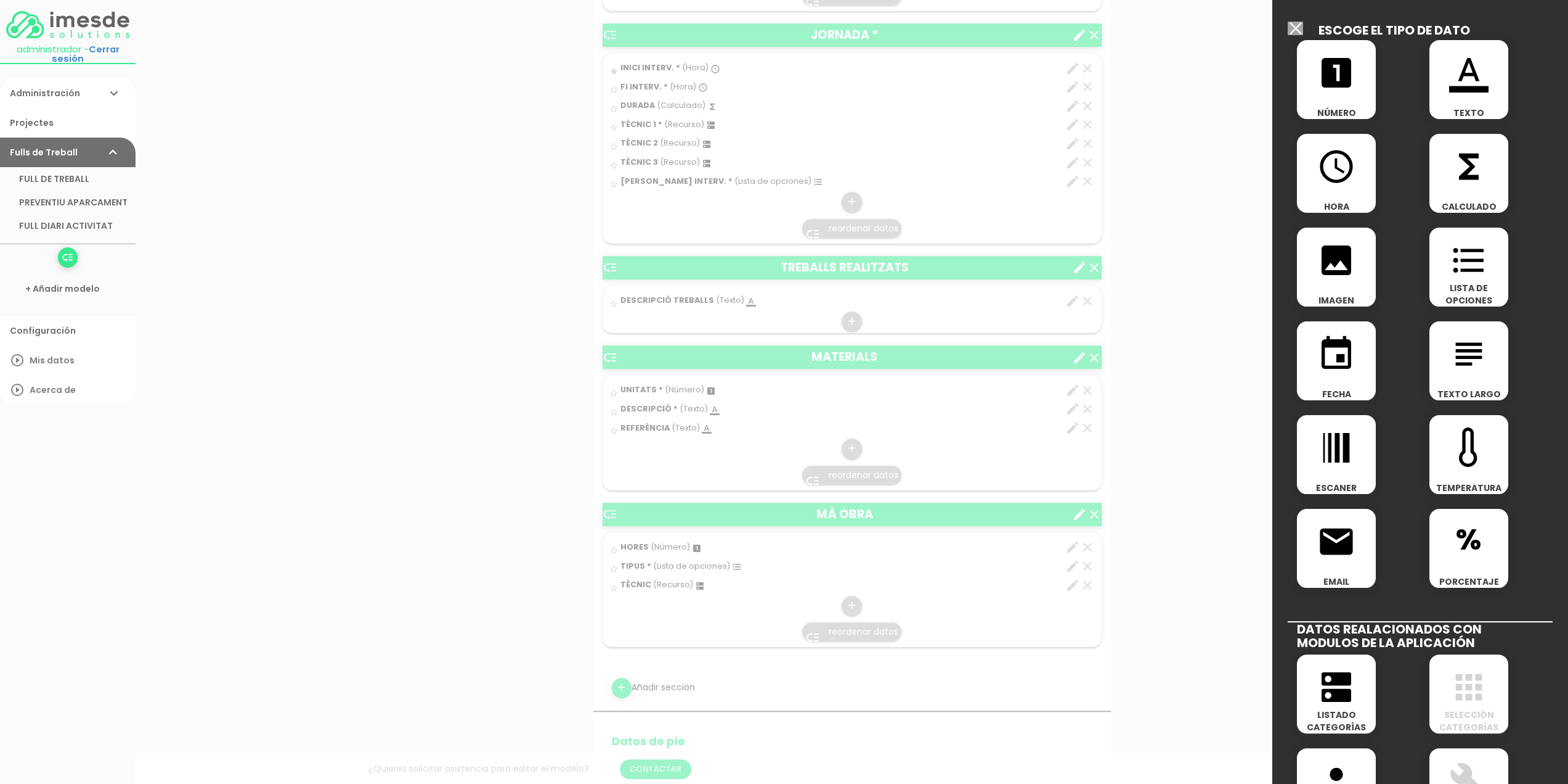
click at [1341, 357] on icon "event" at bounding box center [1337, 354] width 40 height 40
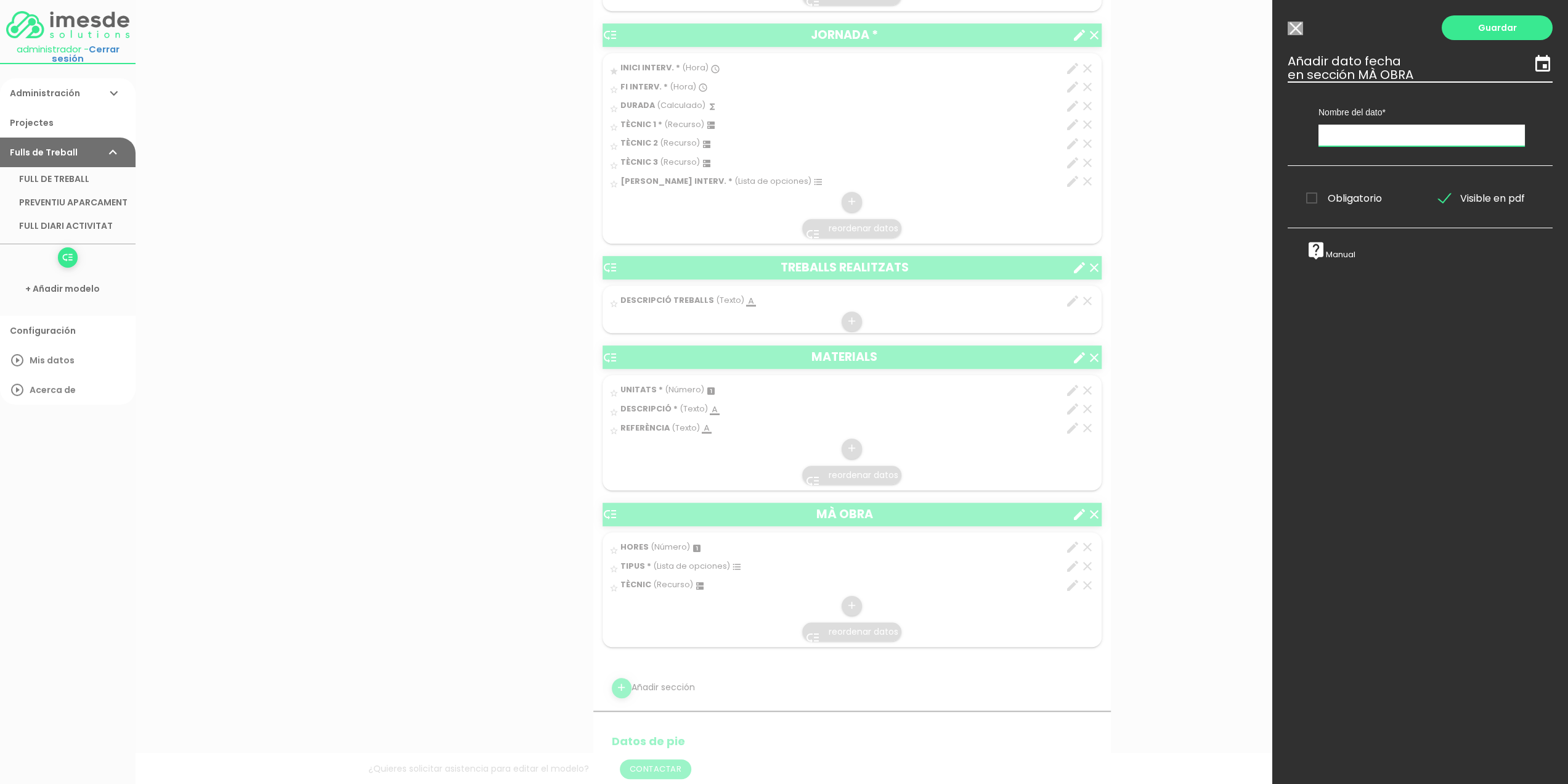
click at [1360, 134] on input "text" at bounding box center [1422, 136] width 206 height 22
type input "DATA"
click at [1482, 30] on link "Guardar" at bounding box center [1497, 28] width 111 height 25
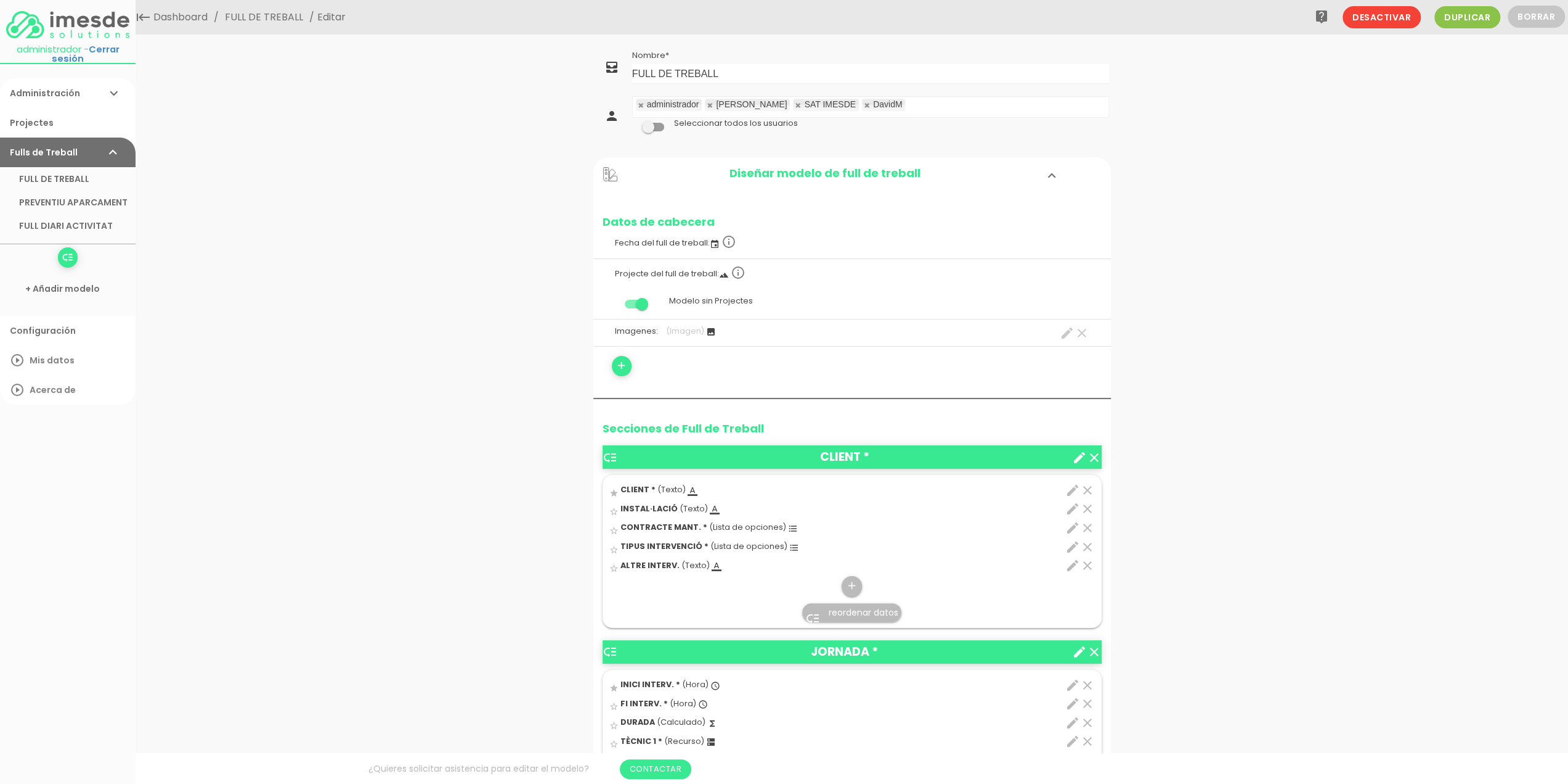
click at [267, 20] on link "FULL DE TREBALL" at bounding box center [264, 17] width 84 height 34
